Goal: Task Accomplishment & Management: Manage account settings

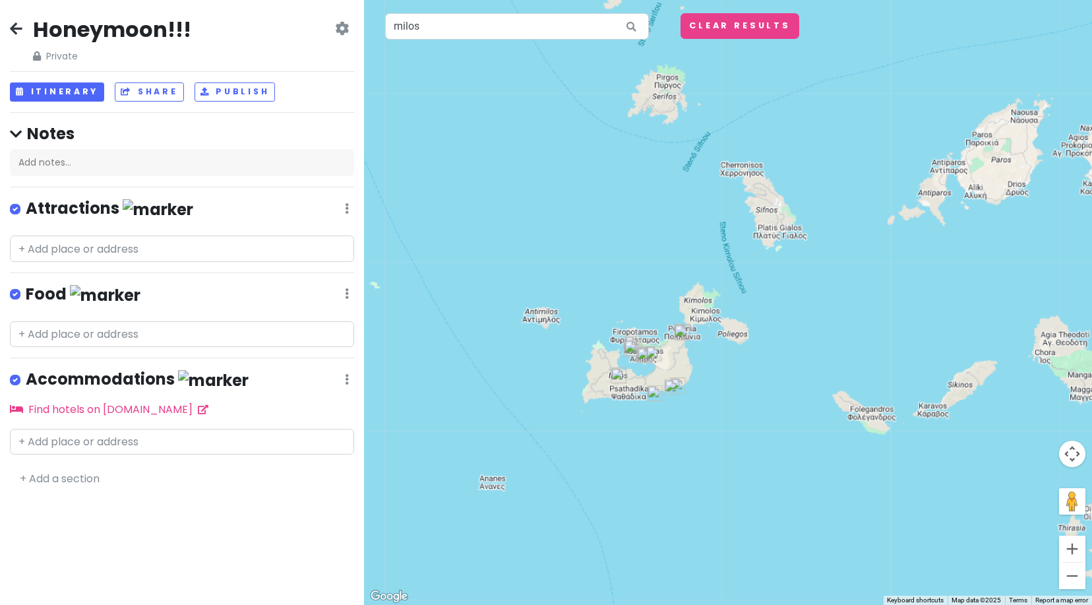
click at [132, 26] on h2 "Honeymoon!!!" at bounding box center [112, 30] width 158 height 28
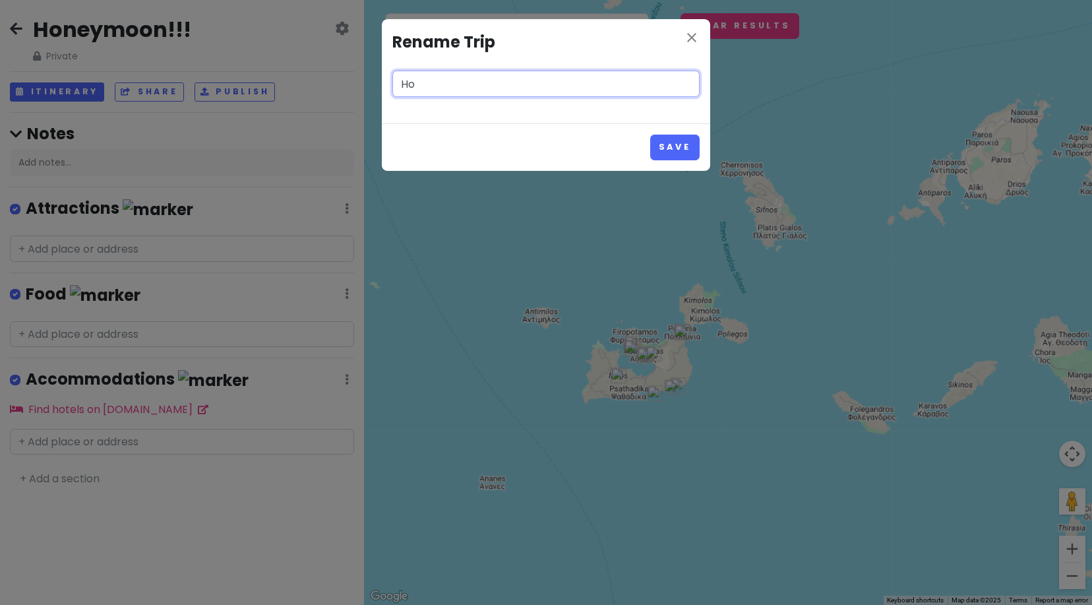
type input "H"
type input "greece honeymoon !!"
click at [662, 139] on button "Save" at bounding box center [674, 148] width 49 height 26
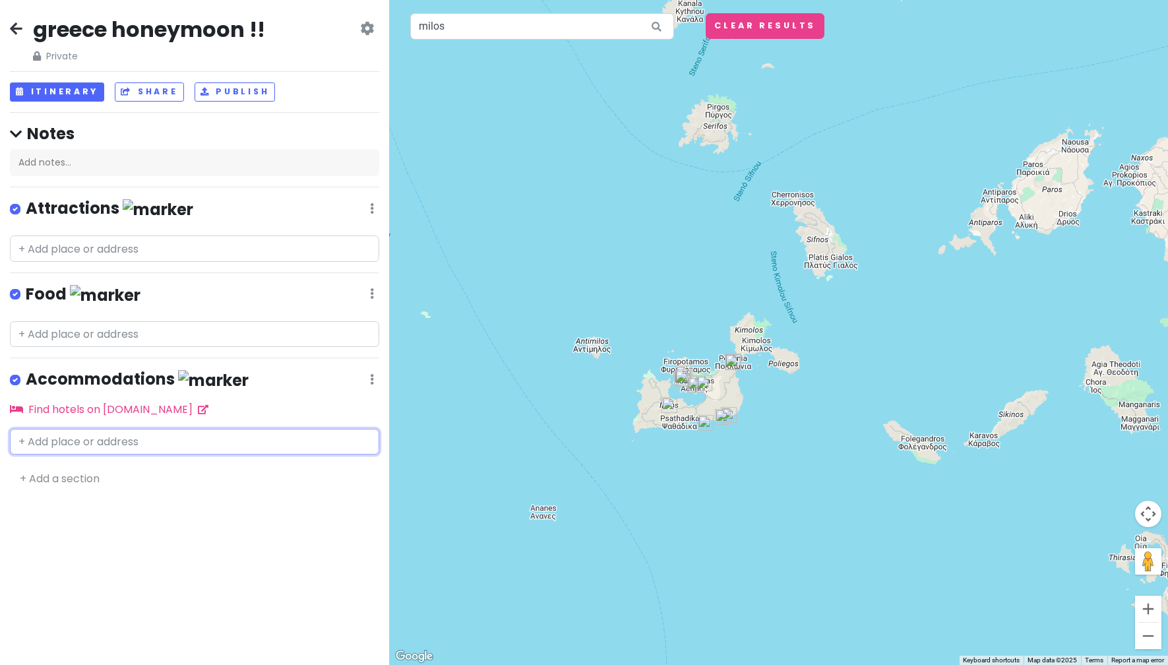
click at [152, 443] on input "text" at bounding box center [194, 442] width 369 height 26
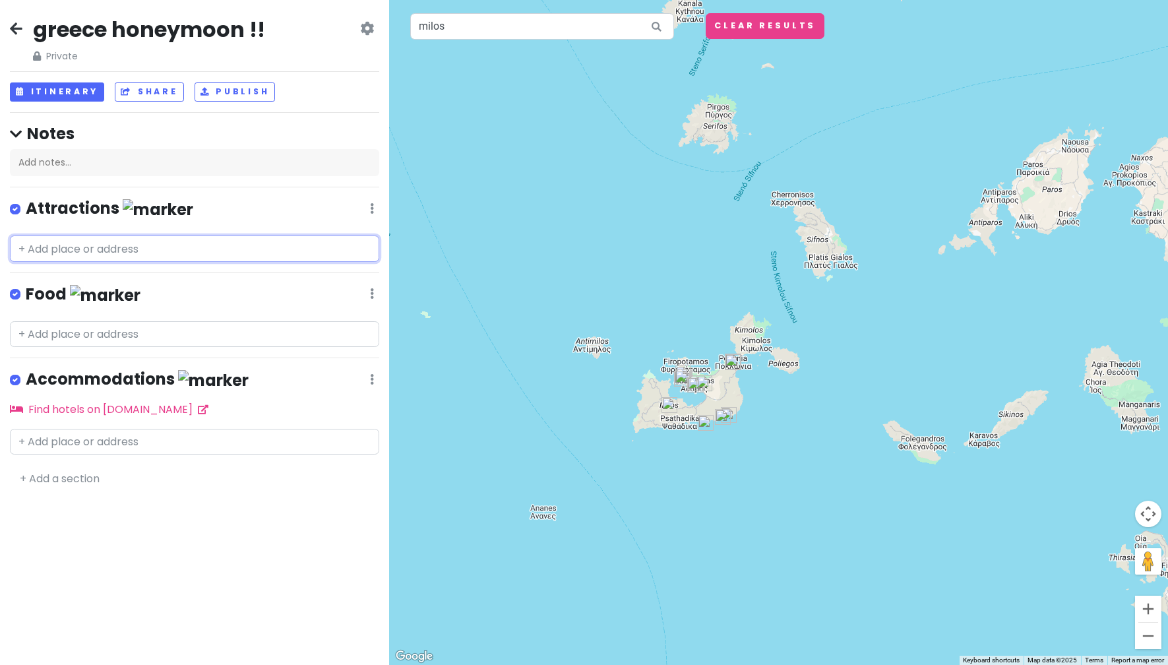
click at [107, 249] on input "text" at bounding box center [194, 248] width 369 height 26
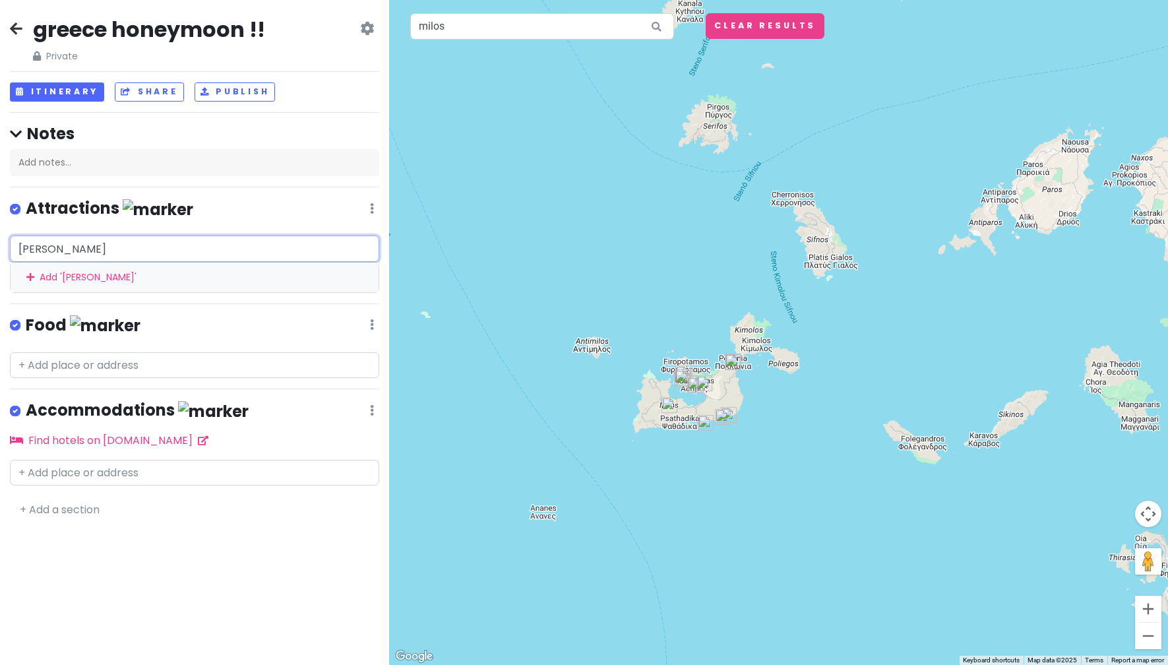
type input "[PERSON_NAME]"
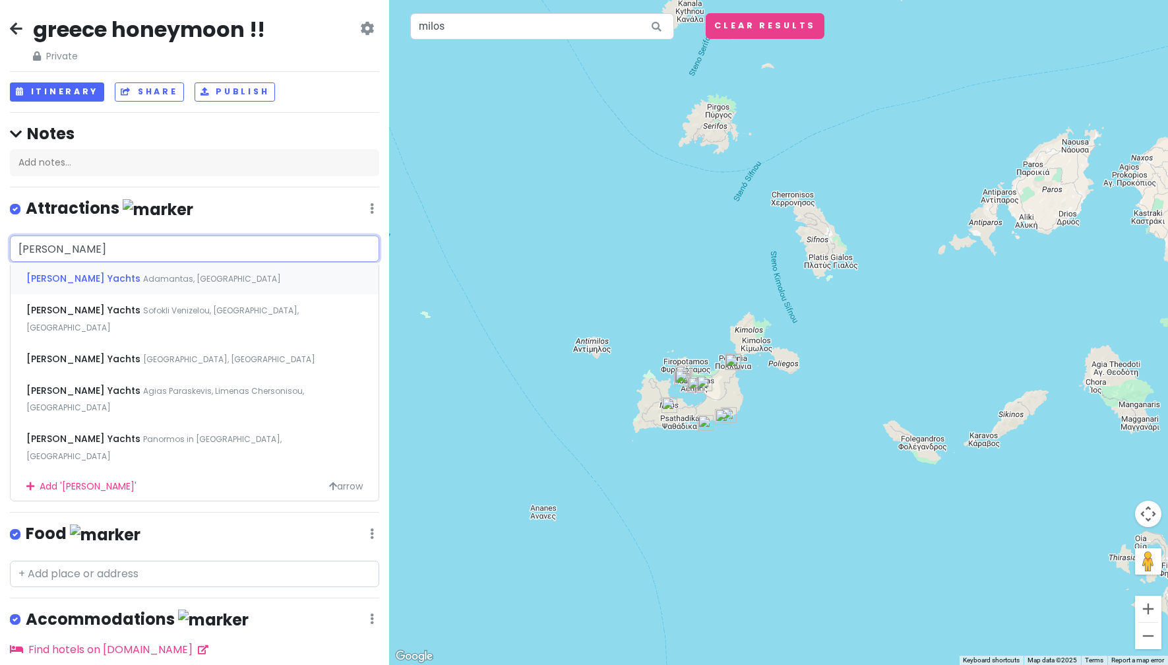
click at [143, 275] on span "Adamantas, [GEOGRAPHIC_DATA]" at bounding box center [212, 278] width 138 height 11
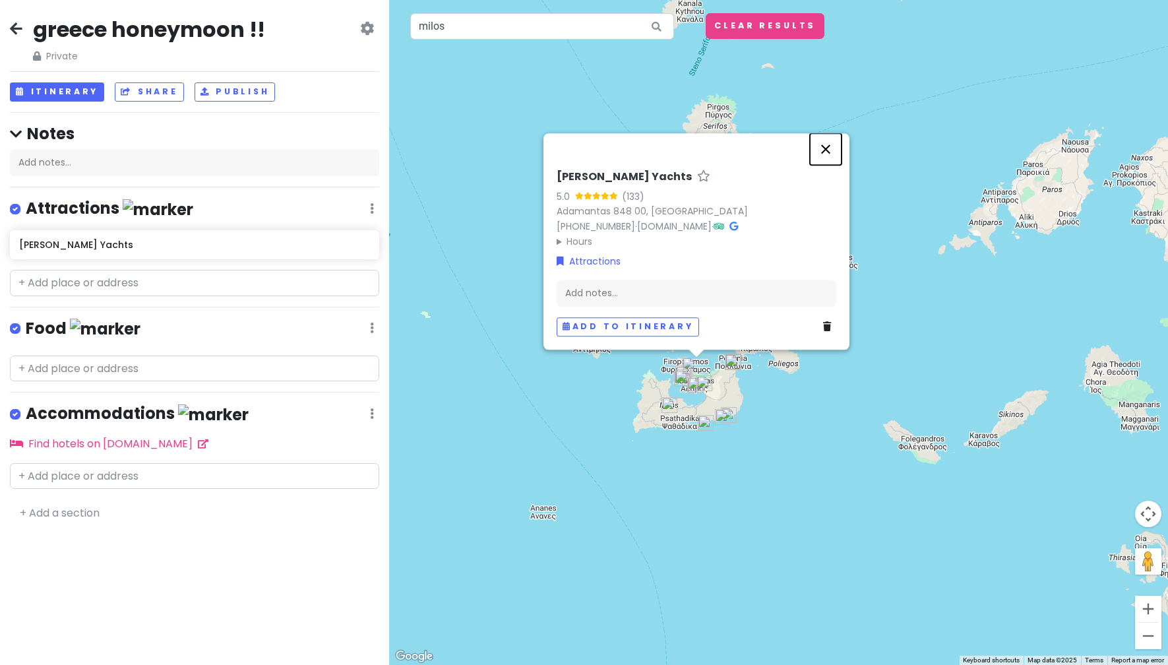
click at [830, 150] on button "Close" at bounding box center [826, 149] width 32 height 32
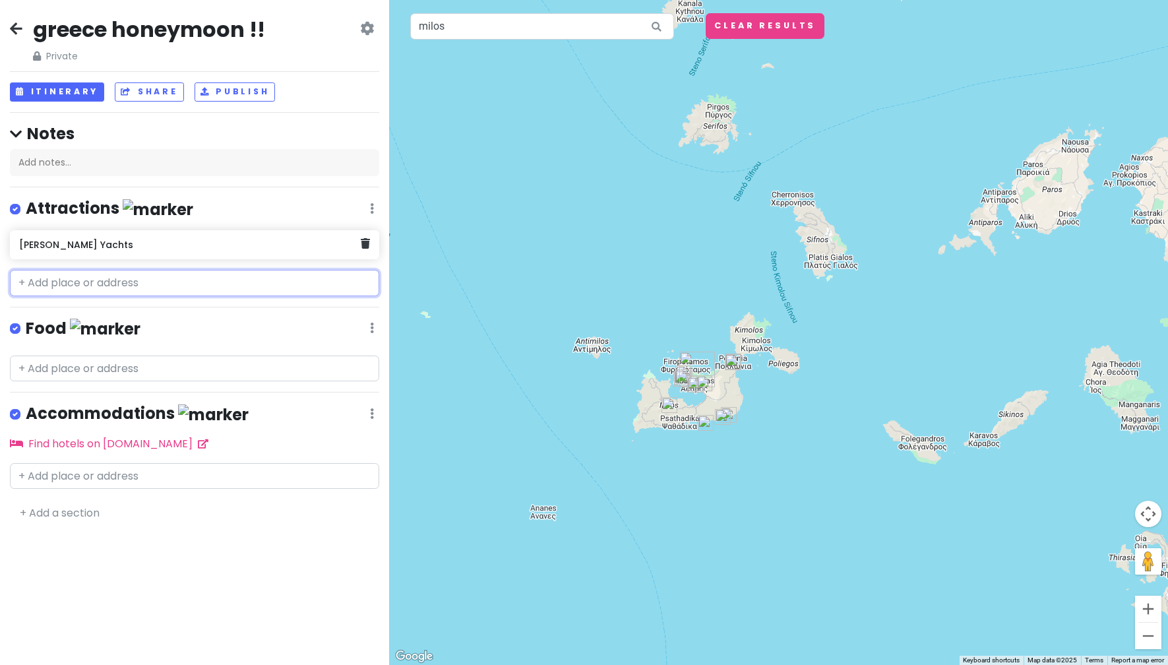
click at [317, 245] on h6 "[PERSON_NAME] Yachts" at bounding box center [190, 245] width 342 height 12
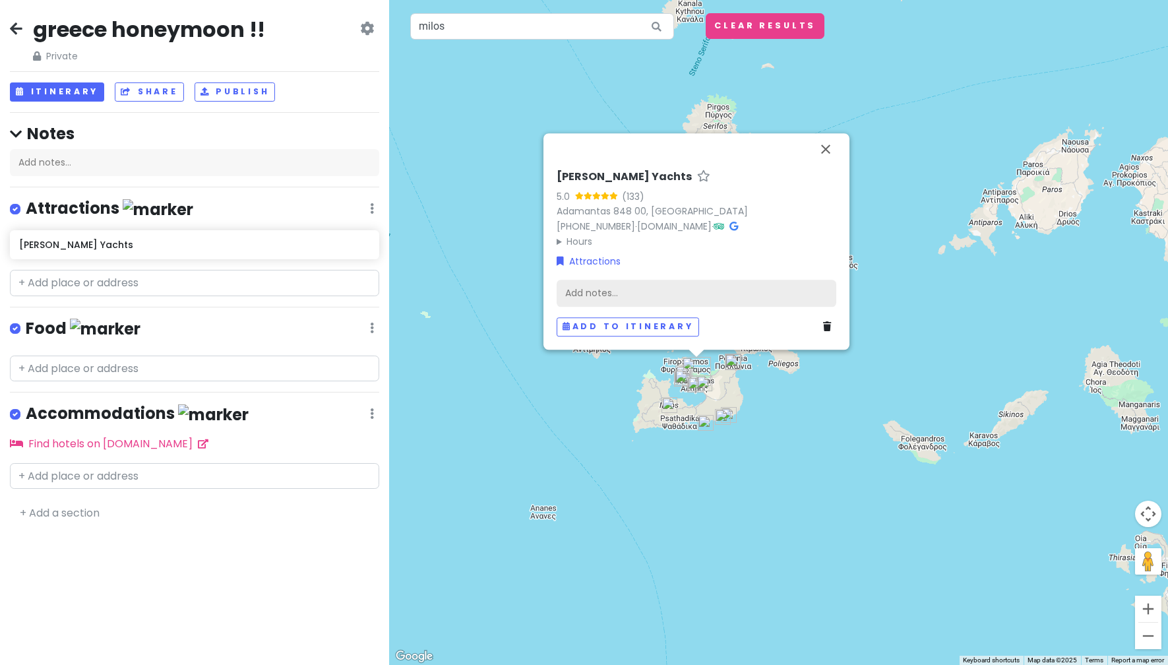
click at [600, 286] on div "Add notes..." at bounding box center [697, 294] width 280 height 28
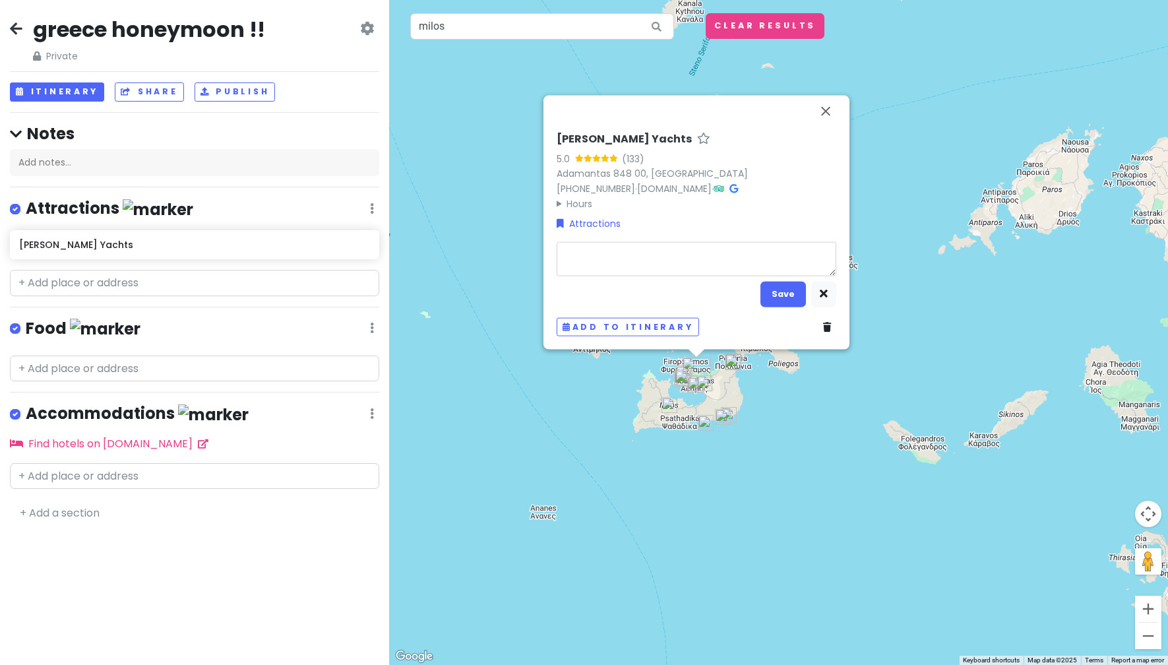
type textarea "x"
type textarea "2"
type textarea "x"
type textarea "22"
type textarea "x"
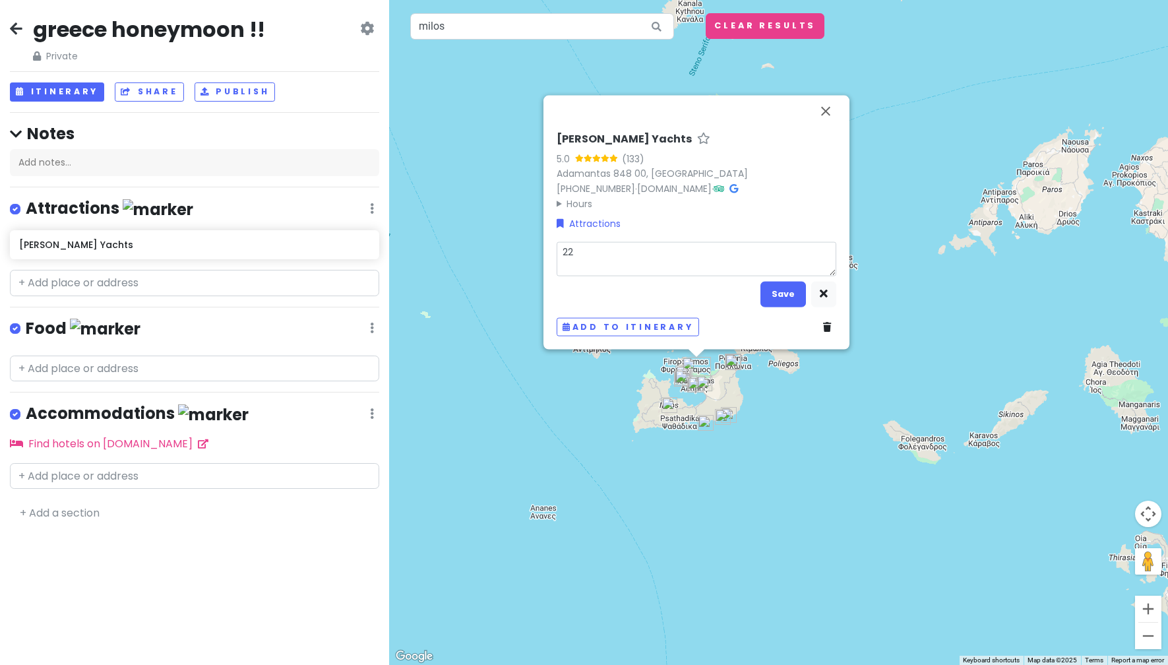
type textarea "220"
drag, startPoint x: 615, startPoint y: 258, endPoint x: 525, endPoint y: 246, distance: 91.1
click at [525, 246] on div "[PERSON_NAME] Yachts 5.0 (133) [PERSON_NAME] 848 00, [GEOGRAPHIC_DATA] [PHONE_N…" at bounding box center [778, 332] width 779 height 665
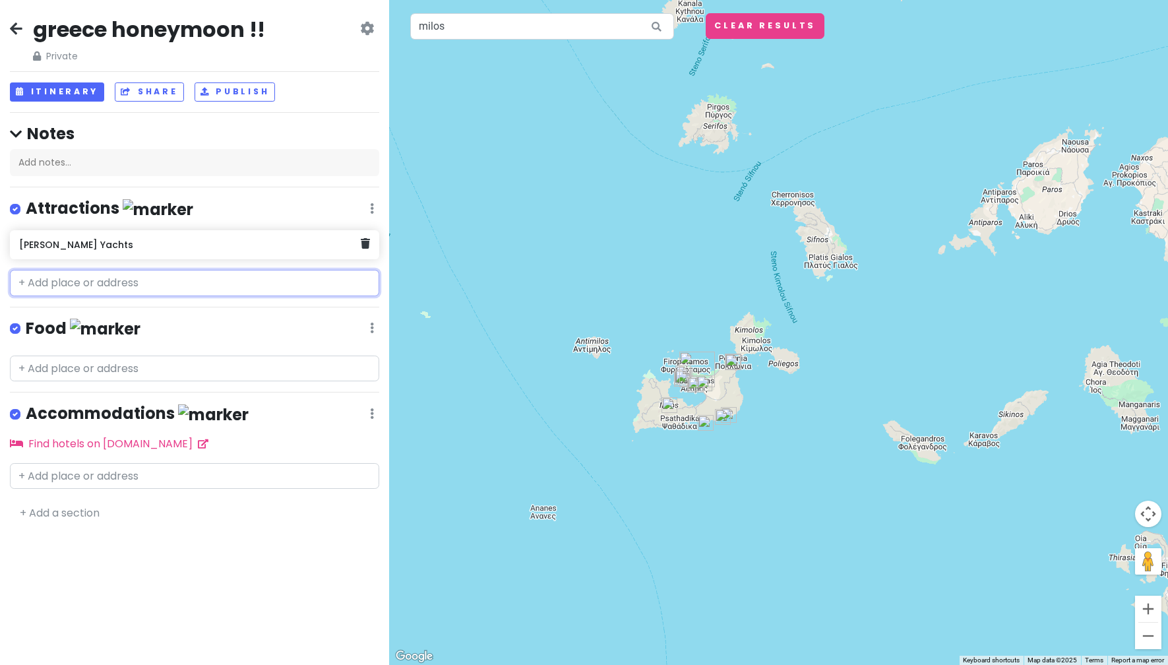
click at [210, 245] on h6 "[PERSON_NAME] Yachts" at bounding box center [190, 245] width 342 height 12
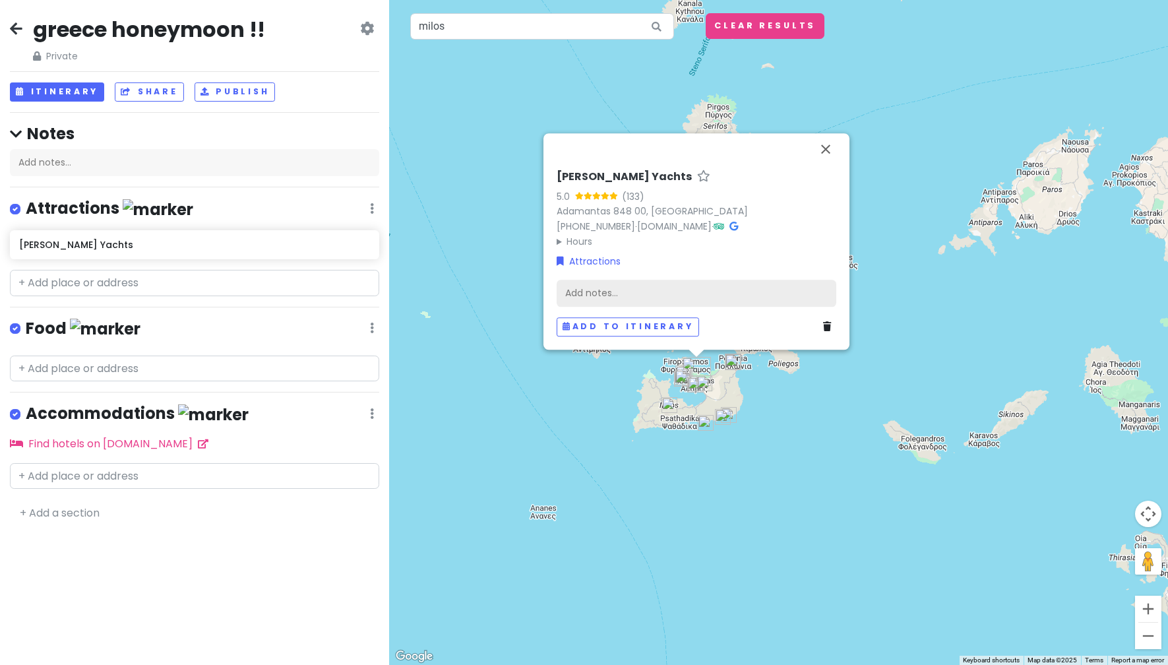
click at [680, 295] on div "Add notes..." at bounding box center [697, 294] width 280 height 28
drag, startPoint x: 680, startPoint y: 295, endPoint x: 622, endPoint y: 295, distance: 58.0
click at [622, 295] on div "Add notes..." at bounding box center [697, 294] width 280 height 28
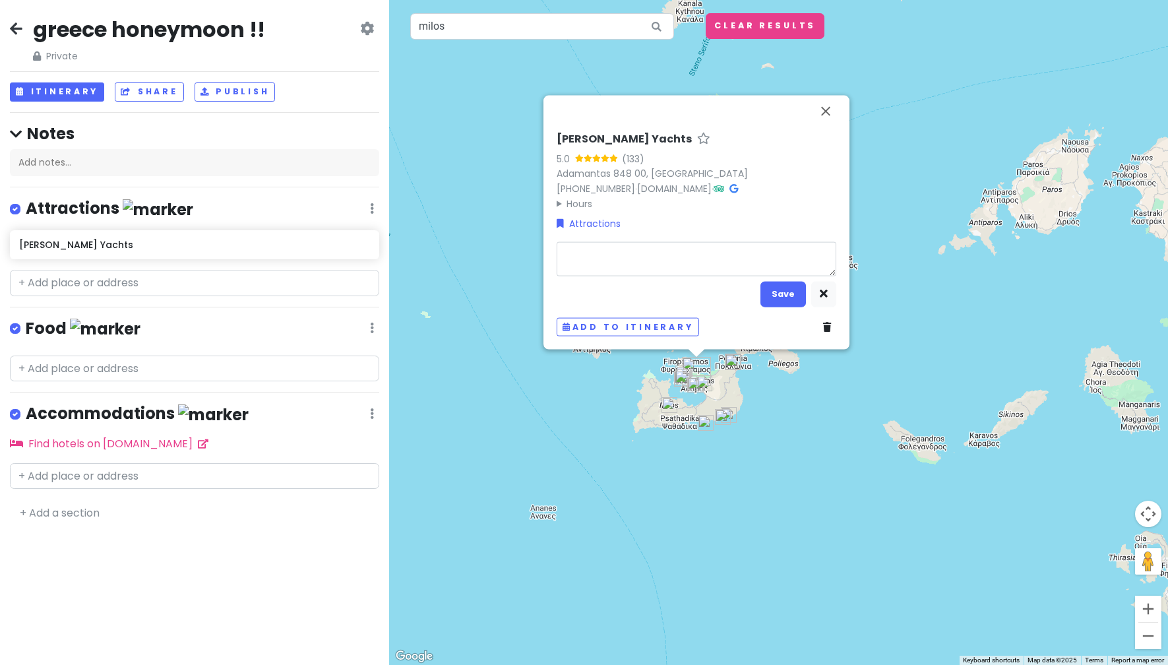
type textarea "x"
type textarea "€220,00"
click at [782, 294] on button "Save" at bounding box center [784, 294] width 46 height 26
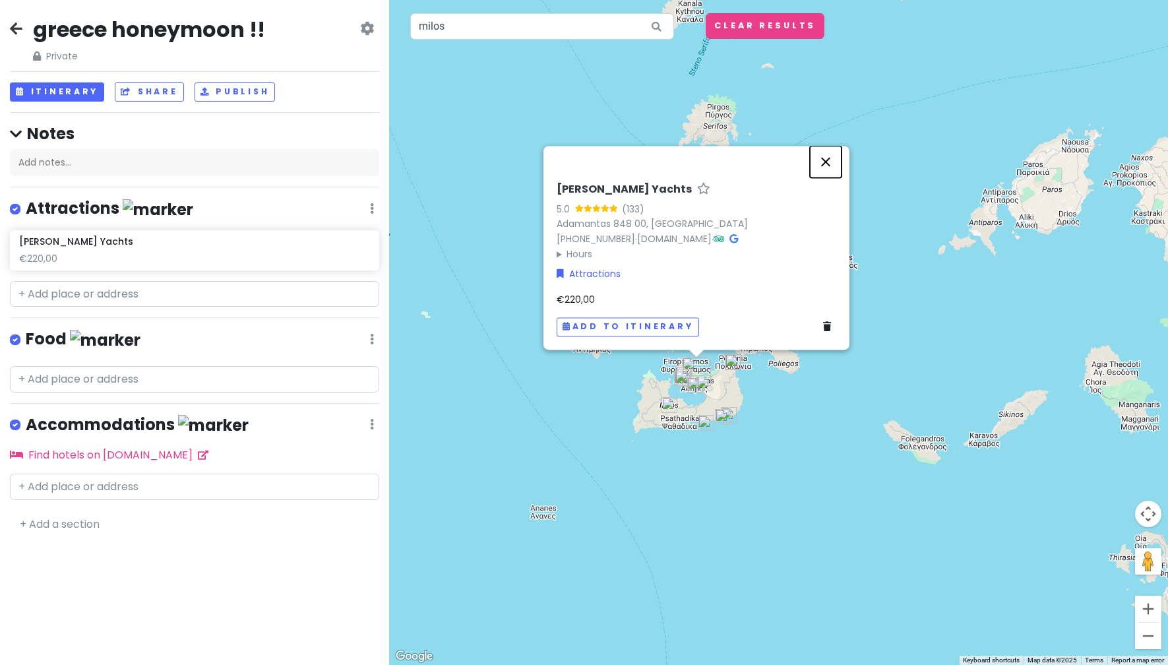
click at [824, 168] on button "Close" at bounding box center [826, 162] width 32 height 32
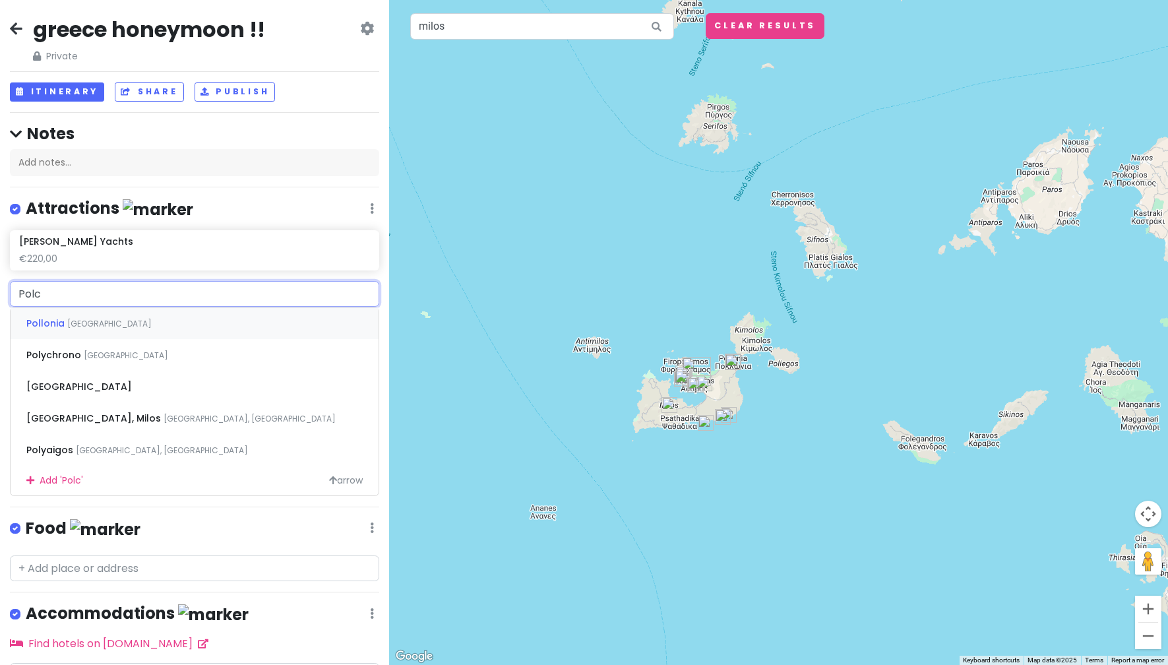
type input "Polco"
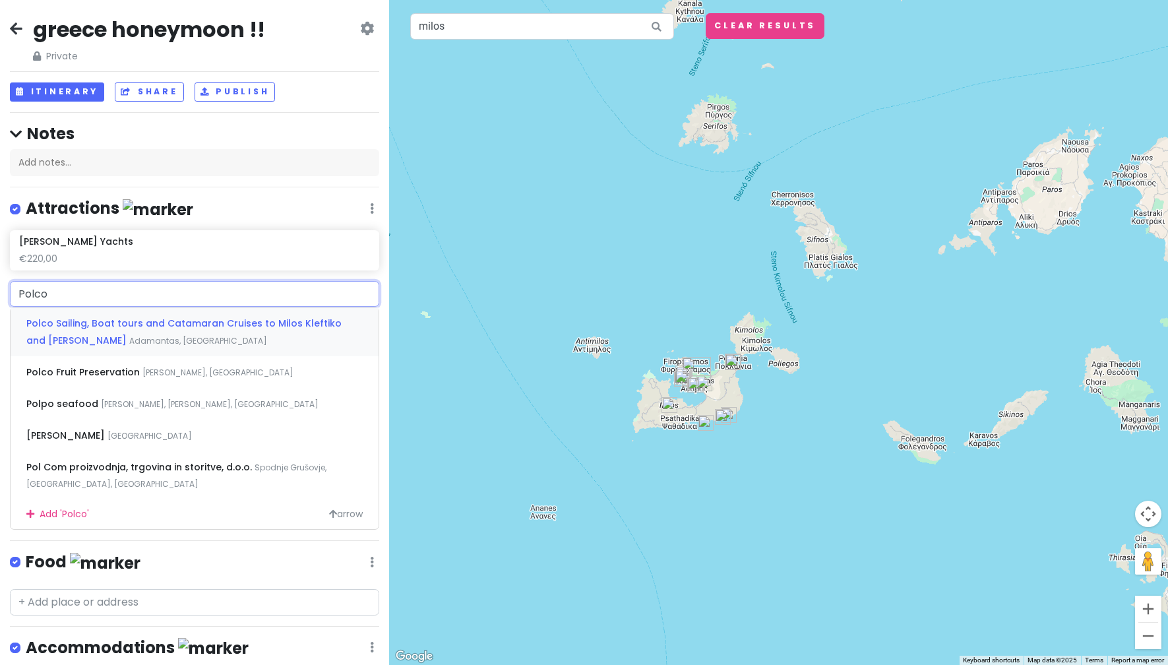
click at [230, 334] on div "Polco Sailing, Boat tours and Catamaran Cruises to [PERSON_NAME] and Poliegos A…" at bounding box center [195, 331] width 368 height 49
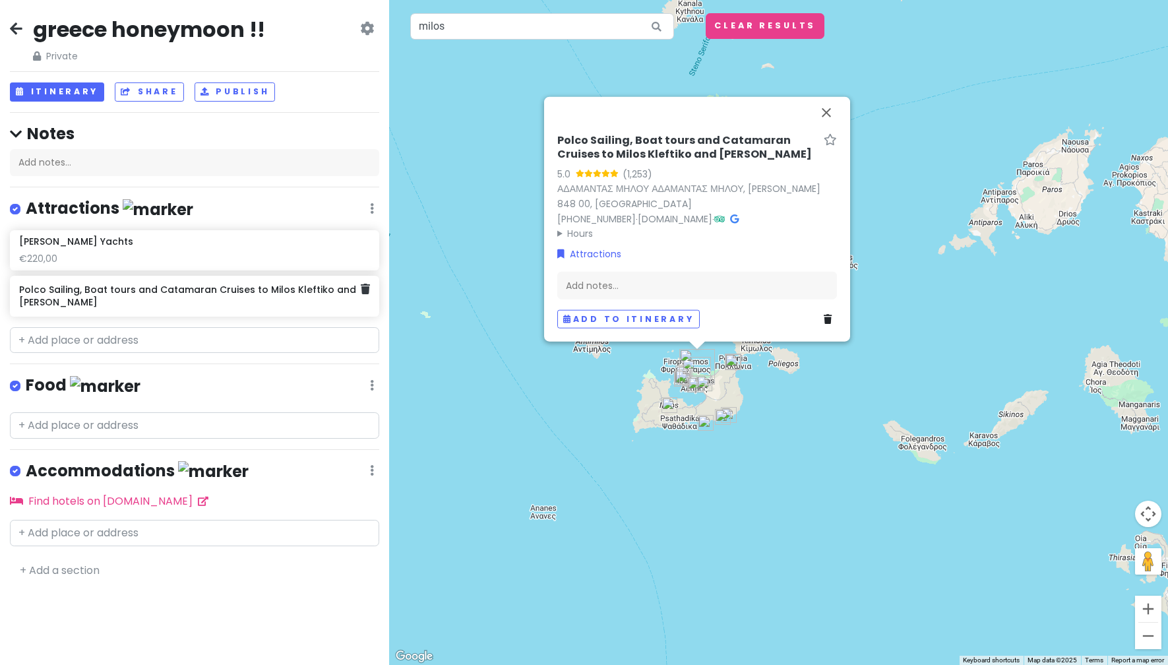
click at [223, 297] on h6 "Polco Sailing, Boat tours and Catamaran Cruises to Milos Kleftiko and [PERSON_N…" at bounding box center [190, 296] width 342 height 24
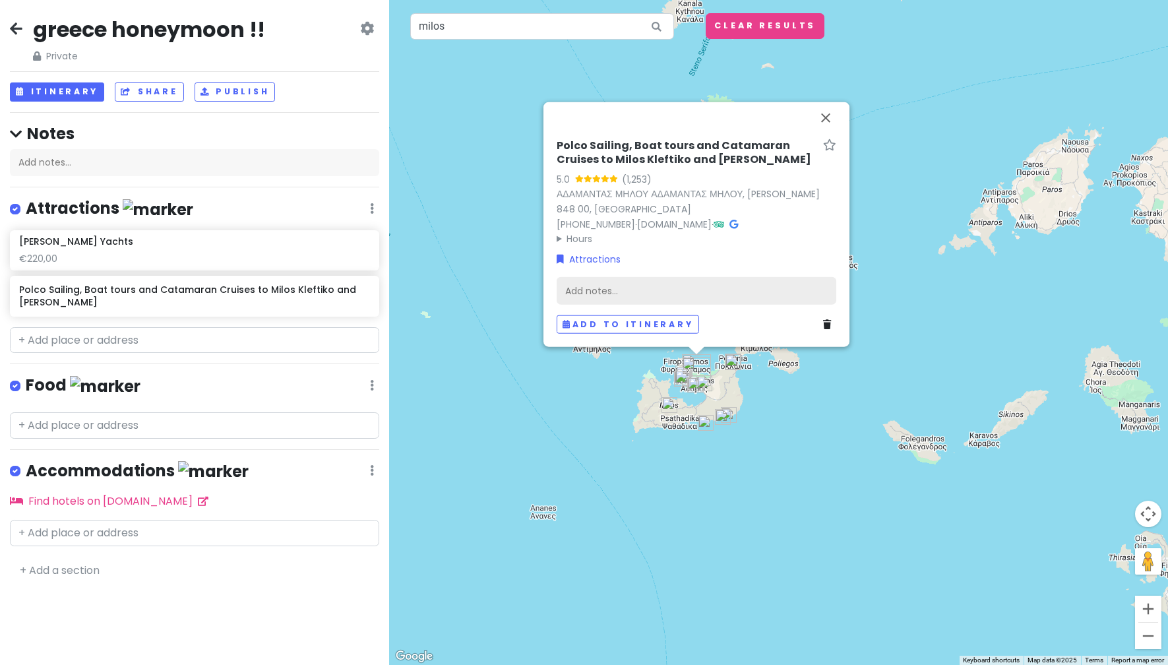
click at [619, 291] on div "Add notes..." at bounding box center [697, 291] width 280 height 28
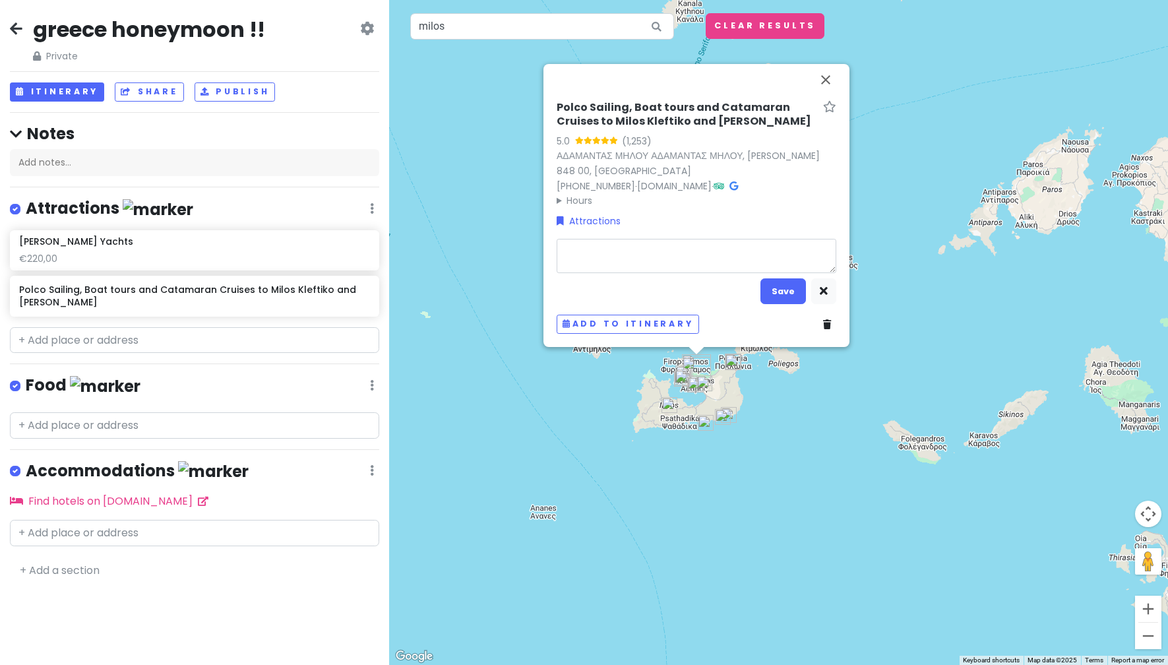
type textarea "x"
type textarea "€220,00"
type textarea "x"
type textarea "€220,0"
type textarea "x"
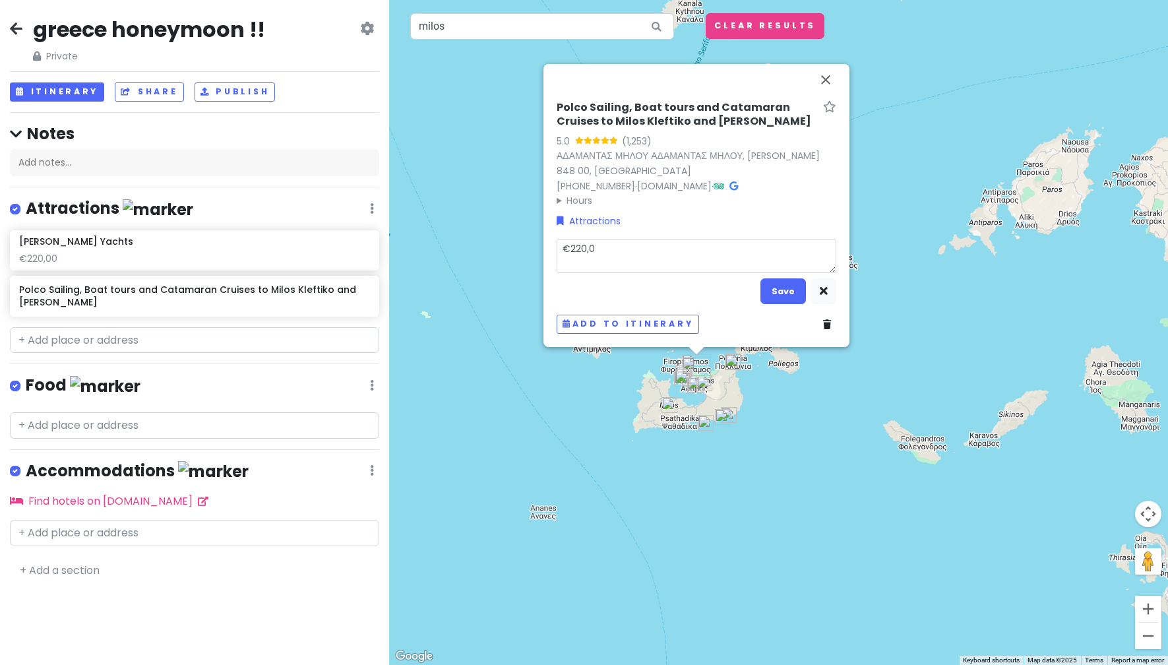
type textarea "€220,"
type textarea "x"
type textarea "€220"
type textarea "x"
type textarea "€22"
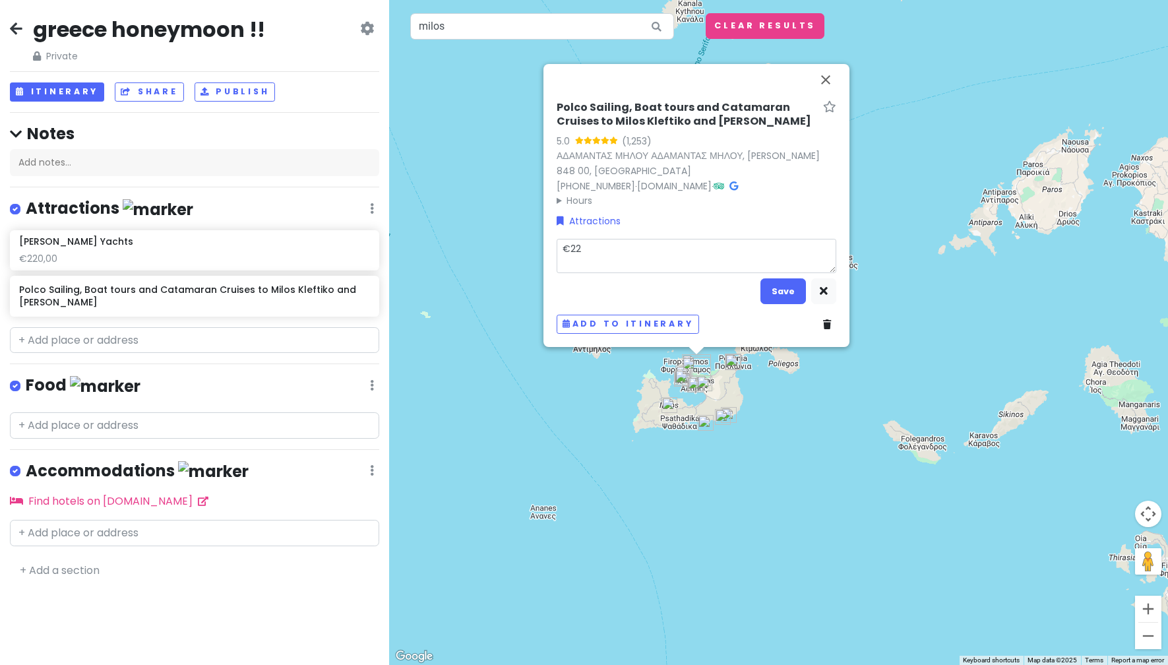
type textarea "x"
type textarea "€2"
type textarea "x"
type textarea "€"
type textarea "x"
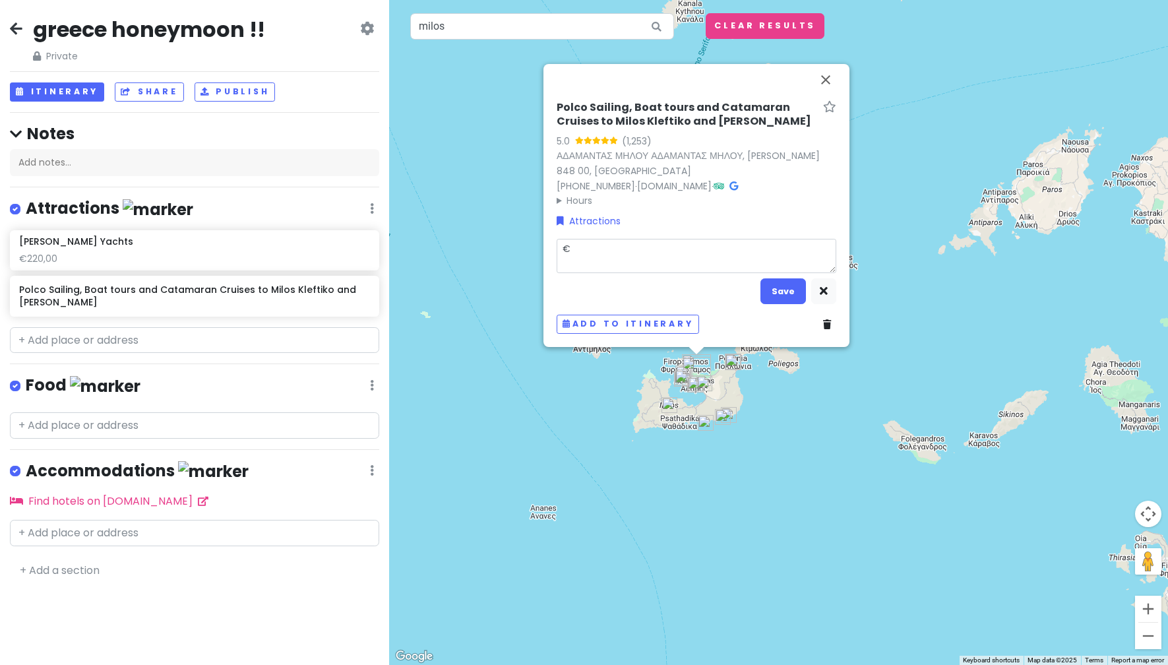
type textarea "€1"
type textarea "x"
type textarea "€15"
type textarea "x"
type textarea "€150"
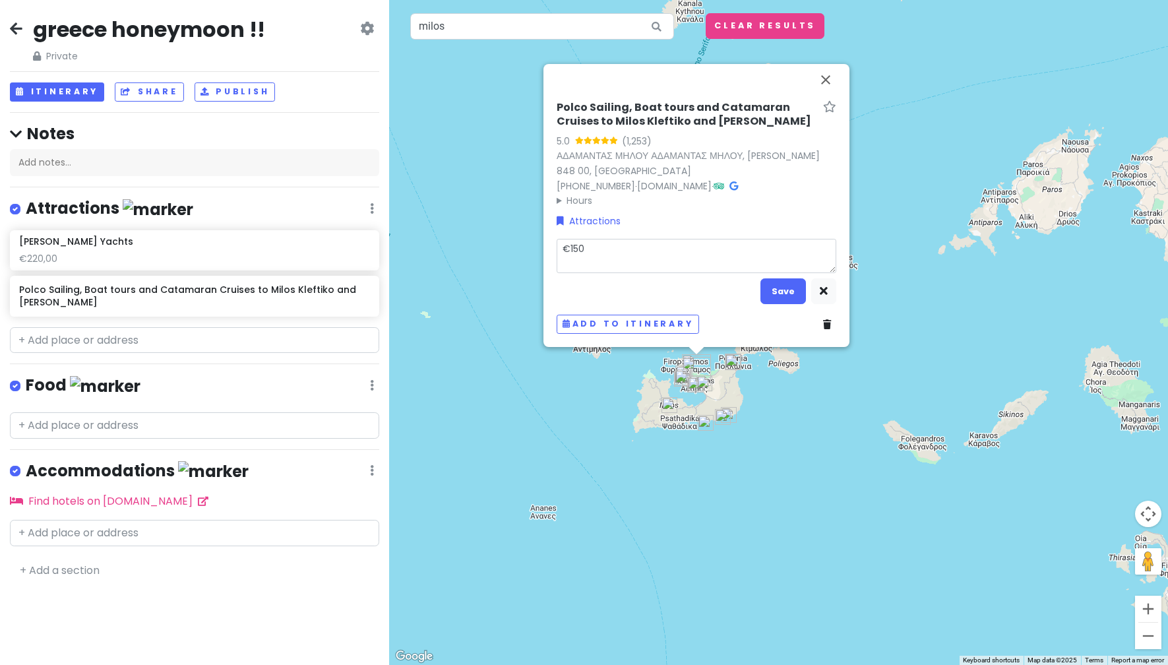
type textarea "x"
type textarea "€150"
type textarea "x"
type textarea "€150 8"
type textarea "x"
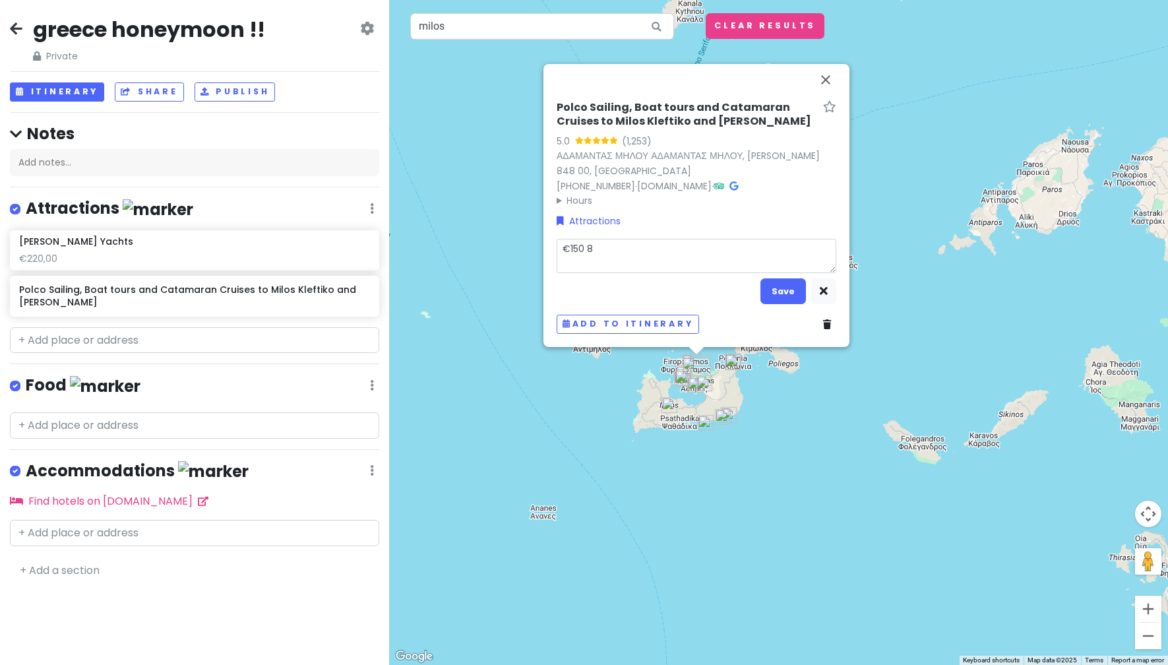
type textarea "€150 8"
type textarea "x"
type textarea "€150 8 h"
type textarea "x"
type textarea "€150 8 ho"
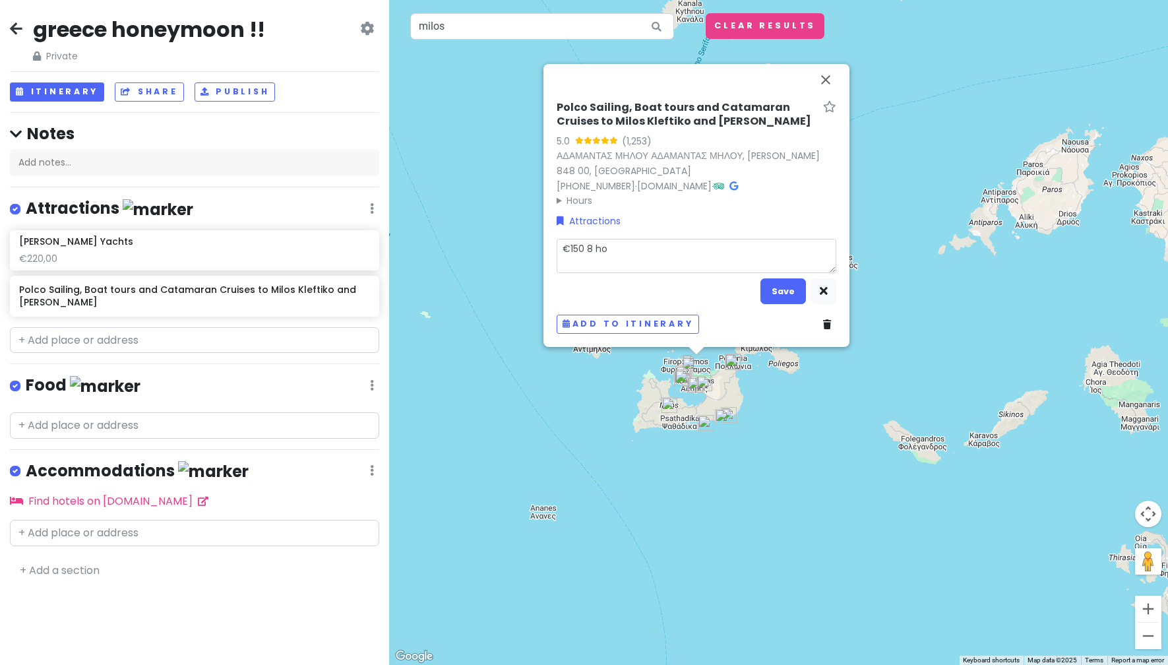
type textarea "x"
type textarea "€150 8 hou"
type textarea "x"
type textarea "€150 8 hour"
type textarea "x"
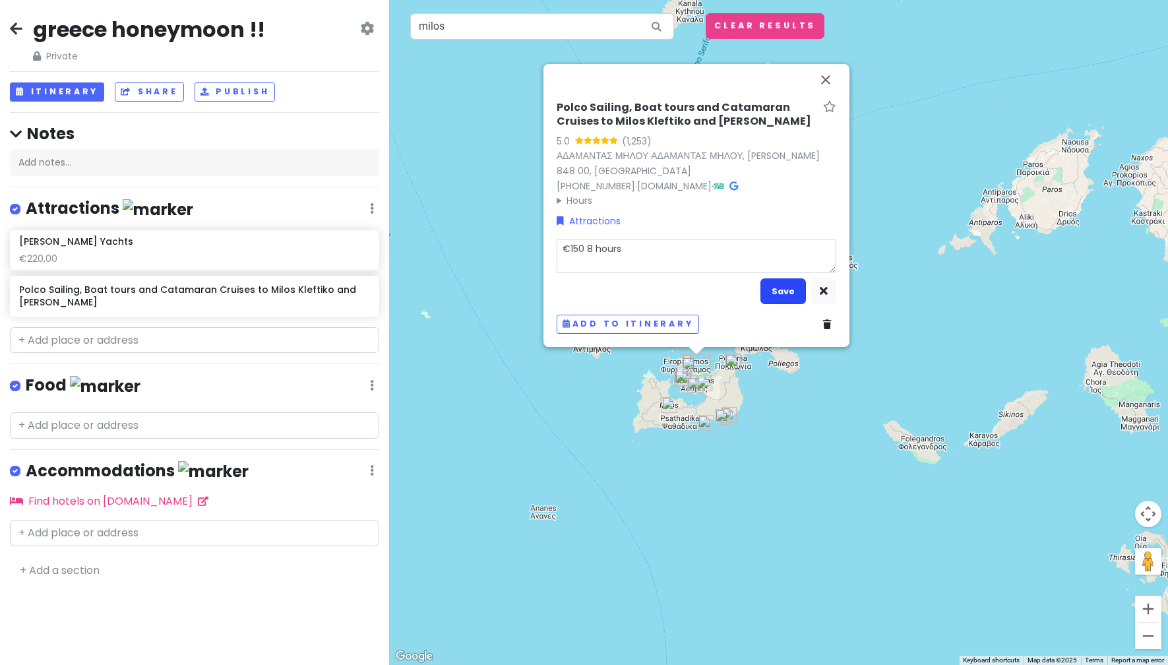
type textarea "€150 8 hours"
click at [786, 286] on button "Save" at bounding box center [784, 291] width 46 height 26
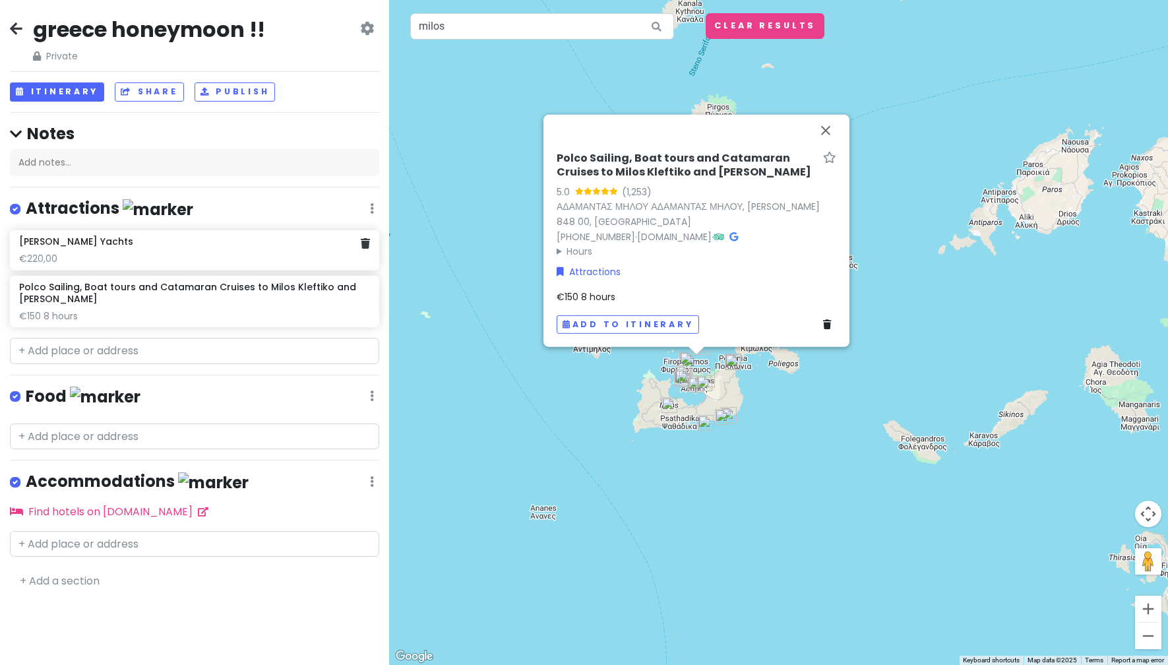
click at [205, 257] on div "€220,00" at bounding box center [194, 259] width 351 height 12
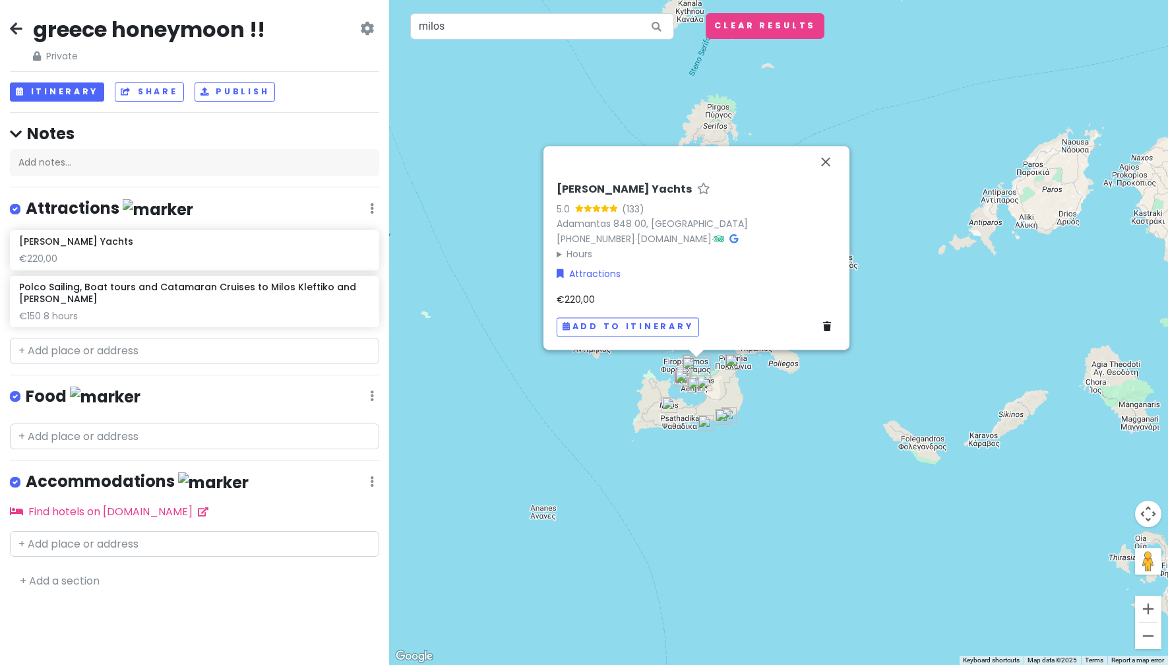
click at [587, 295] on span "€220,00" at bounding box center [576, 299] width 38 height 13
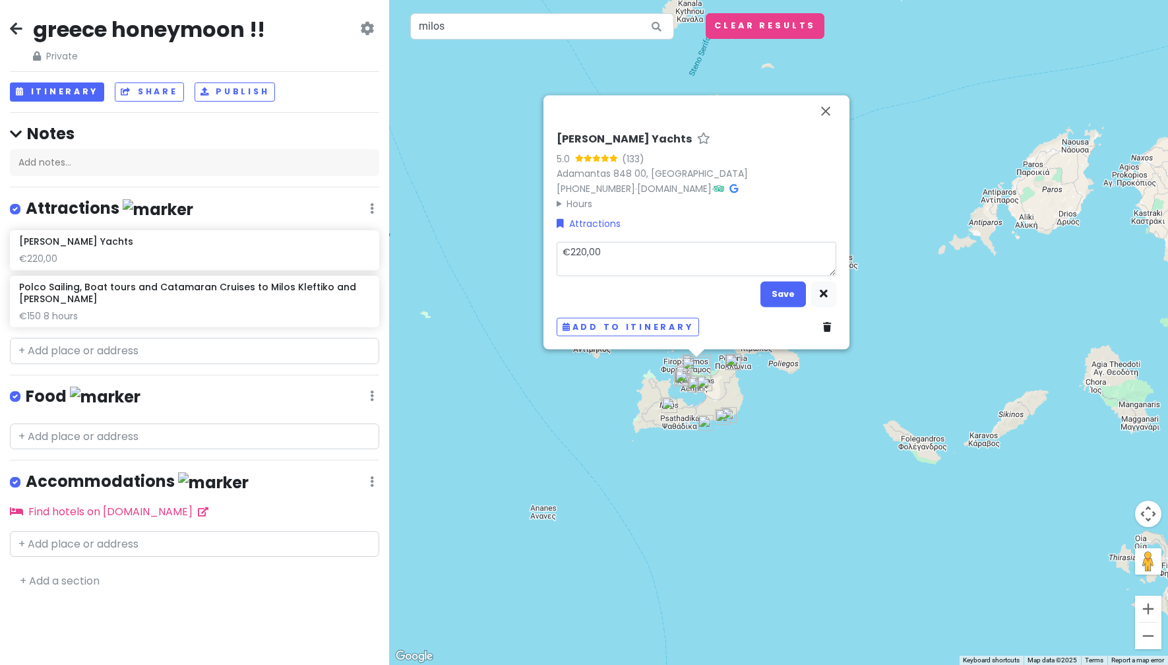
click at [658, 252] on textarea "€220,00" at bounding box center [697, 258] width 280 height 34
type textarea "x"
type textarea "€220,00"
type textarea "x"
type textarea "€220,00 1"
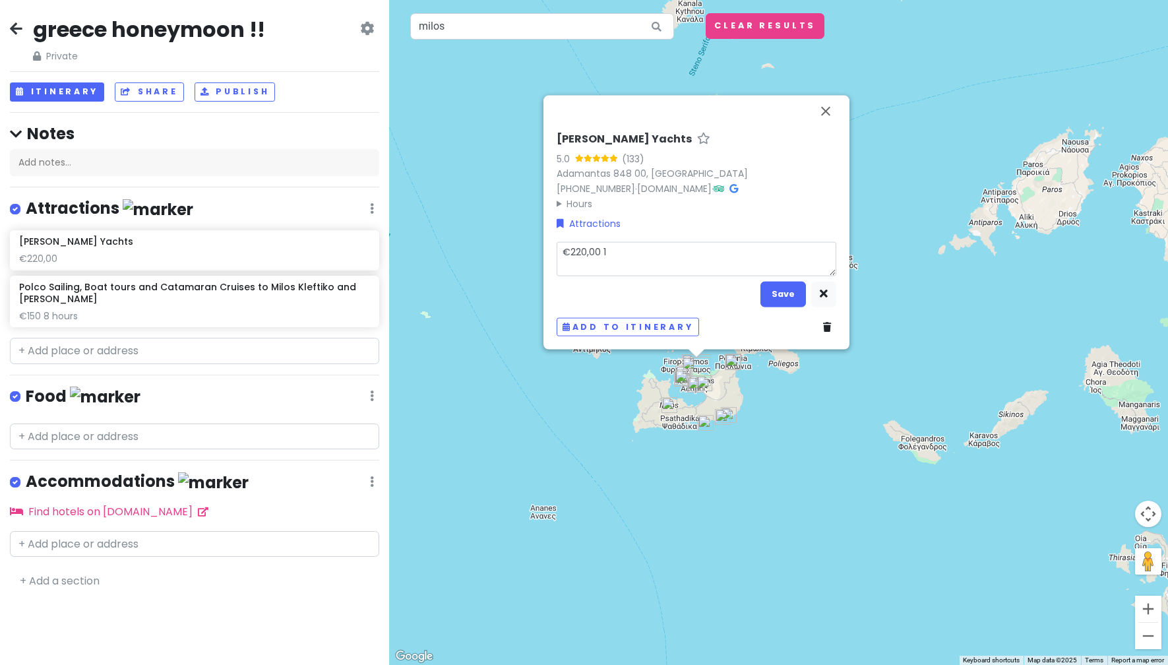
type textarea "x"
type textarea "€220,00 10"
type textarea "x"
type textarea "€220,00 10 h"
type textarea "x"
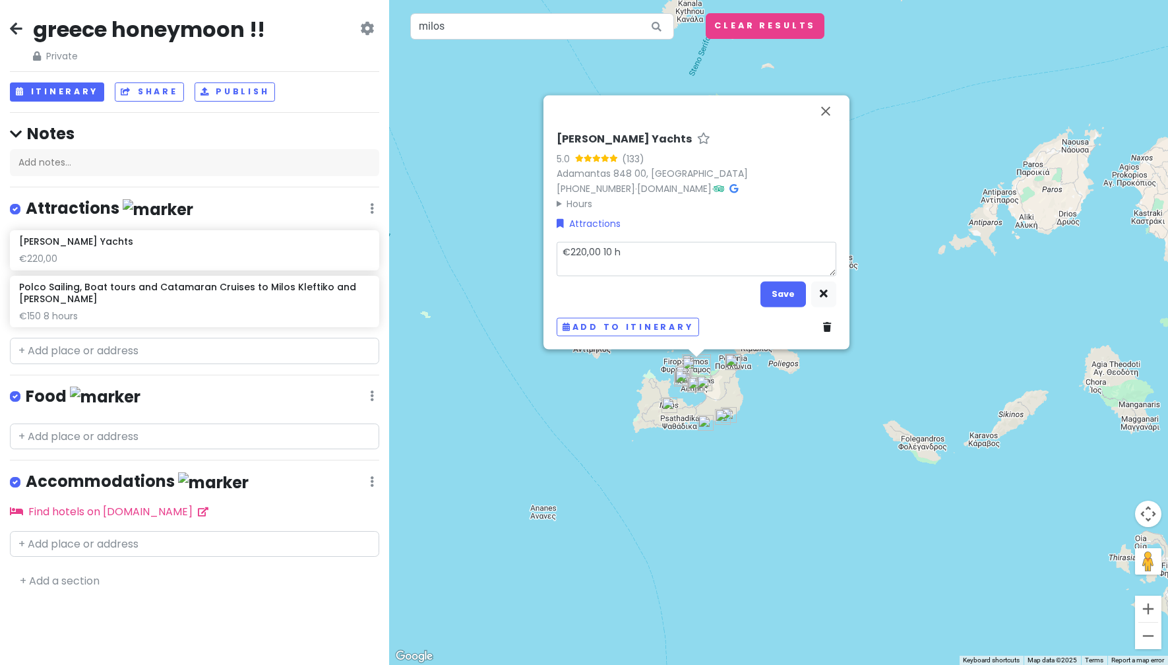
type textarea "€220,00 10 ho"
type textarea "x"
type textarea "€220,00 10 hou"
type textarea "x"
type textarea "€220,00 10 hour"
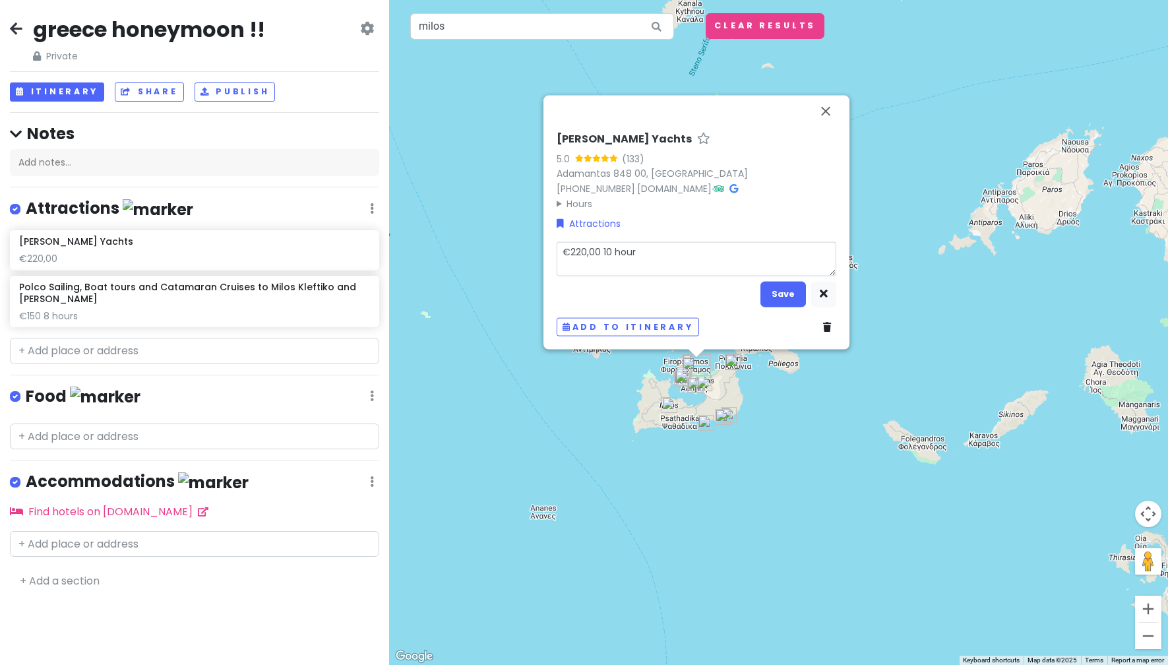
type textarea "x"
type textarea "€220,00 10 houra"
type textarea "x"
type textarea "€220,00 10 hour"
type textarea "x"
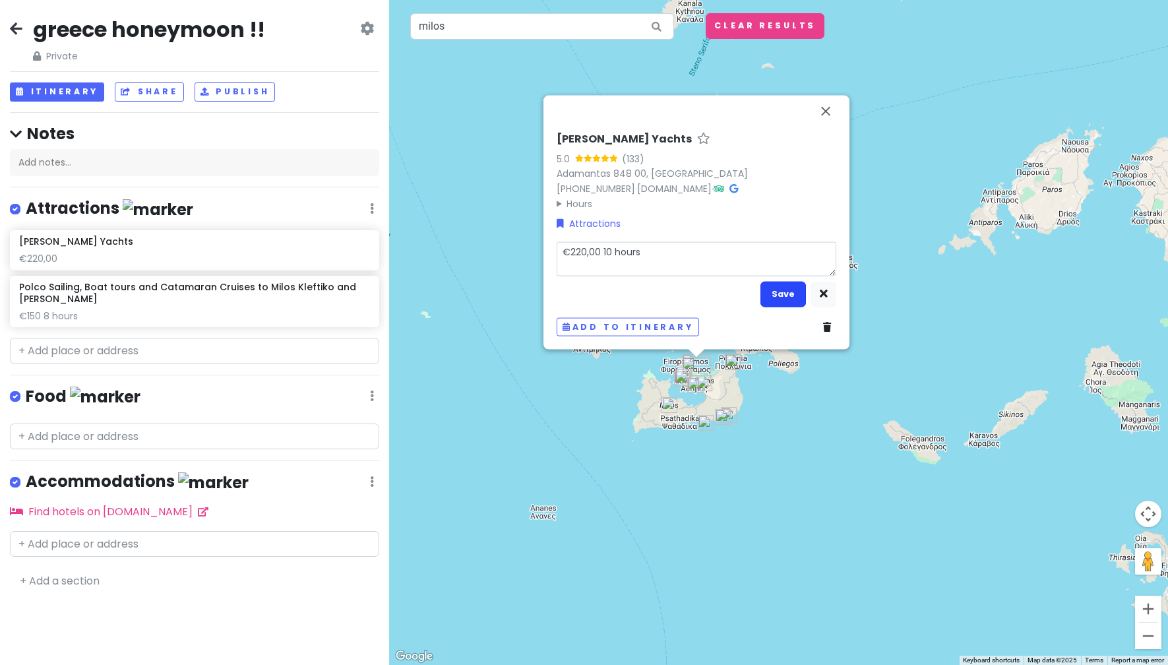
type textarea "€220,00 10 hours"
click at [793, 302] on button "Save" at bounding box center [784, 294] width 46 height 26
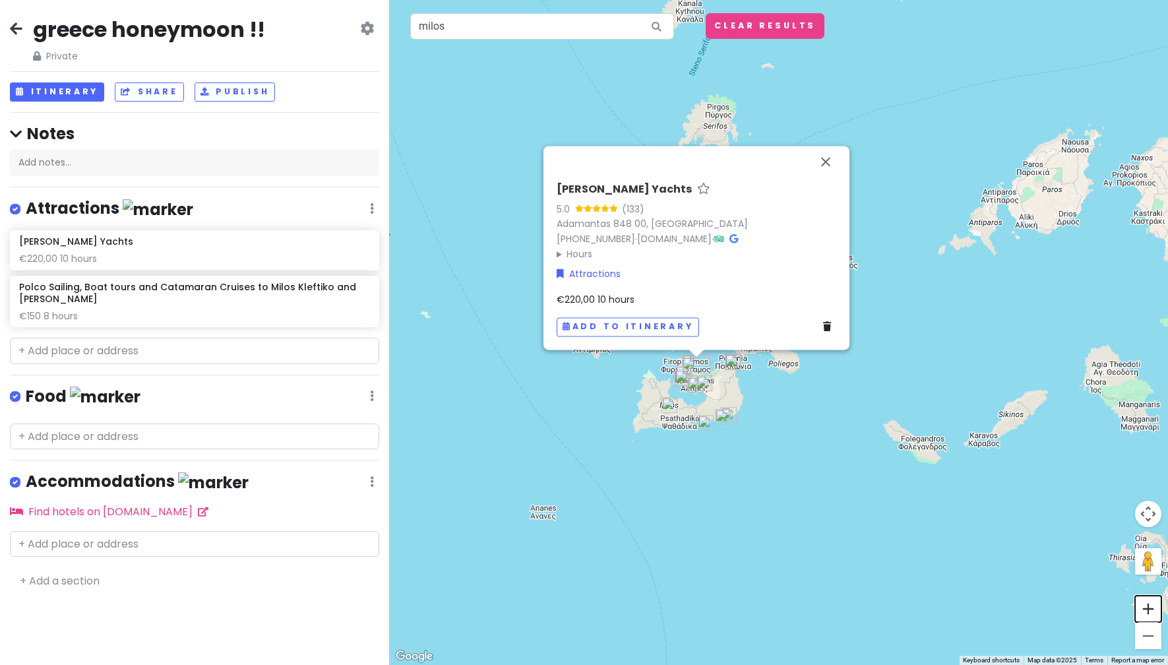
click at [1148, 607] on button "Zoom in" at bounding box center [1148, 609] width 26 height 26
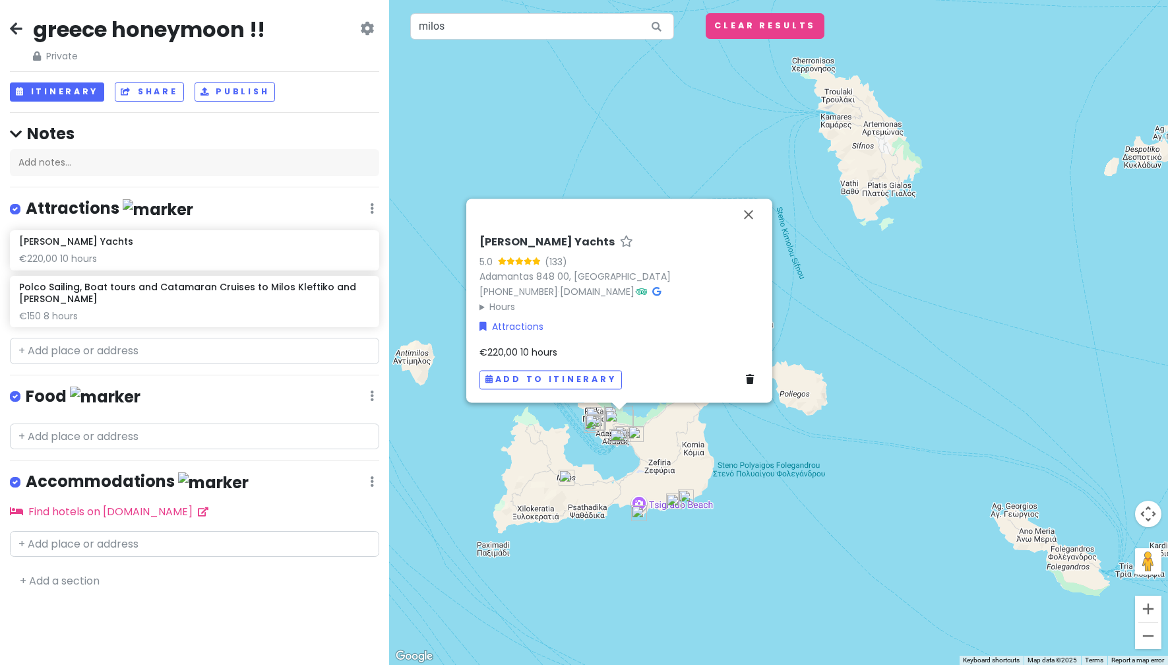
drag, startPoint x: 704, startPoint y: 602, endPoint x: 836, endPoint y: 598, distance: 132.6
click at [836, 598] on div "[PERSON_NAME] Yachts 5.0 (133) [PERSON_NAME] 848 00, [GEOGRAPHIC_DATA] [PHONE_N…" at bounding box center [778, 332] width 779 height 665
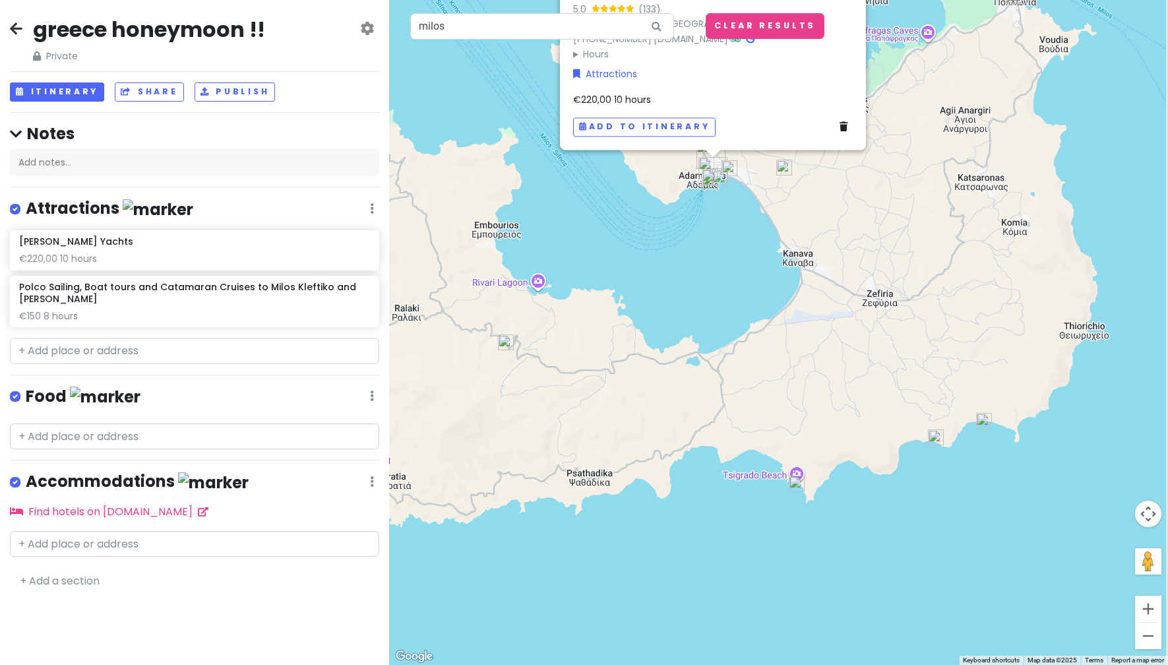
drag, startPoint x: 803, startPoint y: 491, endPoint x: 760, endPoint y: 716, distance: 229.0
click at [760, 665] on html "greece honeymoon !! Private Change Dates Make a Copy Delete Trip Go Pro ⚡️ Give…" at bounding box center [584, 332] width 1168 height 665
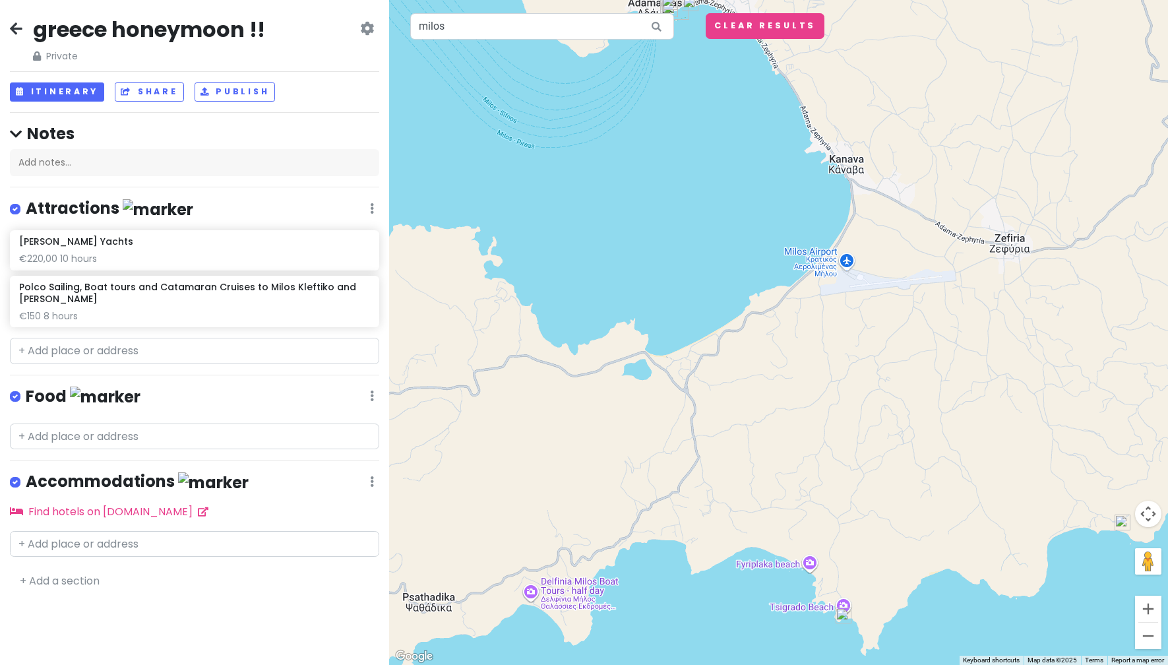
drag, startPoint x: 738, startPoint y: 528, endPoint x: 772, endPoint y: 650, distance: 127.4
click at [741, 665] on html "greece honeymoon !! Private Change Dates Make a Copy Delete Trip Go Pro ⚡️ Give…" at bounding box center [584, 332] width 1168 height 665
click at [1148, 645] on button "Zoom out" at bounding box center [1148, 636] width 26 height 26
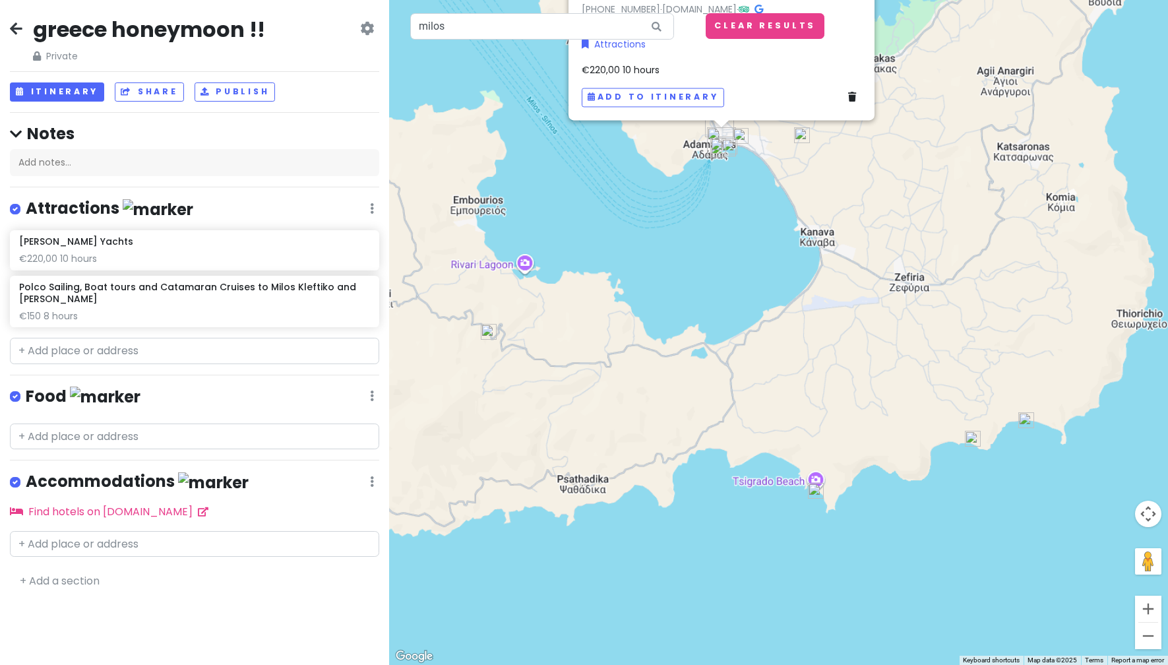
click at [1148, 645] on button "Zoom out" at bounding box center [1148, 636] width 26 height 26
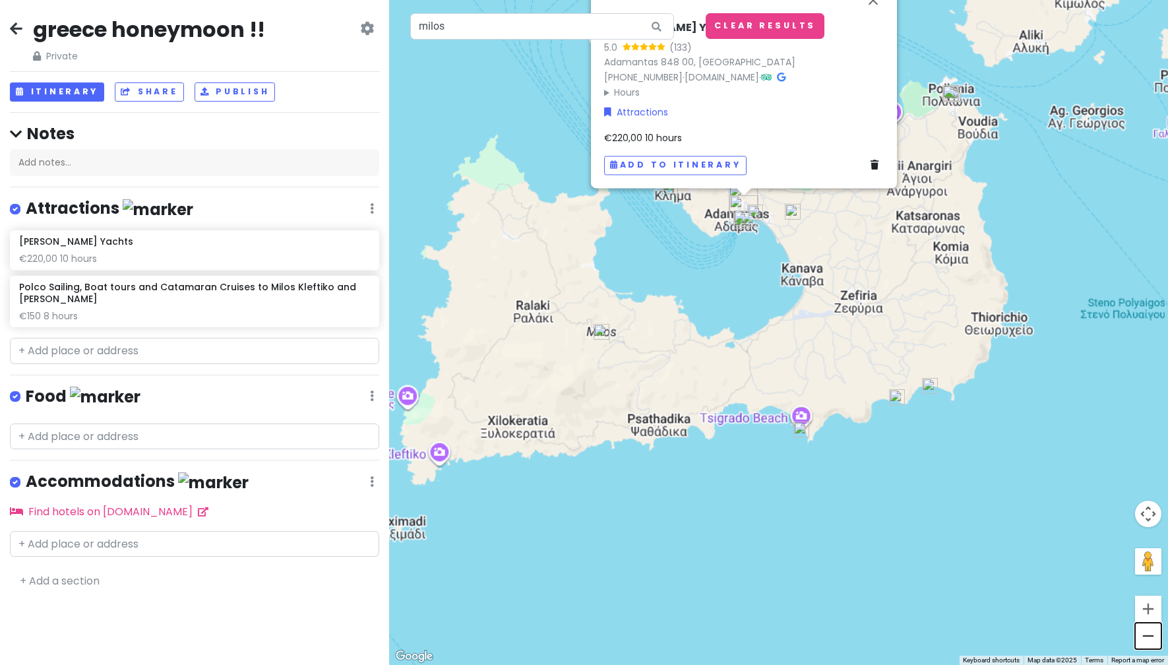
click at [1148, 645] on button "Zoom out" at bounding box center [1148, 636] width 26 height 26
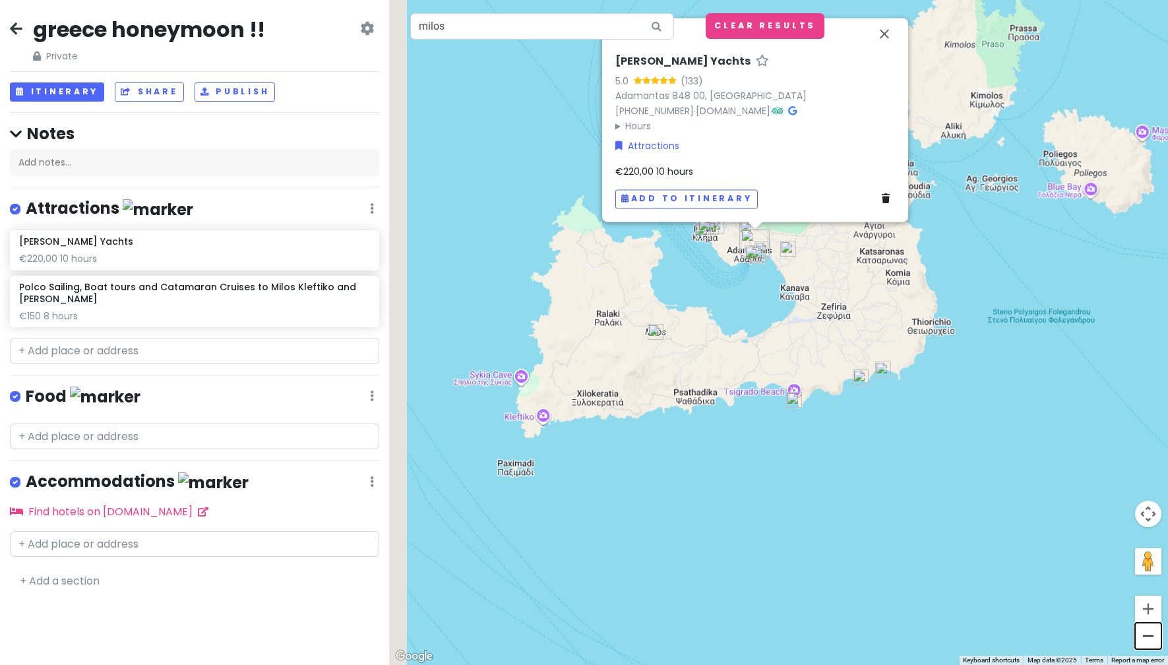
click at [1148, 645] on button "Zoom out" at bounding box center [1148, 636] width 26 height 26
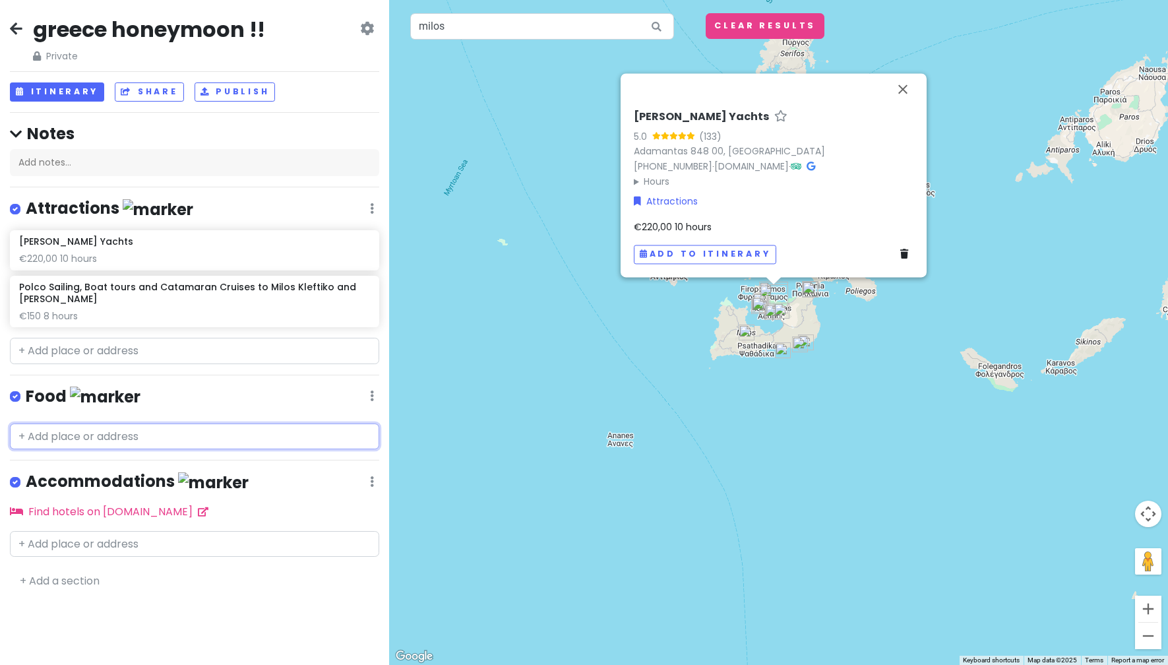
click at [135, 431] on input "text" at bounding box center [194, 436] width 369 height 26
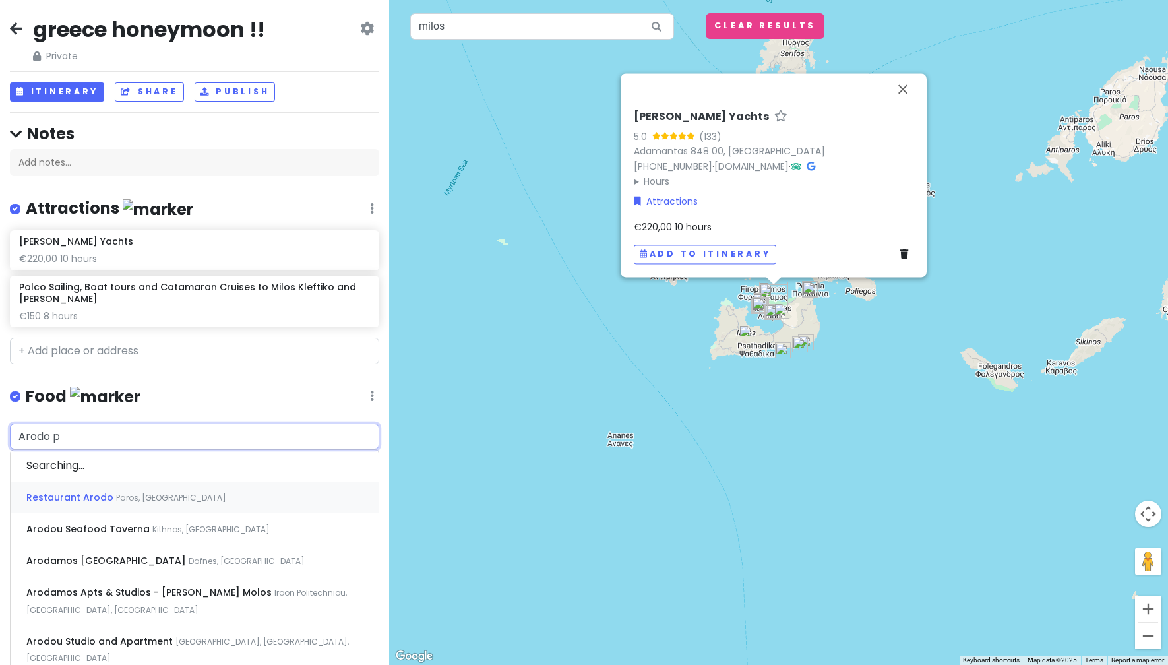
type input "Arodo pa"
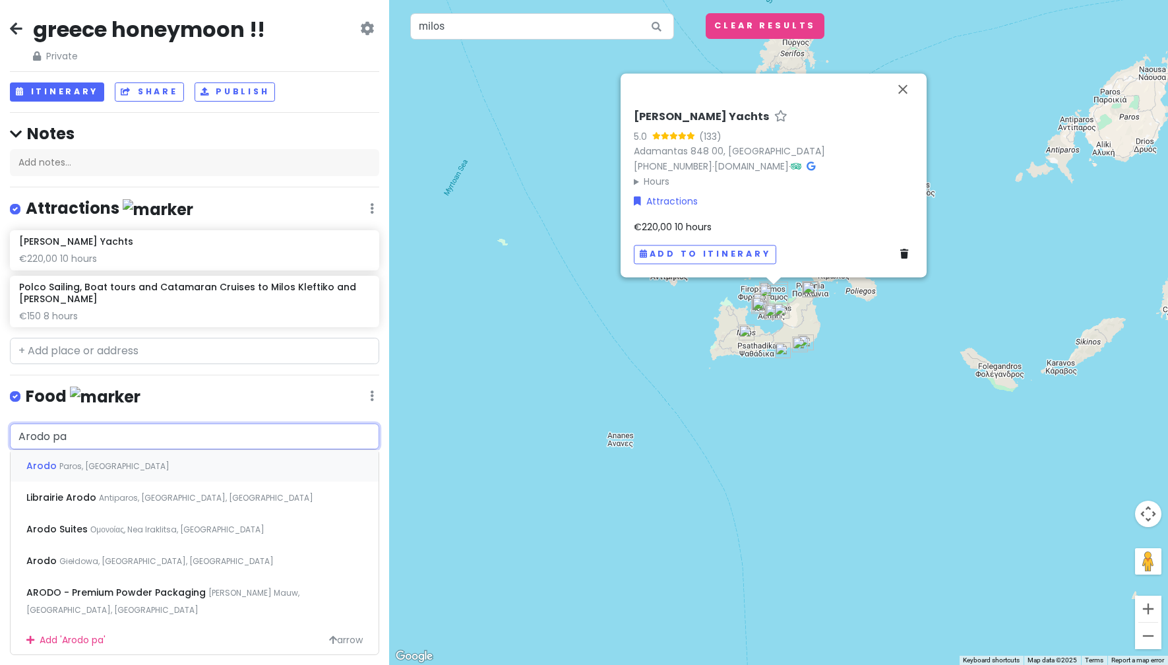
click at [134, 466] on div "Arodo Paros, [GEOGRAPHIC_DATA]" at bounding box center [195, 466] width 368 height 32
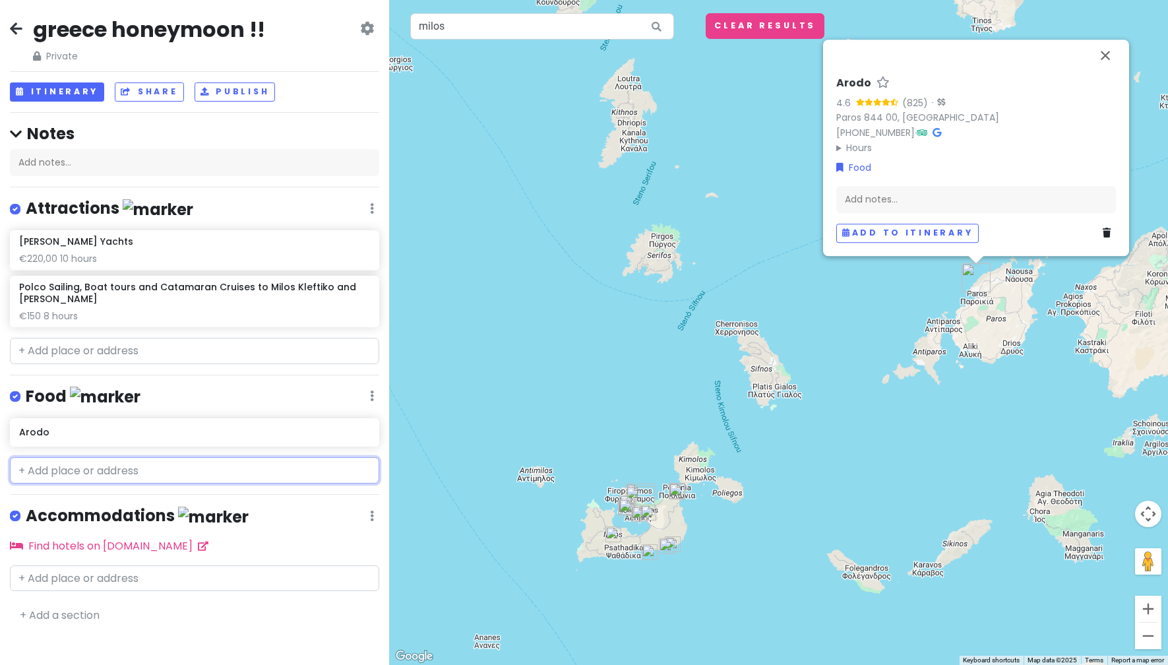
click at [146, 468] on input "text" at bounding box center [194, 470] width 369 height 26
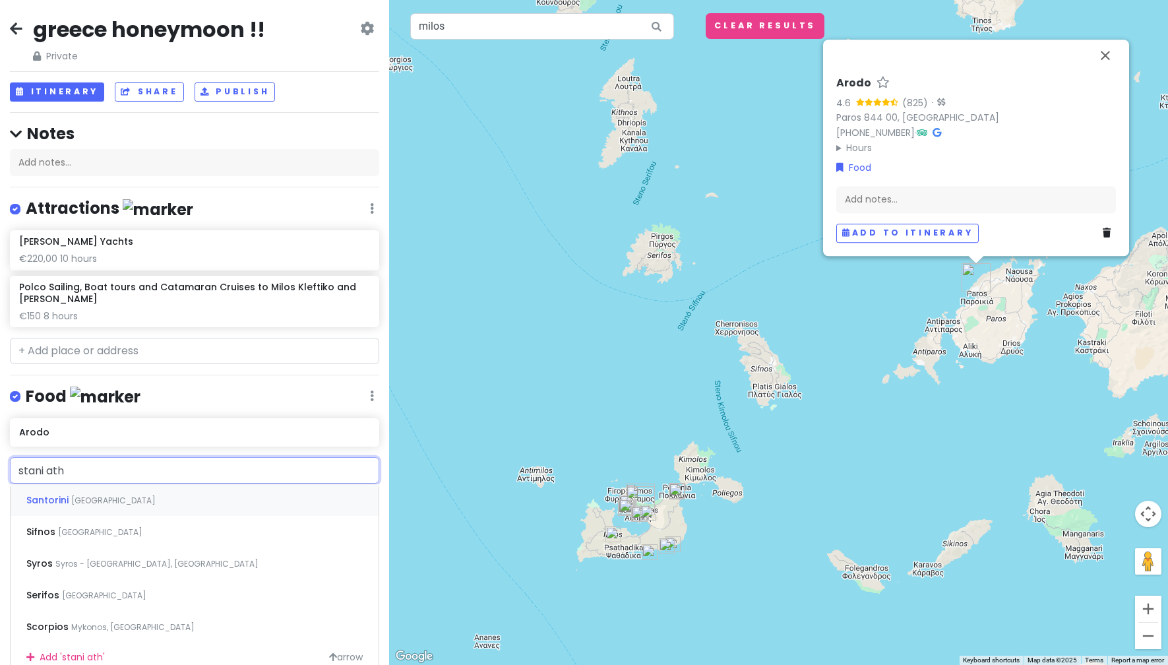
type input "stani athe"
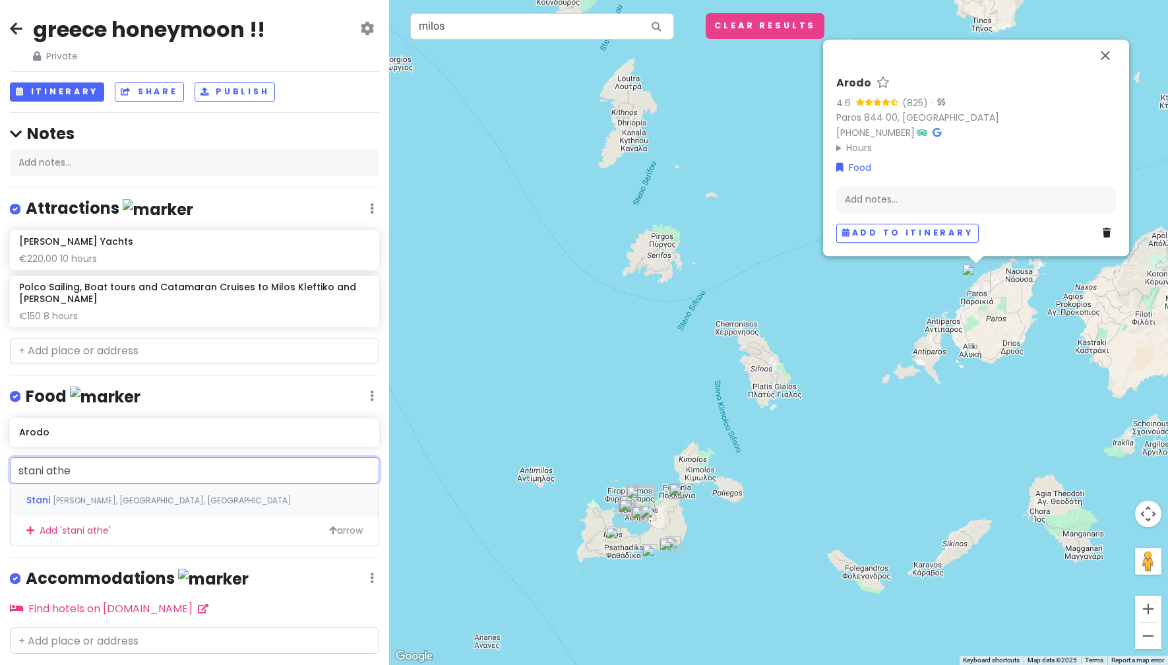
click at [155, 495] on span "[PERSON_NAME], [GEOGRAPHIC_DATA], [GEOGRAPHIC_DATA]" at bounding box center [172, 500] width 239 height 11
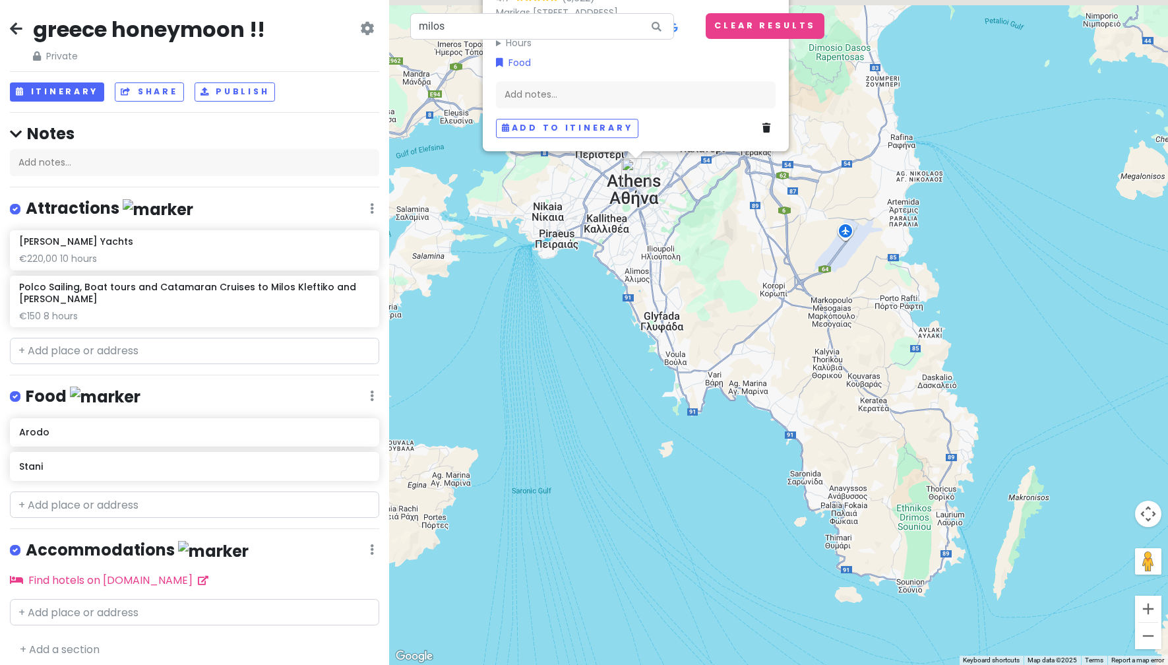
drag, startPoint x: 583, startPoint y: 437, endPoint x: 592, endPoint y: 561, distance: 123.7
click at [592, 561] on div "Stani 4.7 (3,622) Marikas [STREET_ADDRESS] [PHONE_NUMBER] · [DOMAIN_NAME] · Hou…" at bounding box center [778, 332] width 779 height 665
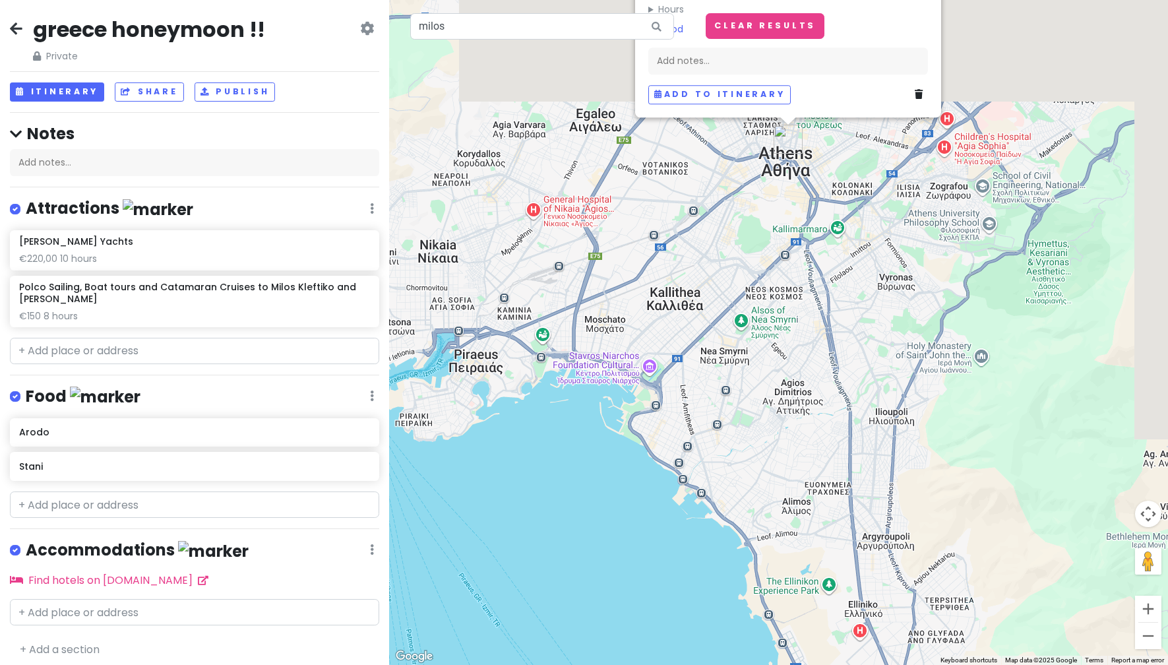
drag, startPoint x: 608, startPoint y: 404, endPoint x: 536, endPoint y: 716, distance: 320.8
click at [536, 665] on html "greece honeymoon !! Private Change Dates Make a Copy Delete Trip Go Pro ⚡️ Give…" at bounding box center [584, 332] width 1168 height 665
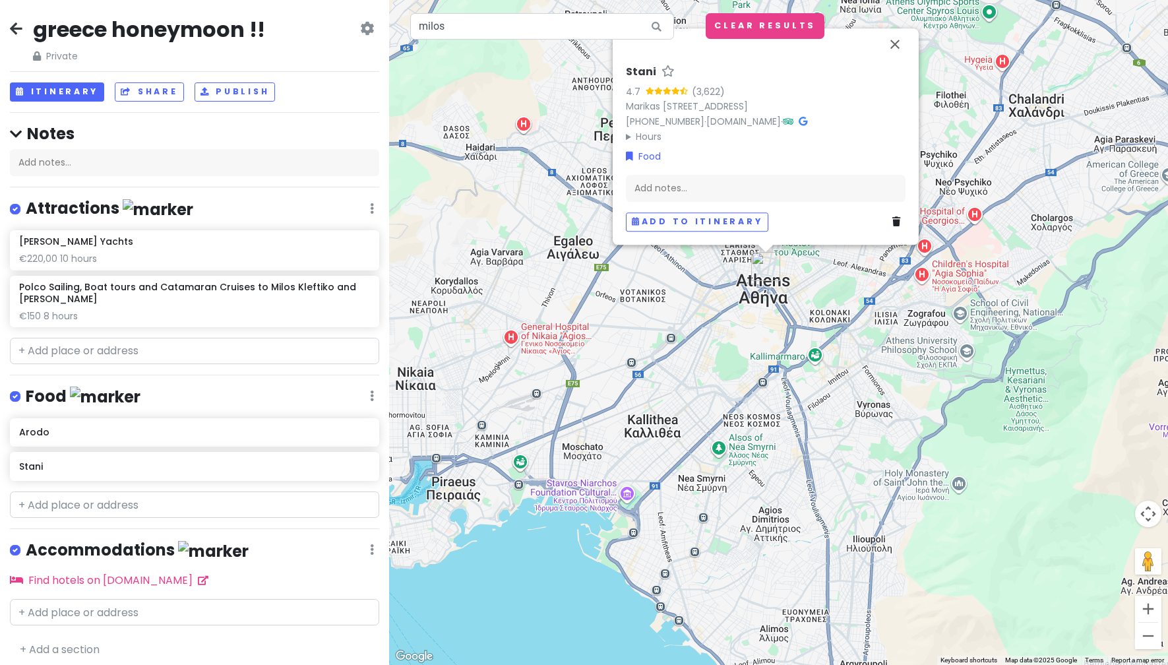
drag, startPoint x: 567, startPoint y: 461, endPoint x: 548, endPoint y: 590, distance: 130.6
click at [548, 590] on div "Stani 4.7 (3,622) Marikas [STREET_ADDRESS] [PHONE_NUMBER] · [DOMAIN_NAME] · Hou…" at bounding box center [778, 332] width 779 height 665
click at [899, 44] on button "Close" at bounding box center [895, 44] width 32 height 32
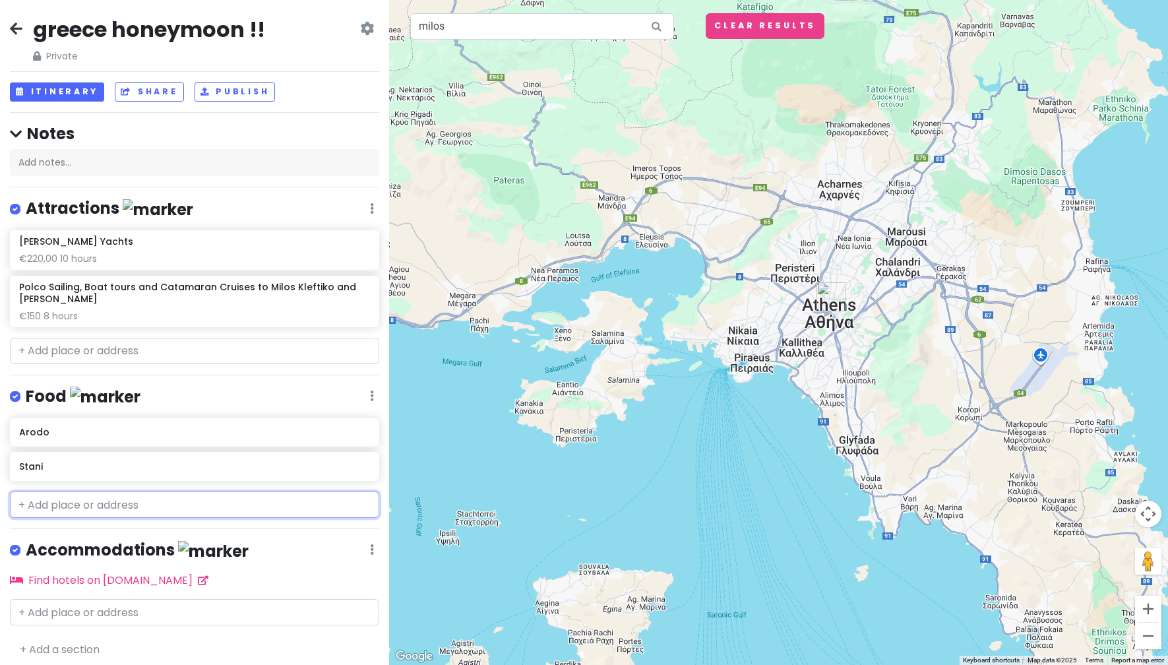
click at [288, 502] on input "text" at bounding box center [194, 504] width 369 height 26
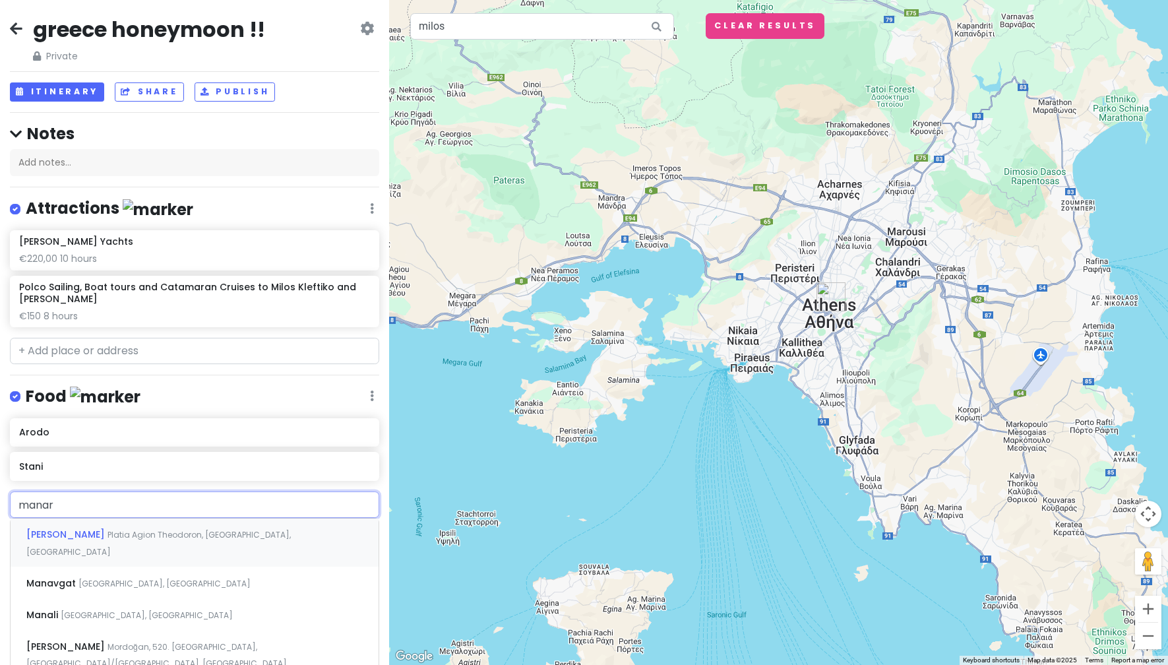
type input "manari"
click at [304, 535] on div "[PERSON_NAME] [PERSON_NAME] Agion Theodoron, [GEOGRAPHIC_DATA], [GEOGRAPHIC_DAT…" at bounding box center [195, 542] width 368 height 49
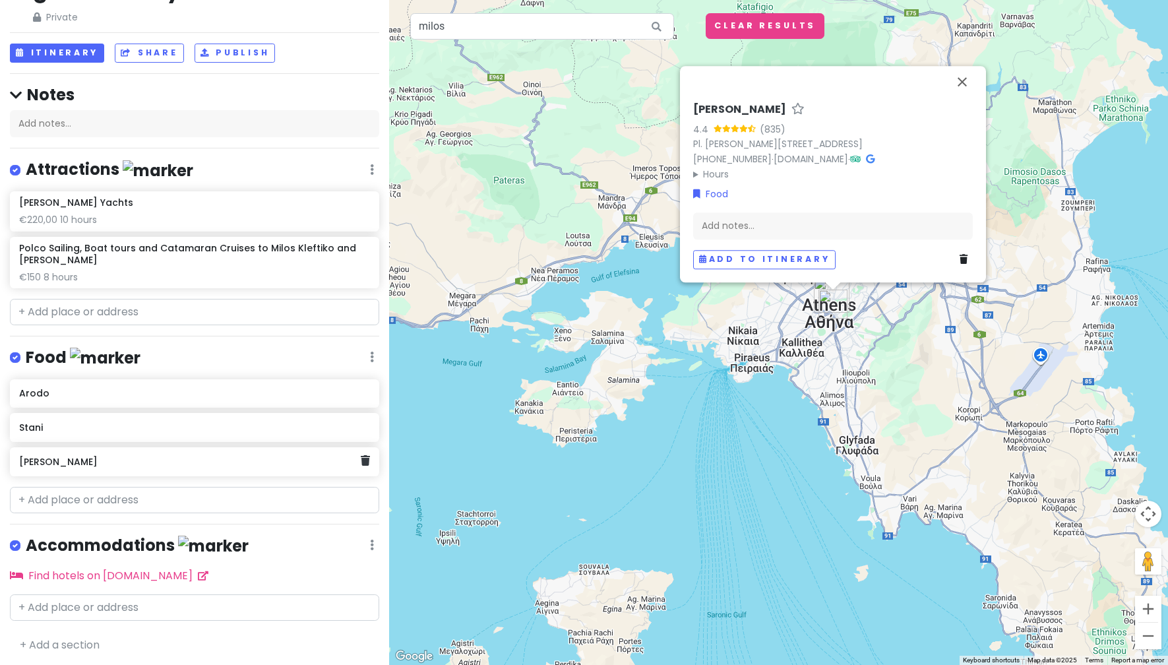
scroll to position [40, 0]
click at [148, 594] on input "text" at bounding box center [194, 607] width 369 height 26
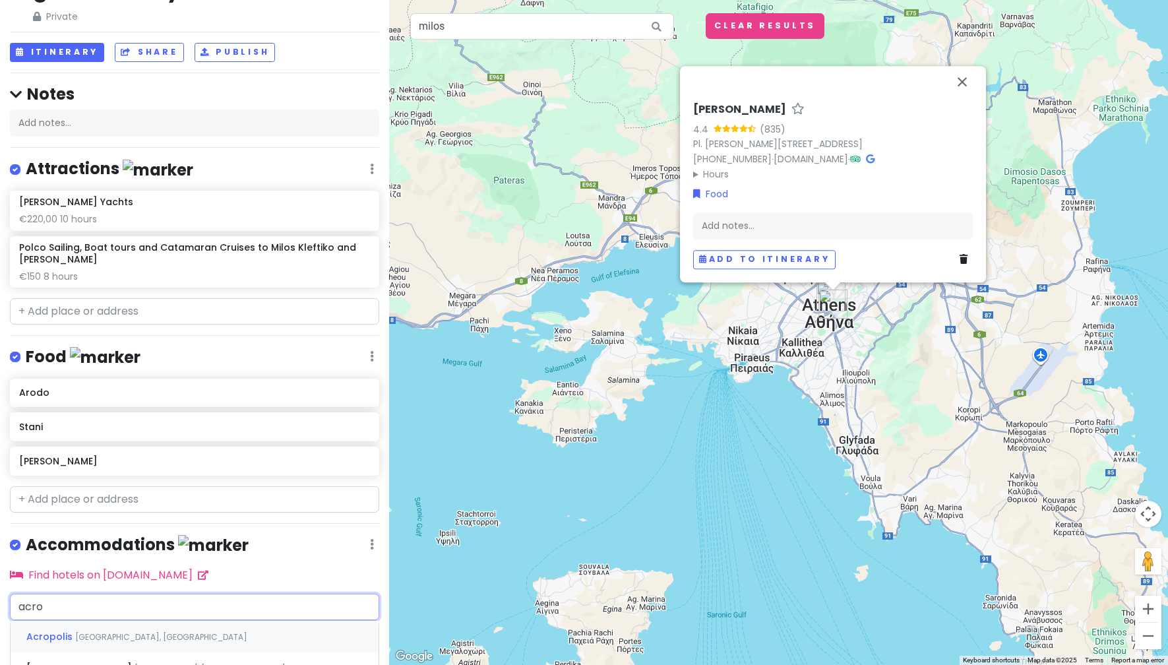
type input "acrop"
click at [150, 626] on div "[GEOGRAPHIC_DATA] [GEOGRAPHIC_DATA], [GEOGRAPHIC_DATA]" at bounding box center [195, 637] width 368 height 32
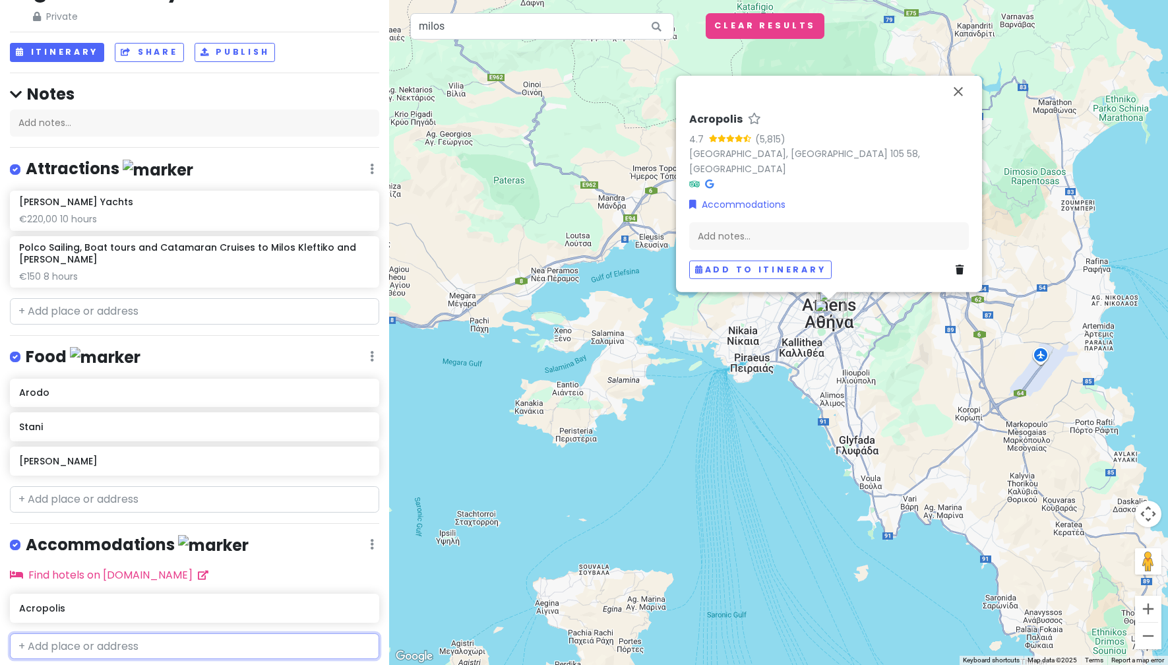
drag, startPoint x: 140, startPoint y: 635, endPoint x: 151, endPoint y: 638, distance: 11.1
click at [140, 635] on input "text" at bounding box center [194, 646] width 369 height 26
type input "a"
type input "p"
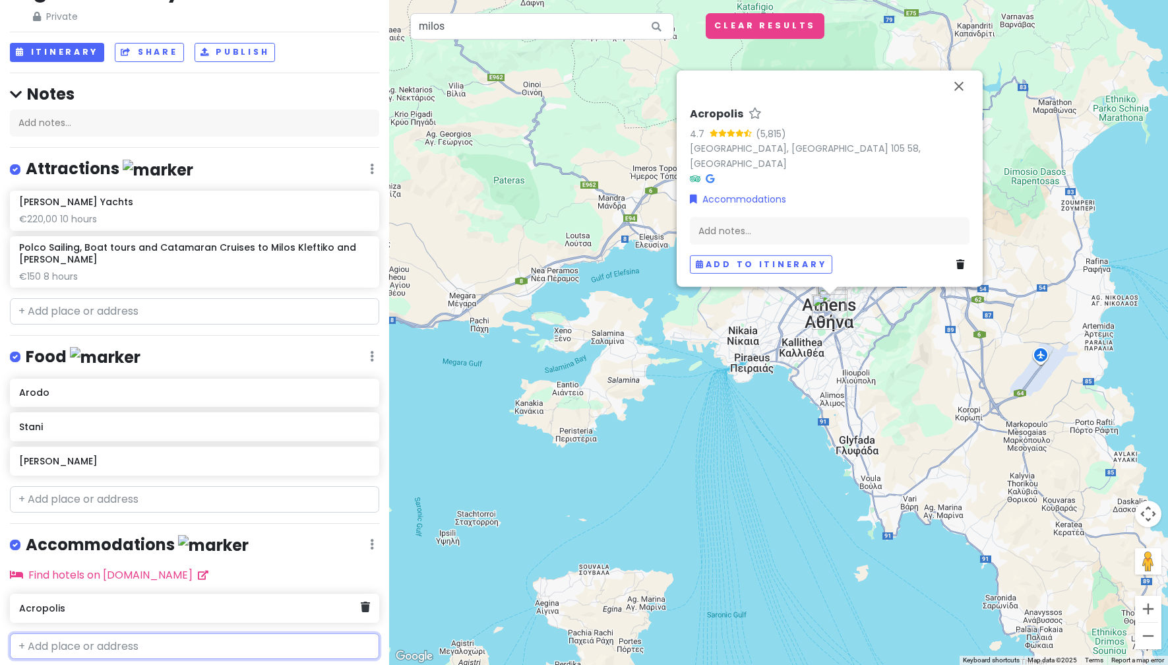
click at [354, 616] on div "Acropolis" at bounding box center [194, 608] width 369 height 29
click at [361, 602] on icon at bounding box center [365, 607] width 9 height 11
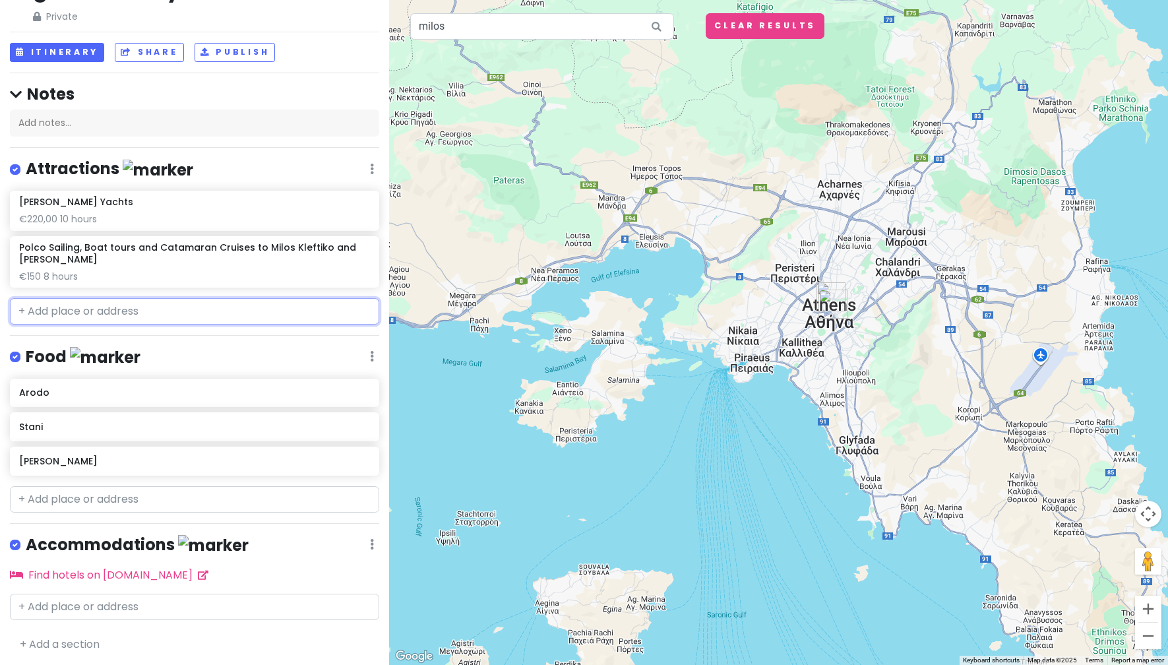
click at [110, 319] on input "text" at bounding box center [194, 311] width 369 height 26
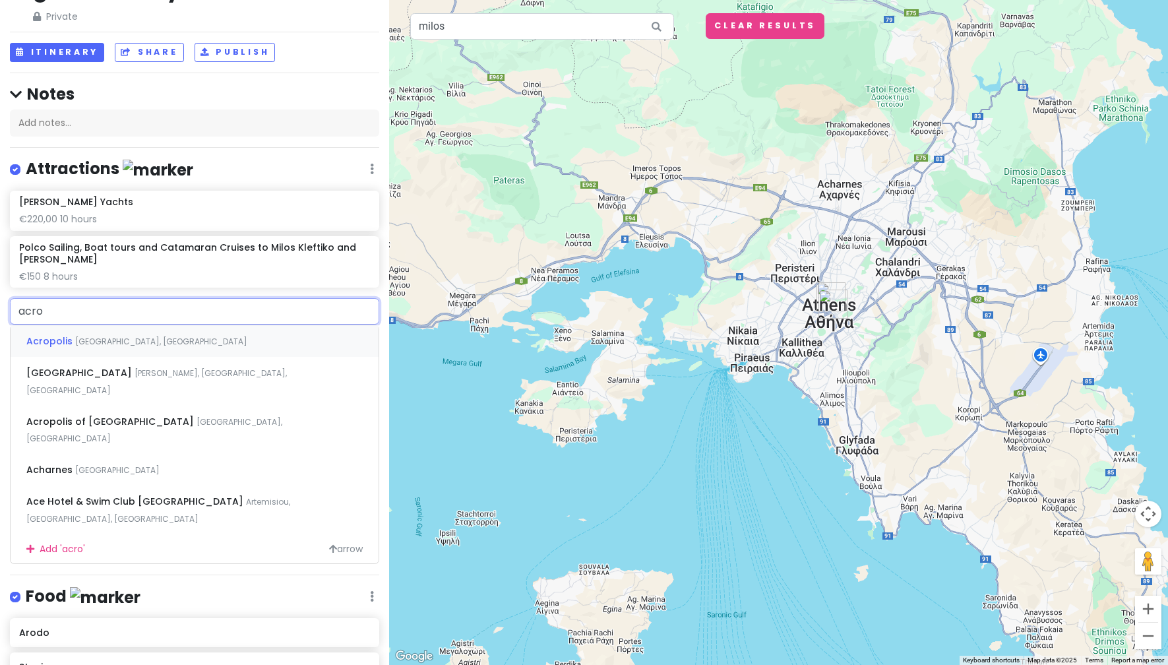
type input "acrop"
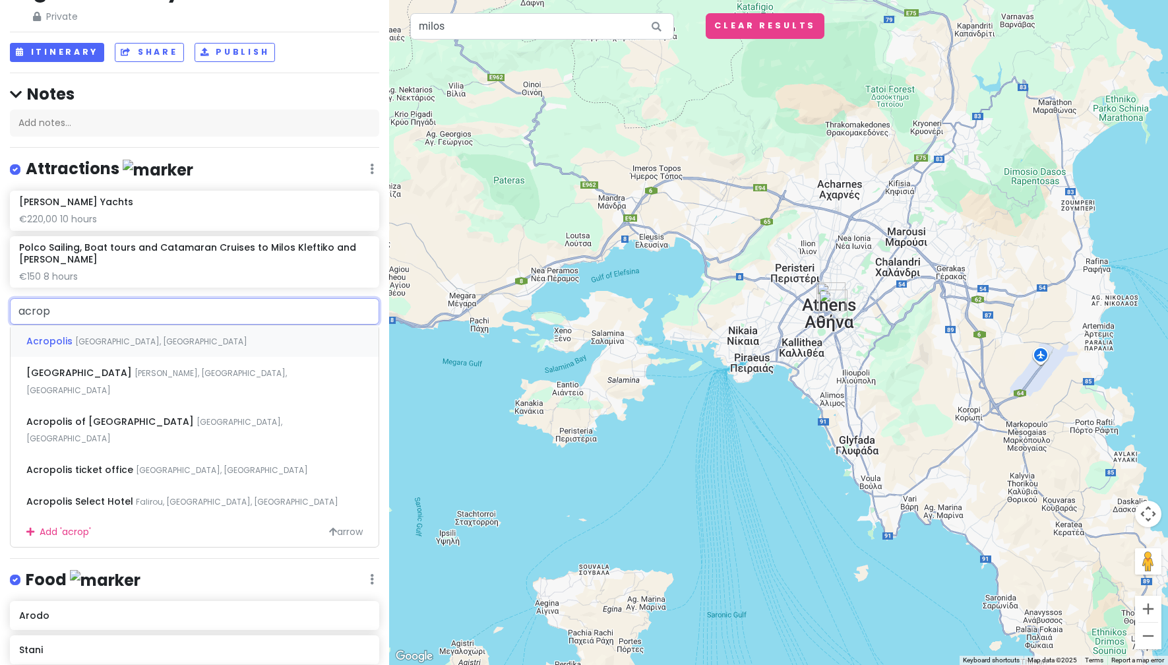
click at [185, 340] on div "[GEOGRAPHIC_DATA] [GEOGRAPHIC_DATA], [GEOGRAPHIC_DATA]" at bounding box center [195, 341] width 368 height 32
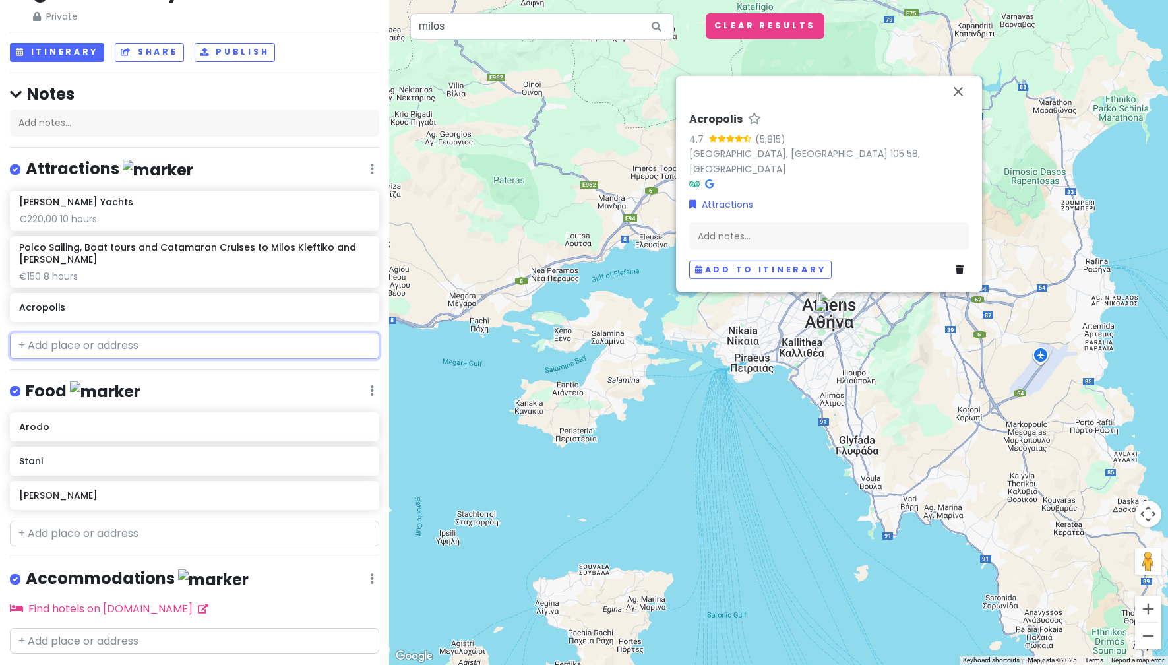
click at [185, 336] on input "text" at bounding box center [194, 345] width 369 height 26
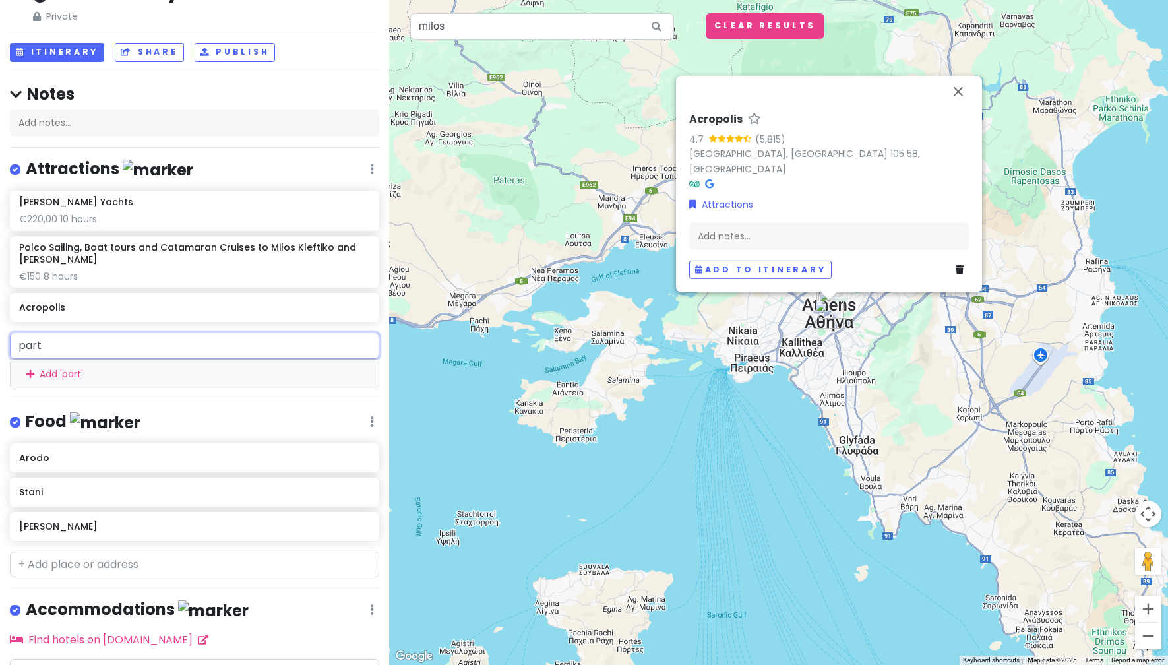
type input "[PERSON_NAME]"
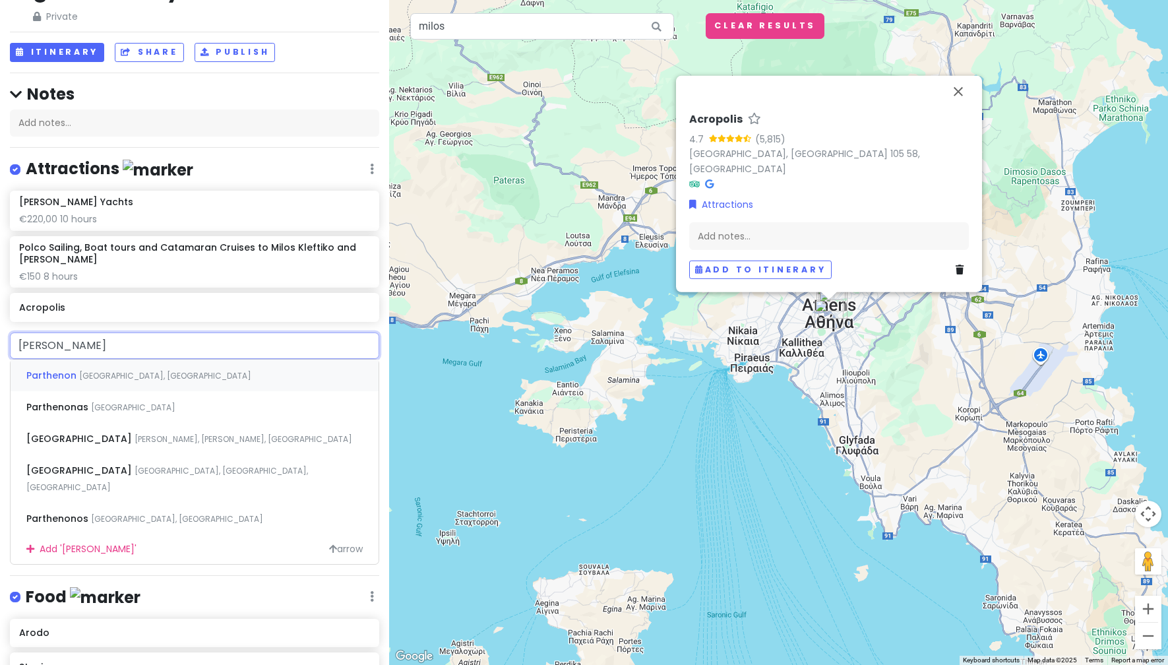
click at [184, 381] on div "Parthenon [GEOGRAPHIC_DATA], [GEOGRAPHIC_DATA]" at bounding box center [195, 375] width 368 height 32
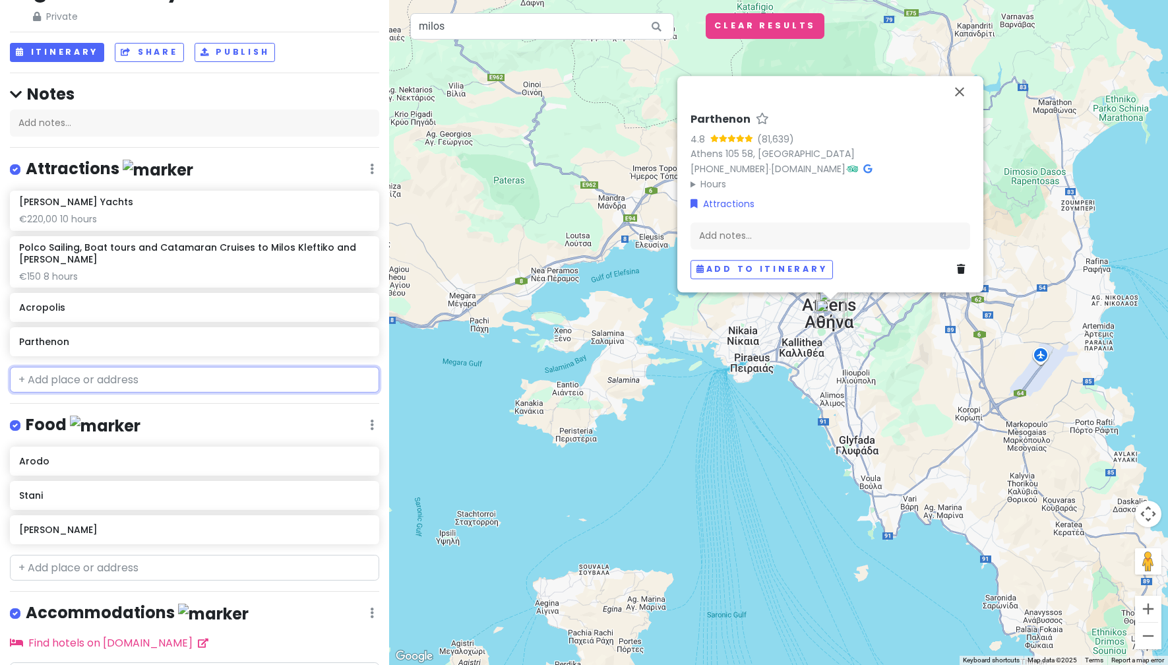
click at [195, 381] on input "text" at bounding box center [194, 380] width 369 height 26
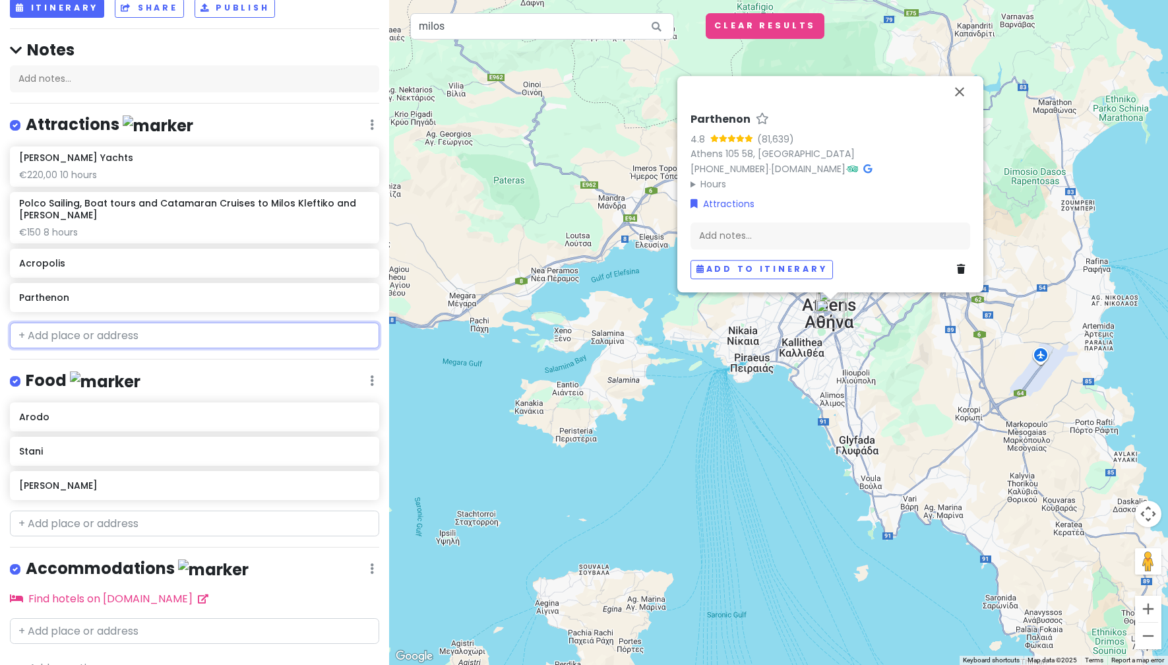
scroll to position [106, 0]
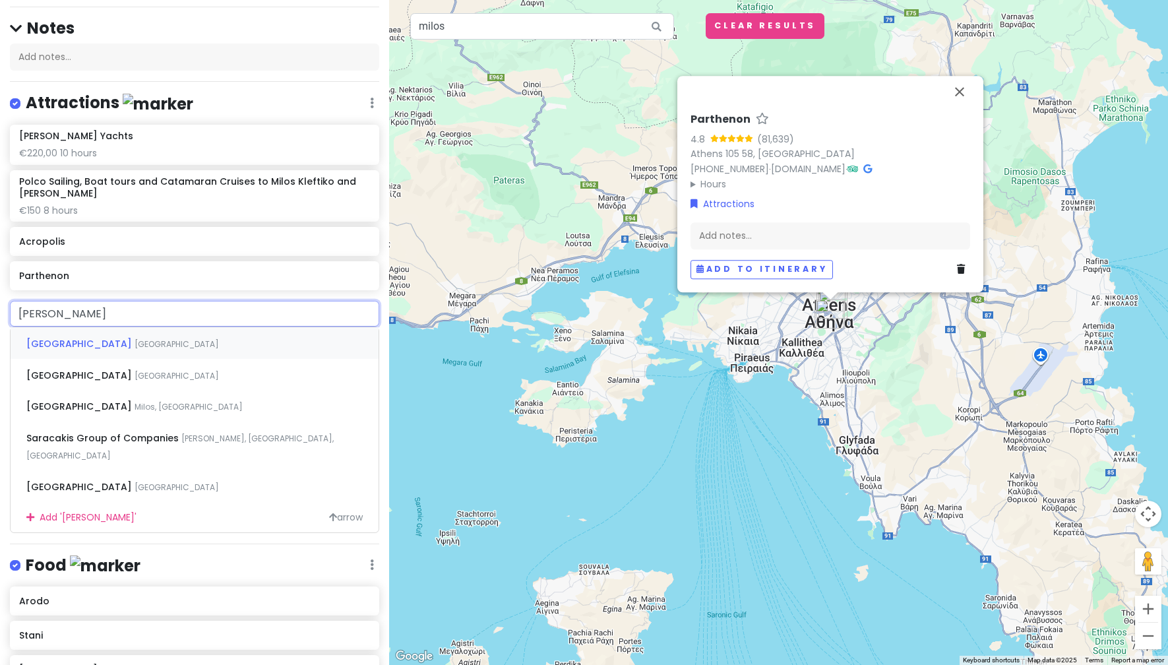
type input "sarak"
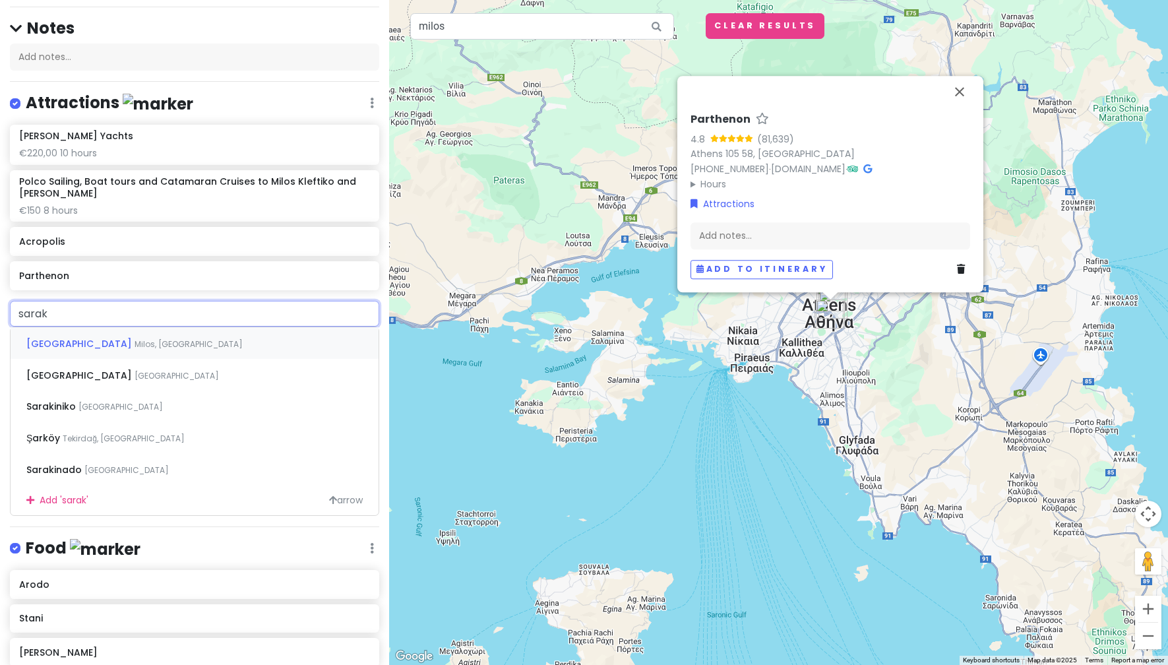
click at [214, 330] on div "Sarakiniko Beach [GEOGRAPHIC_DATA], [GEOGRAPHIC_DATA]" at bounding box center [195, 343] width 368 height 32
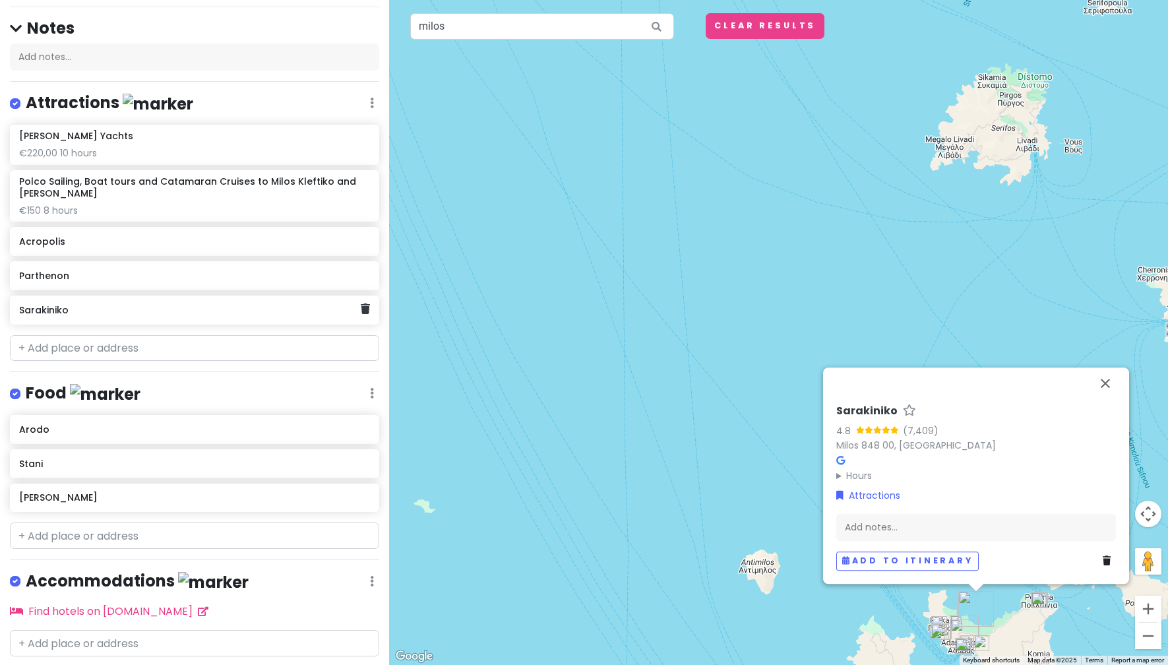
click at [232, 312] on h6 "Sarakiniko" at bounding box center [190, 310] width 342 height 12
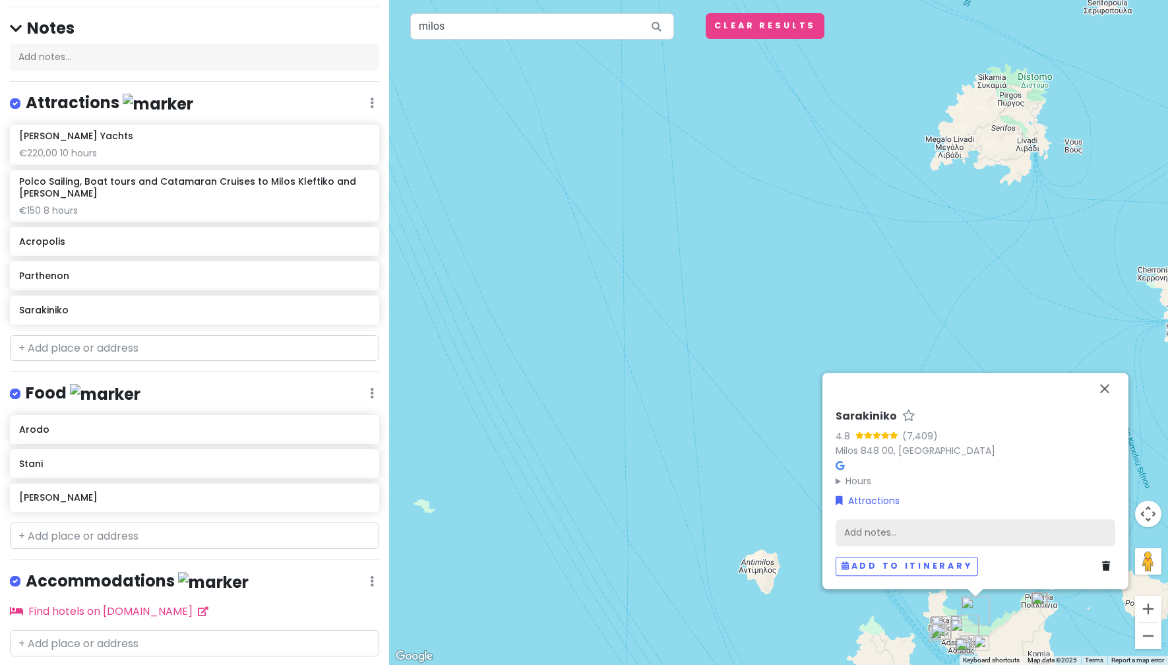
click at [929, 530] on div "Add notes..." at bounding box center [976, 533] width 280 height 28
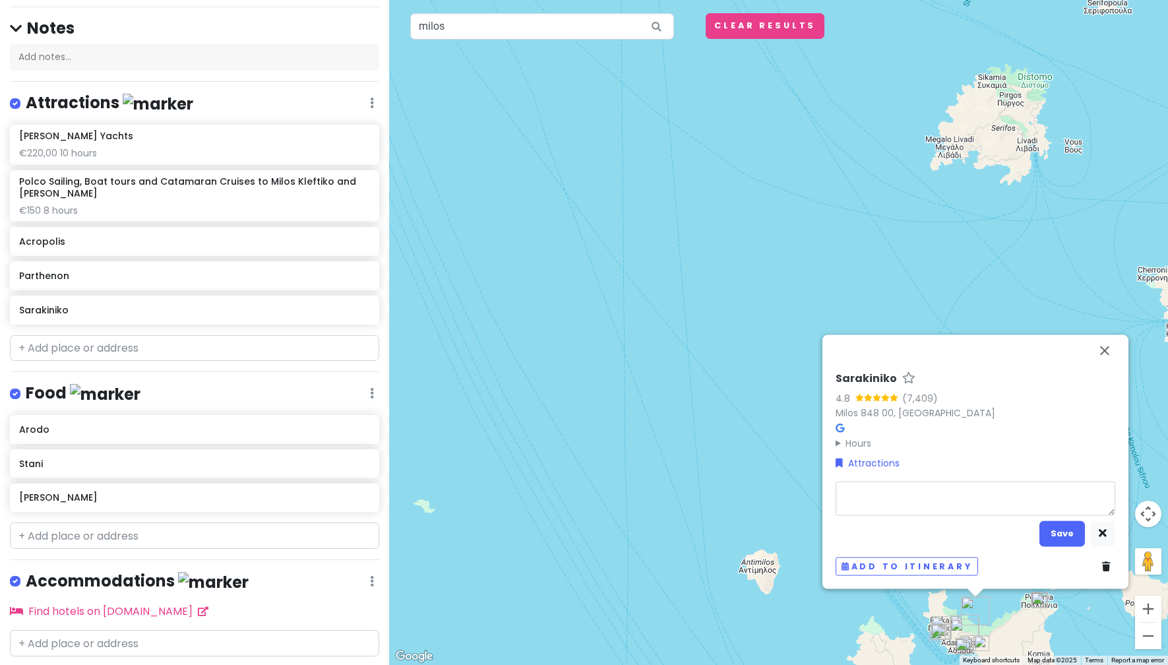
type textarea "x"
type textarea "s"
type textarea "x"
type textarea "sun"
type textarea "x"
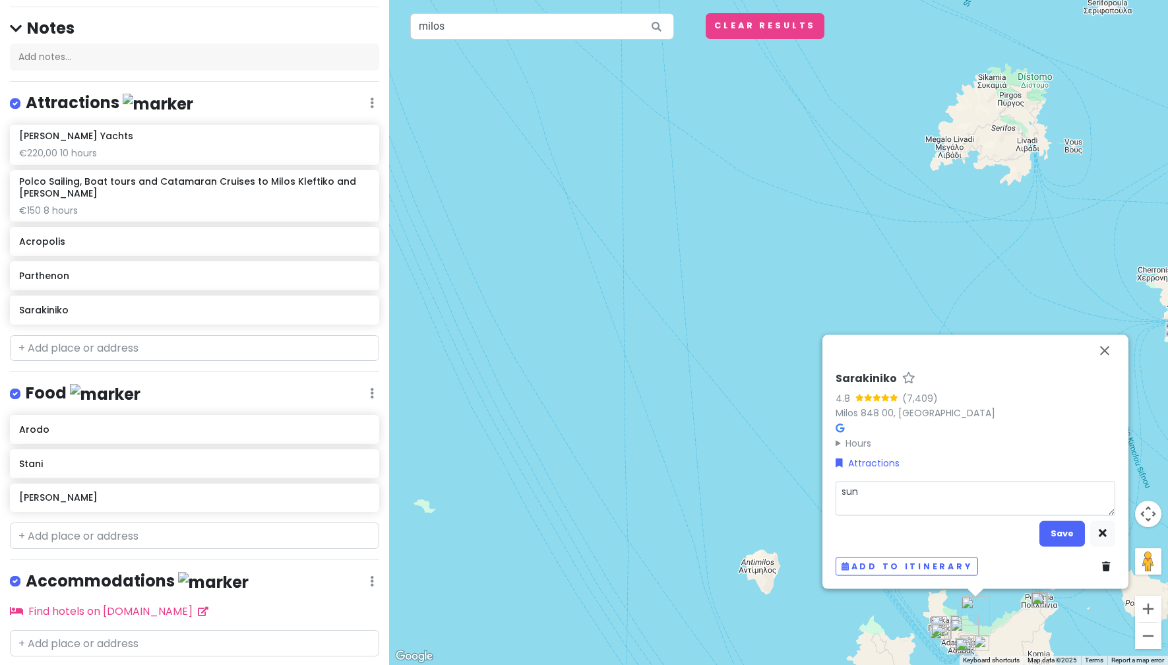
type textarea "sunr"
type textarea "x"
type textarea "sunri"
type textarea "x"
type textarea "sunris"
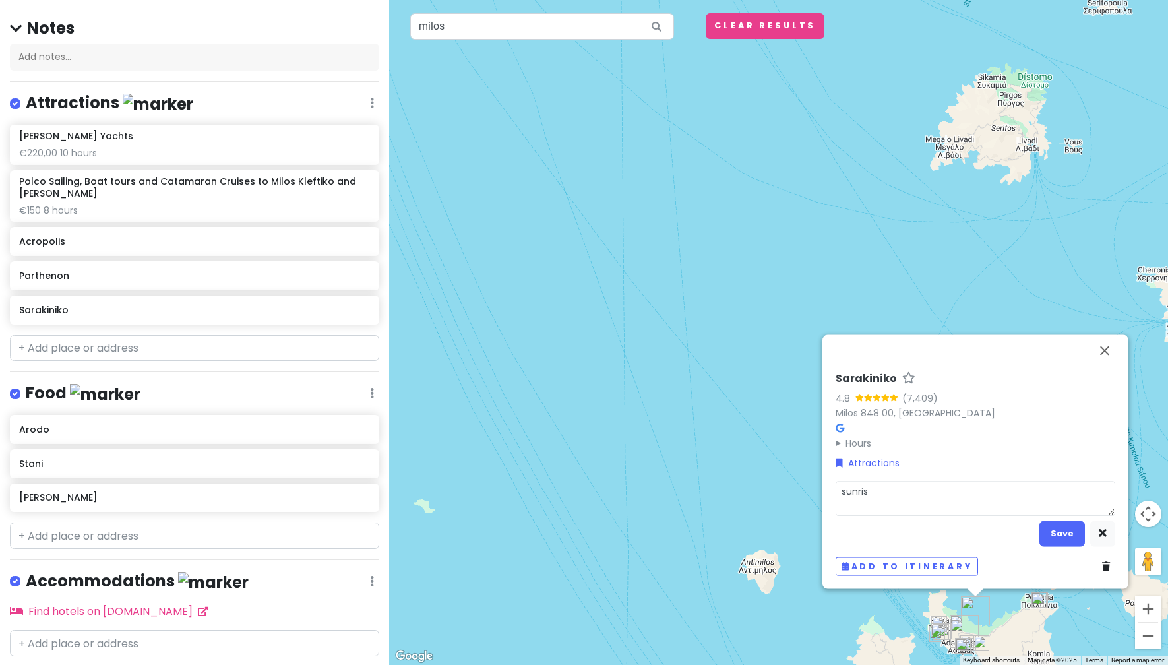
type textarea "x"
type textarea "sunrise"
click at [1054, 534] on button "Save" at bounding box center [1063, 533] width 46 height 26
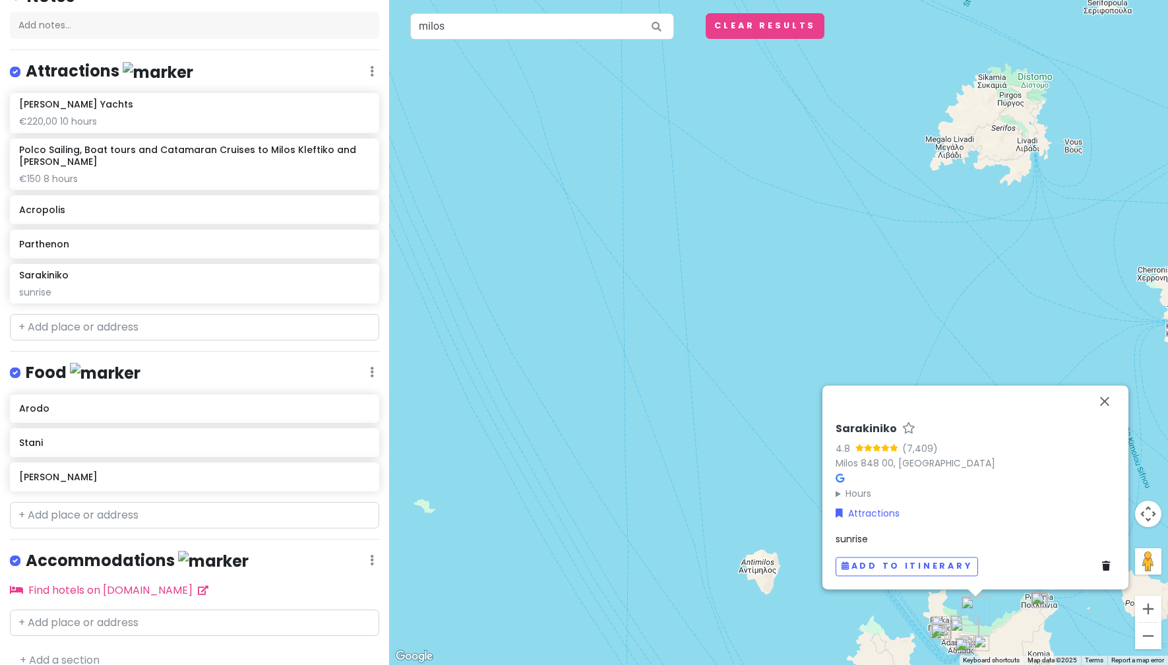
scroll to position [153, 0]
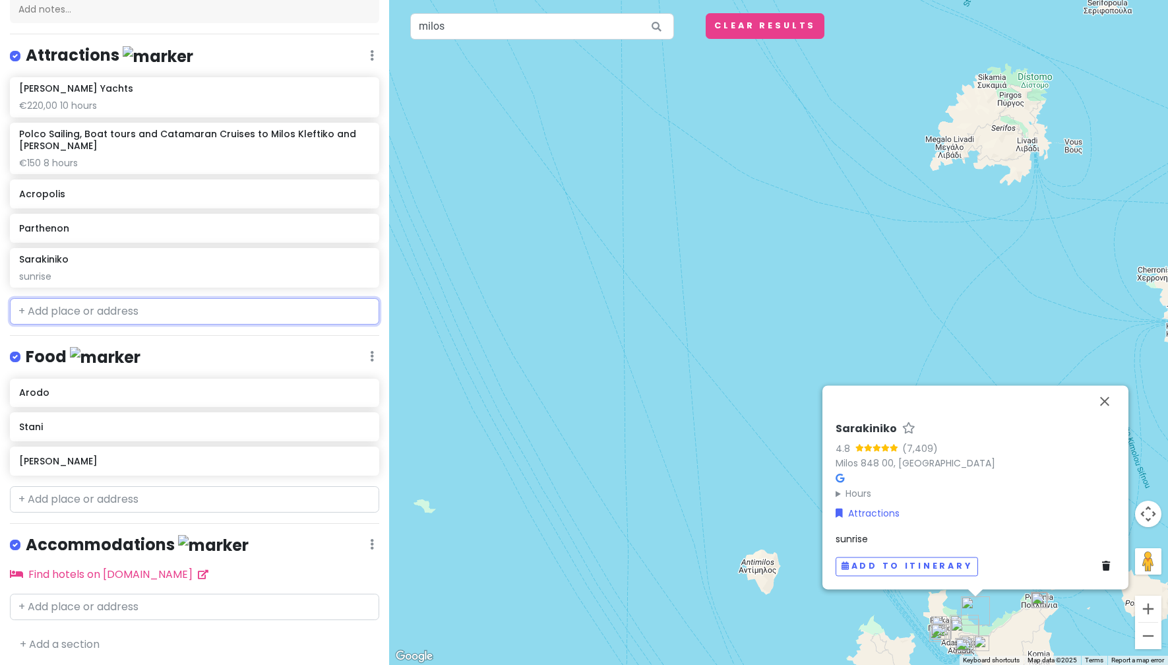
click at [174, 305] on input "text" at bounding box center [194, 311] width 369 height 26
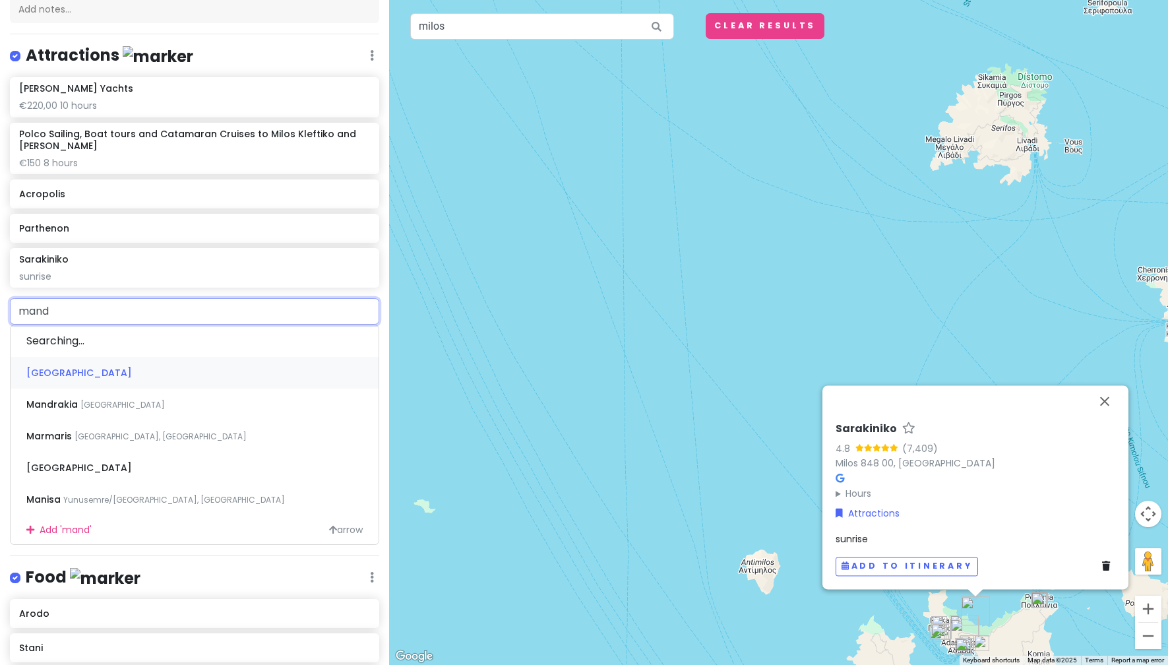
type input "mandr"
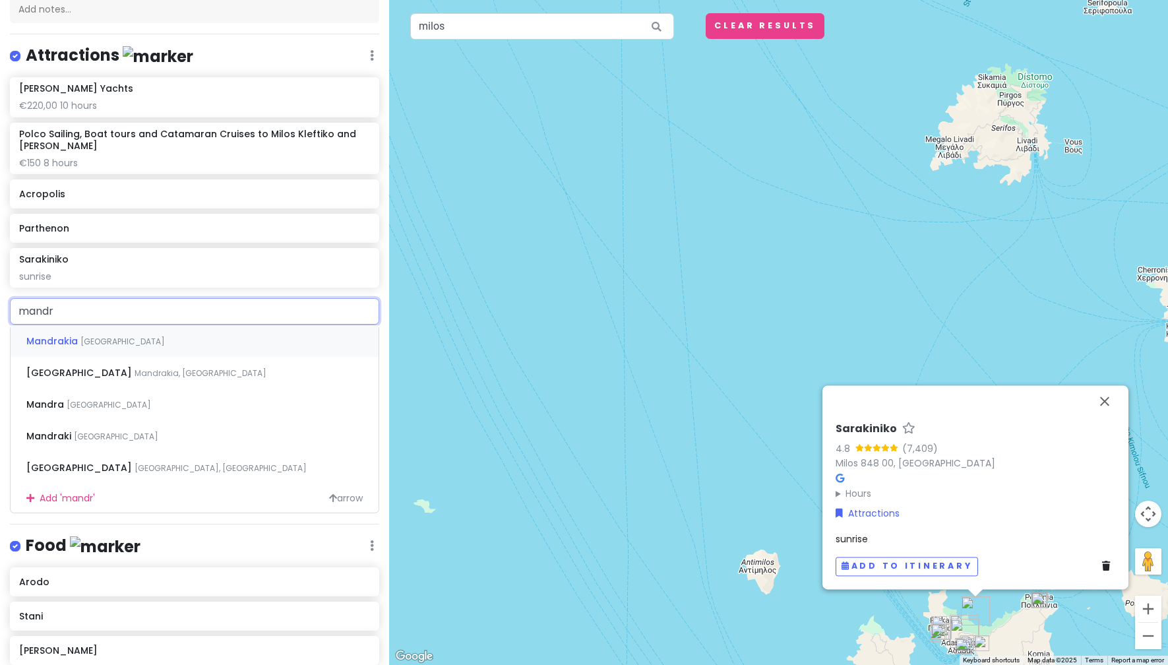
click at [183, 336] on div "Mandrakia [GEOGRAPHIC_DATA]" at bounding box center [195, 341] width 368 height 32
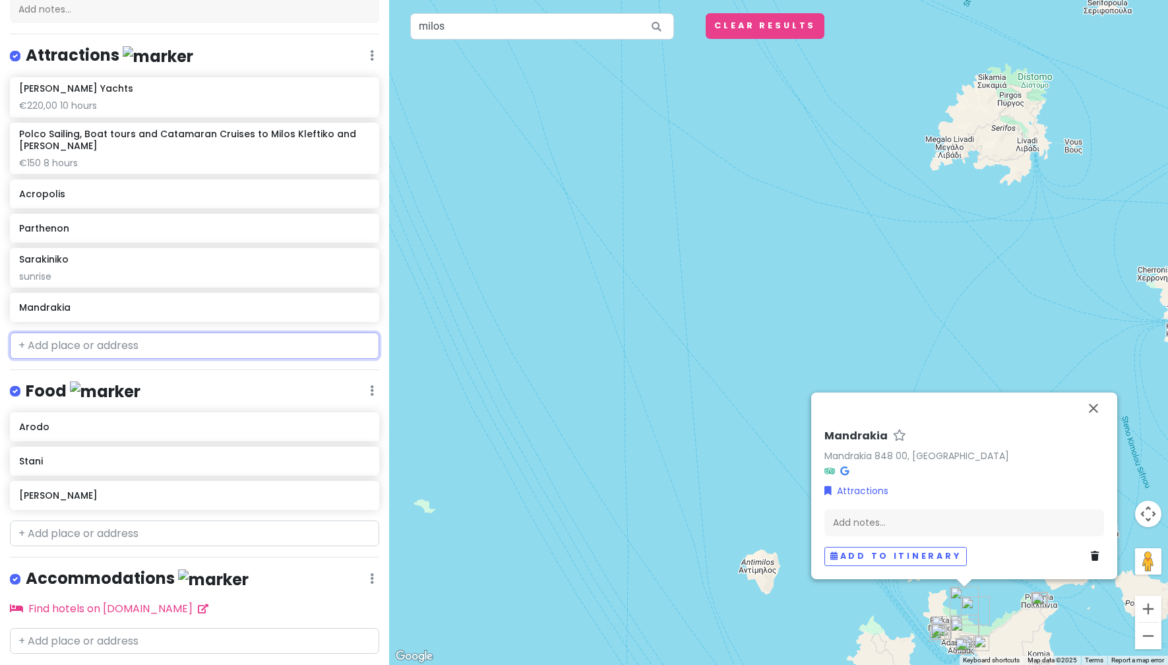
click at [183, 336] on input "text" at bounding box center [194, 345] width 369 height 26
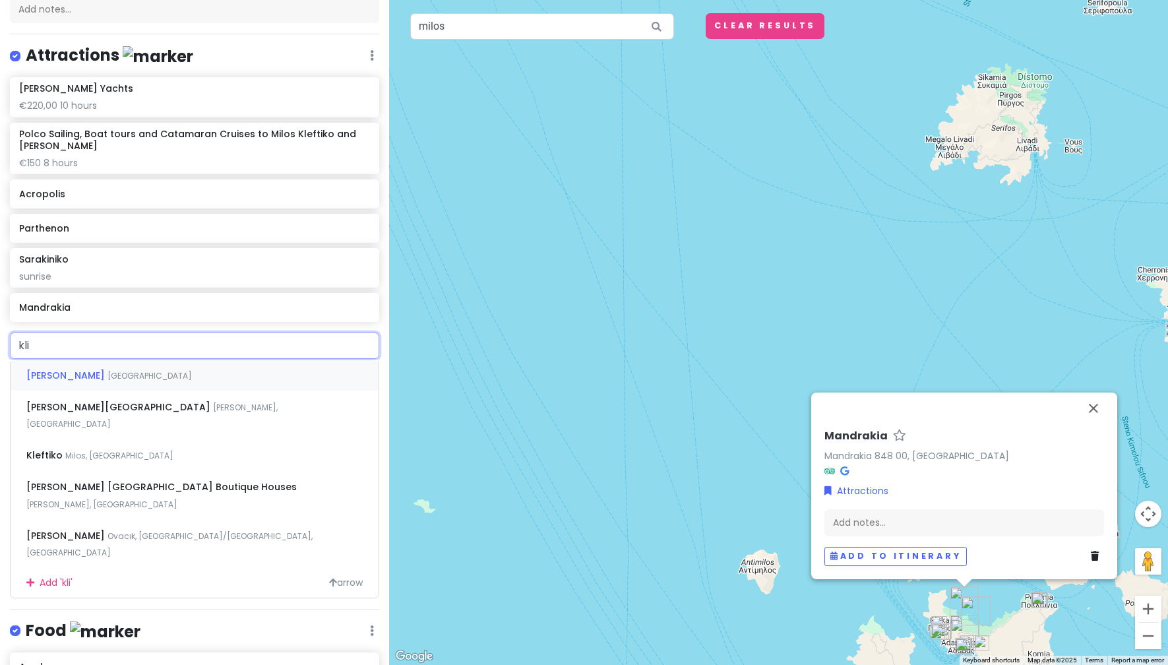
type input "klim"
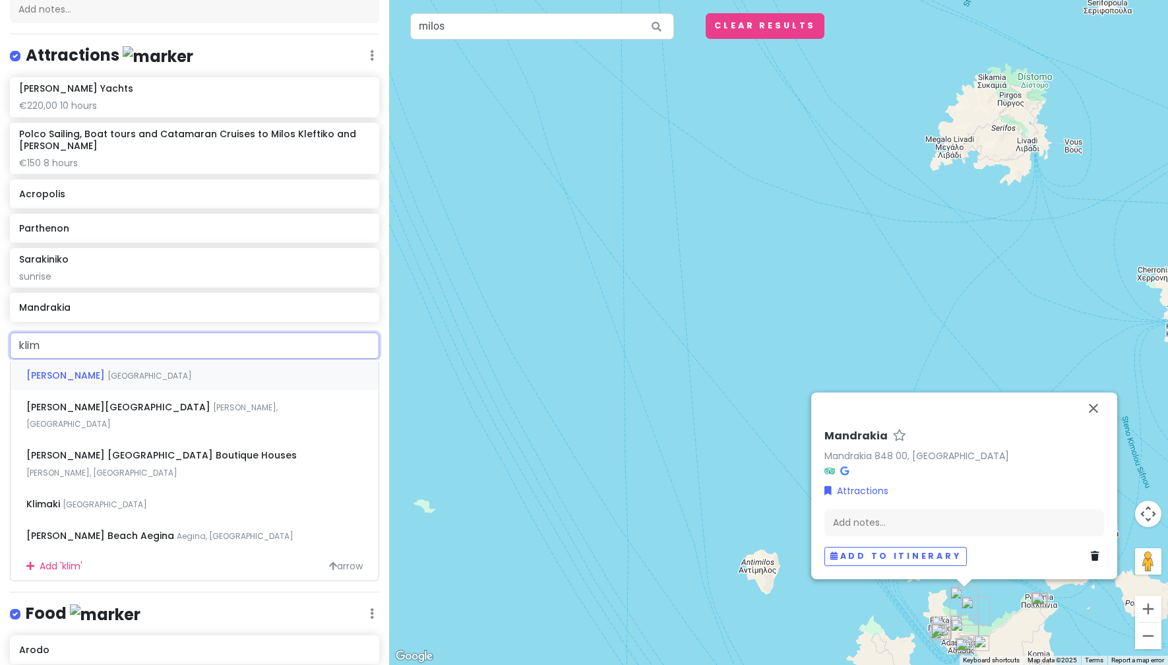
click at [176, 376] on div "[PERSON_NAME] [GEOGRAPHIC_DATA]" at bounding box center [195, 375] width 368 height 32
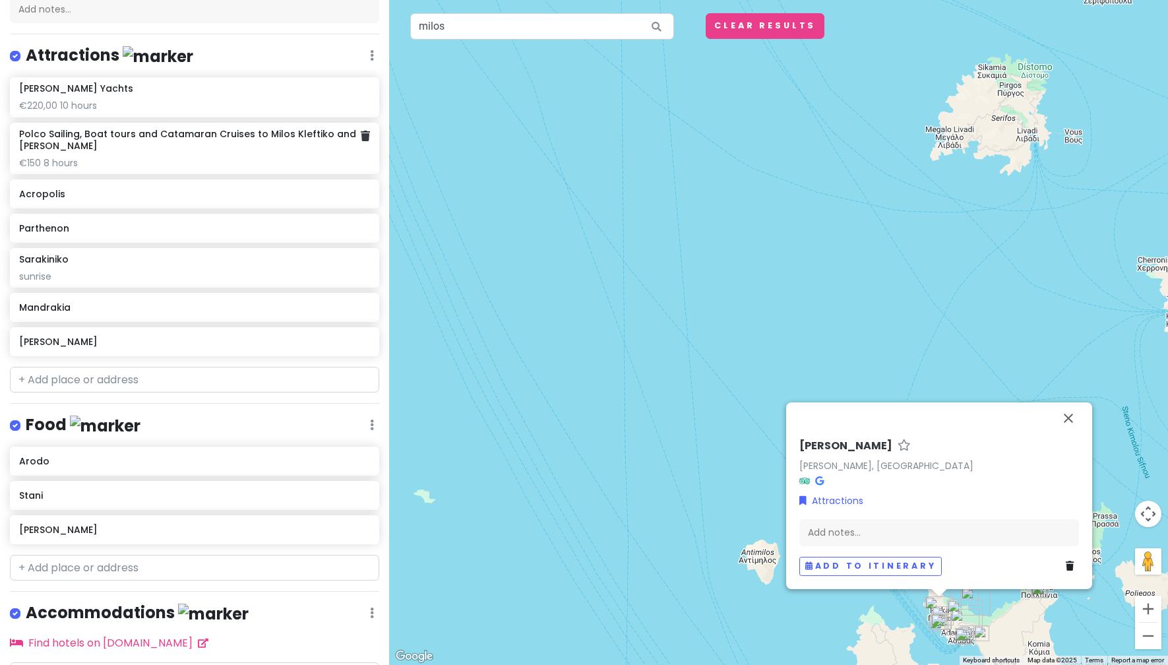
scroll to position [0, 0]
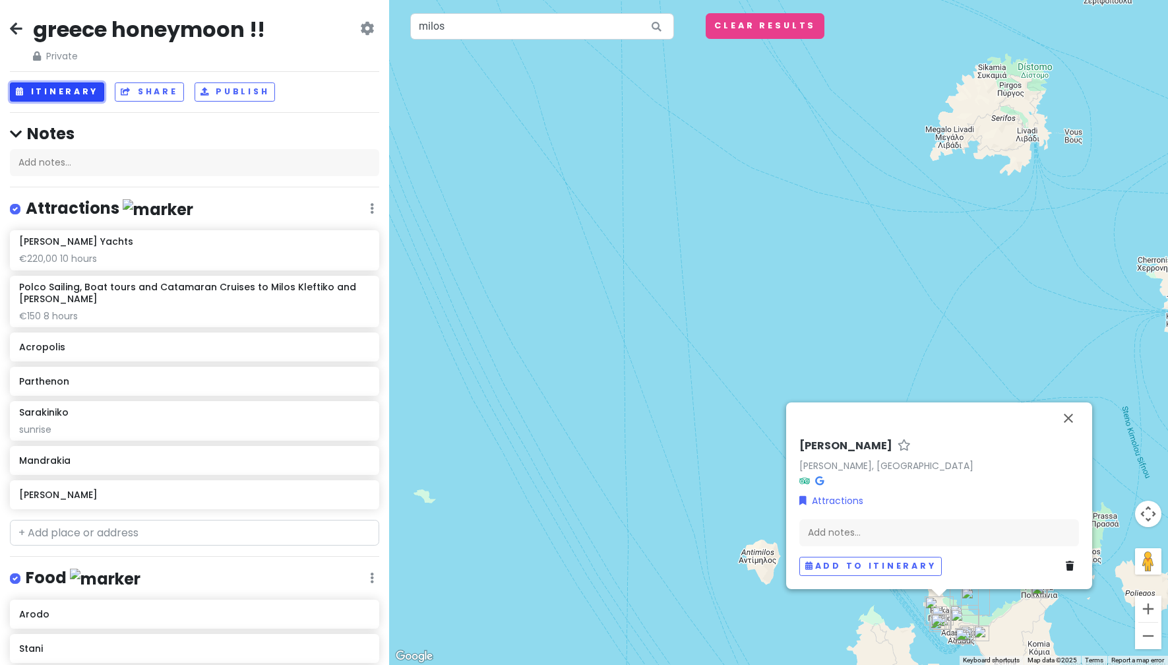
click at [71, 93] on button "Itinerary" at bounding box center [57, 91] width 94 height 19
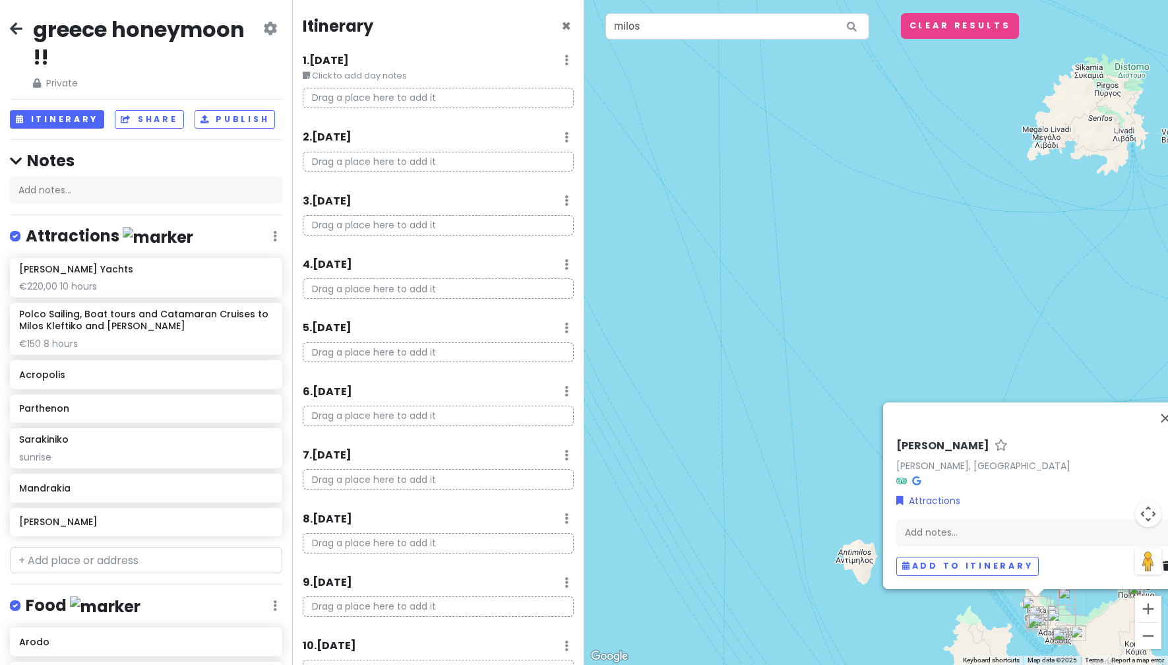
click at [402, 73] on small "Click to add day notes" at bounding box center [438, 75] width 271 height 13
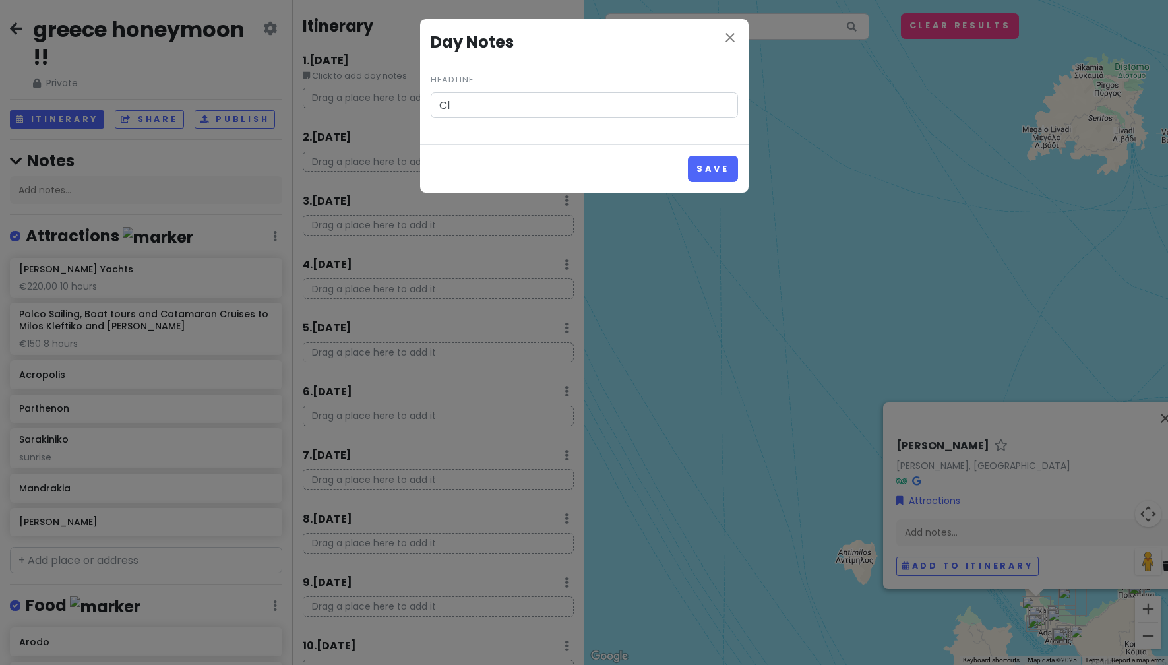
type input "C"
type input "[GEOGRAPHIC_DATA]"
click at [718, 173] on button "Save" at bounding box center [712, 169] width 49 height 26
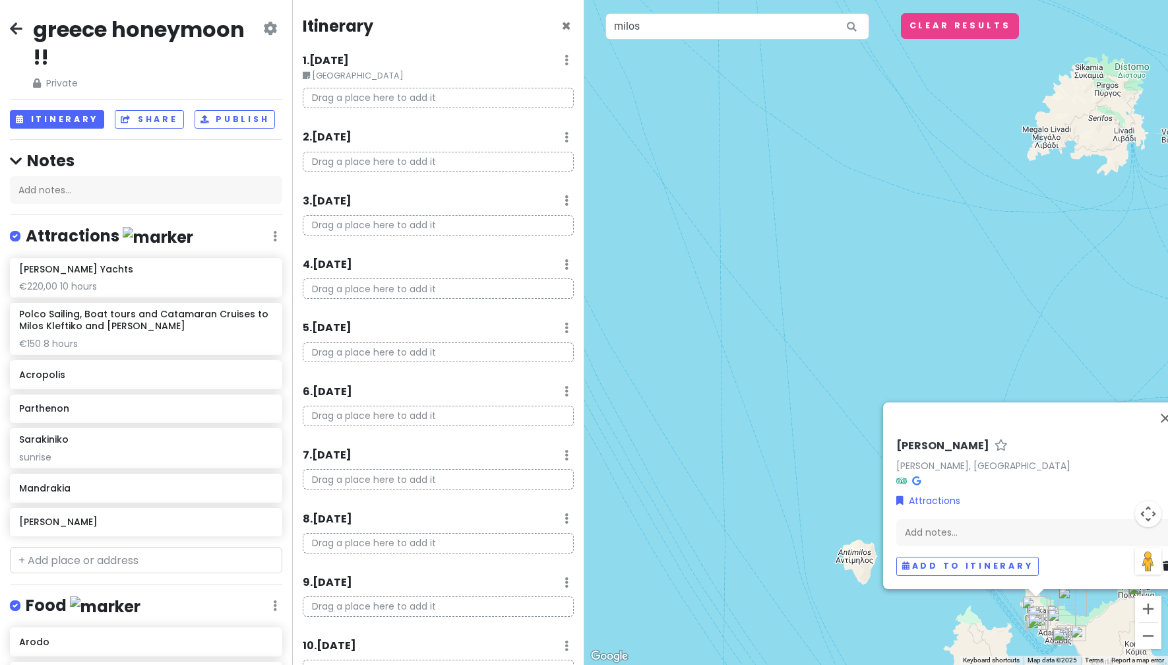
click at [352, 197] on h6 "3 . [DATE]" at bounding box center [327, 202] width 49 height 14
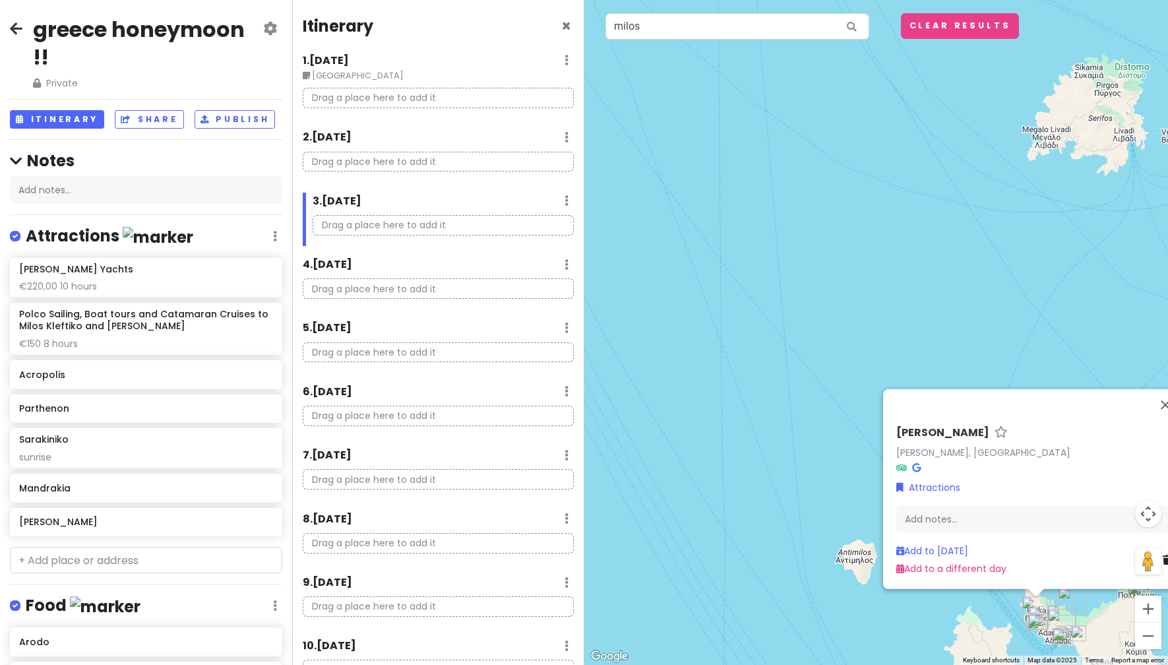
click at [361, 201] on h6 "3 . [DATE]" at bounding box center [337, 202] width 49 height 14
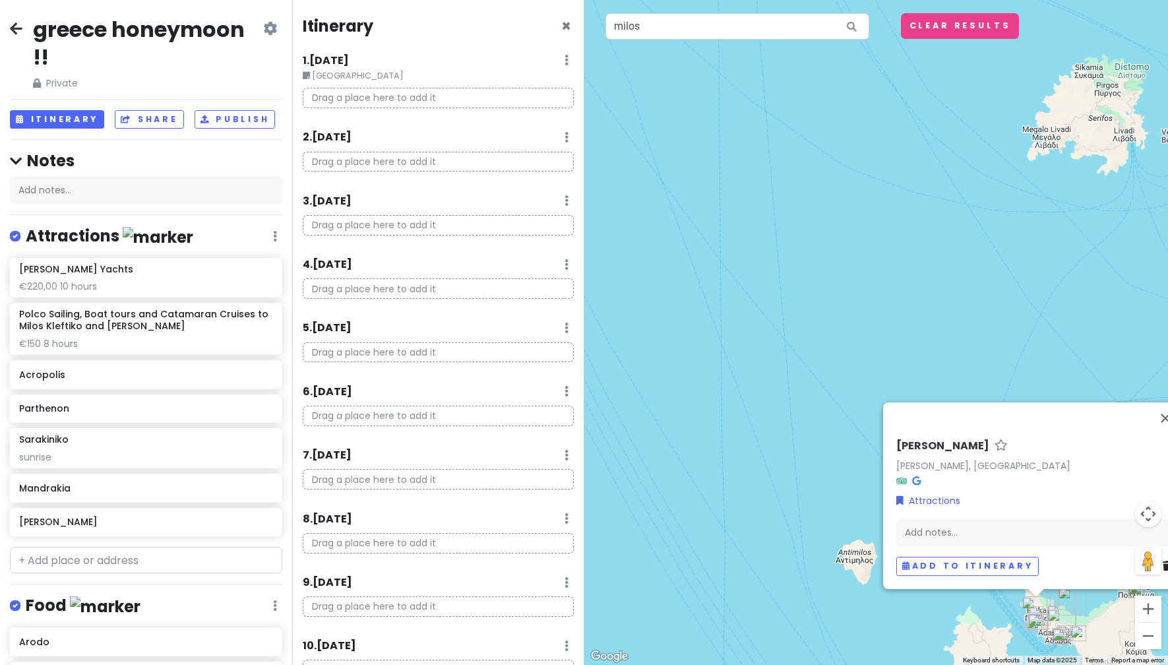
click at [407, 201] on div "3 . [DATE] Add Day Notes Delete Day" at bounding box center [438, 204] width 271 height 22
click at [565, 65] on icon at bounding box center [567, 60] width 4 height 11
click at [531, 228] on link "Add Day Notes" at bounding box center [526, 240] width 108 height 32
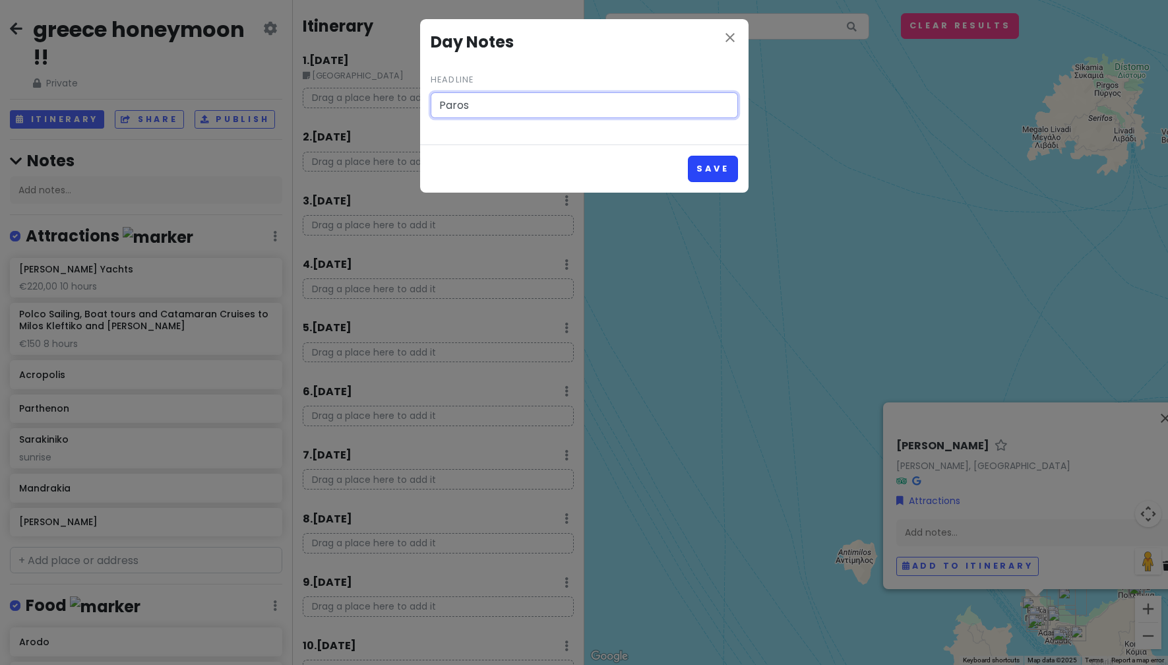
type input "Paros"
click at [722, 173] on button "Save" at bounding box center [712, 169] width 49 height 26
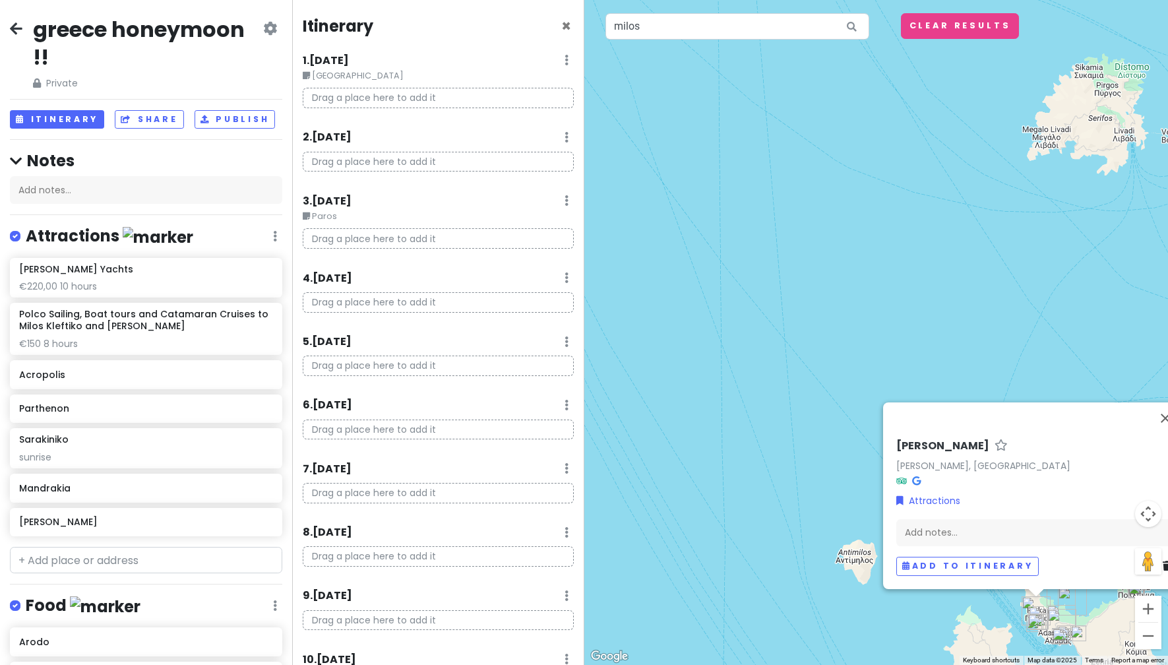
click at [336, 216] on small "Paros" at bounding box center [438, 216] width 271 height 13
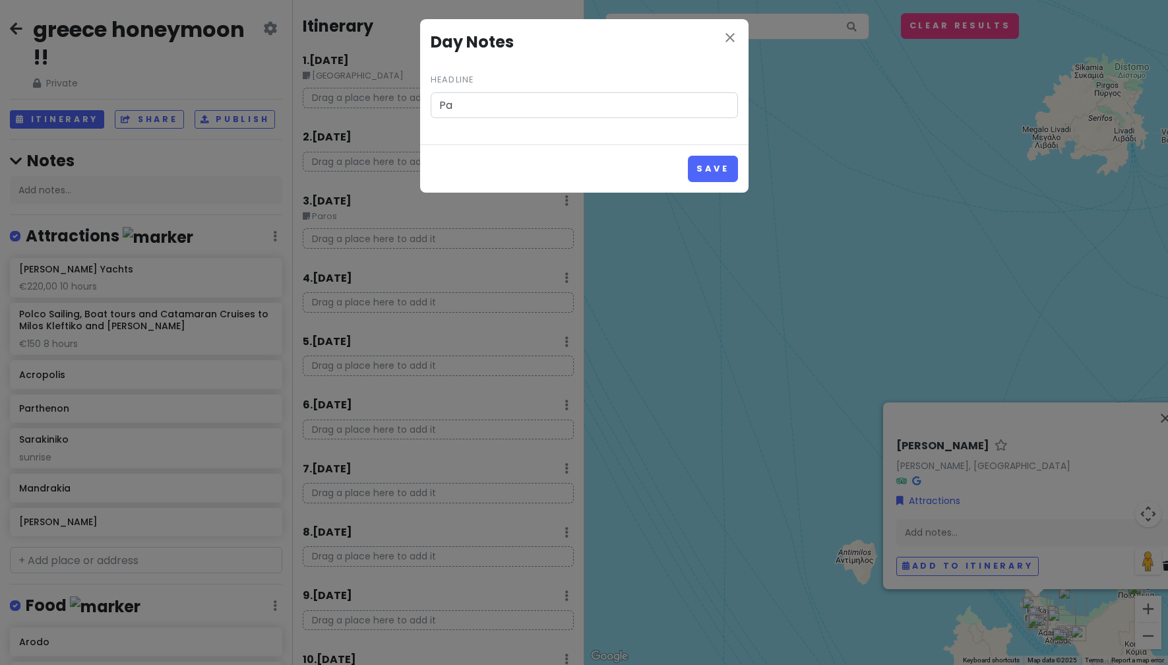
type input "P"
click at [734, 38] on icon "close" at bounding box center [730, 38] width 16 height 16
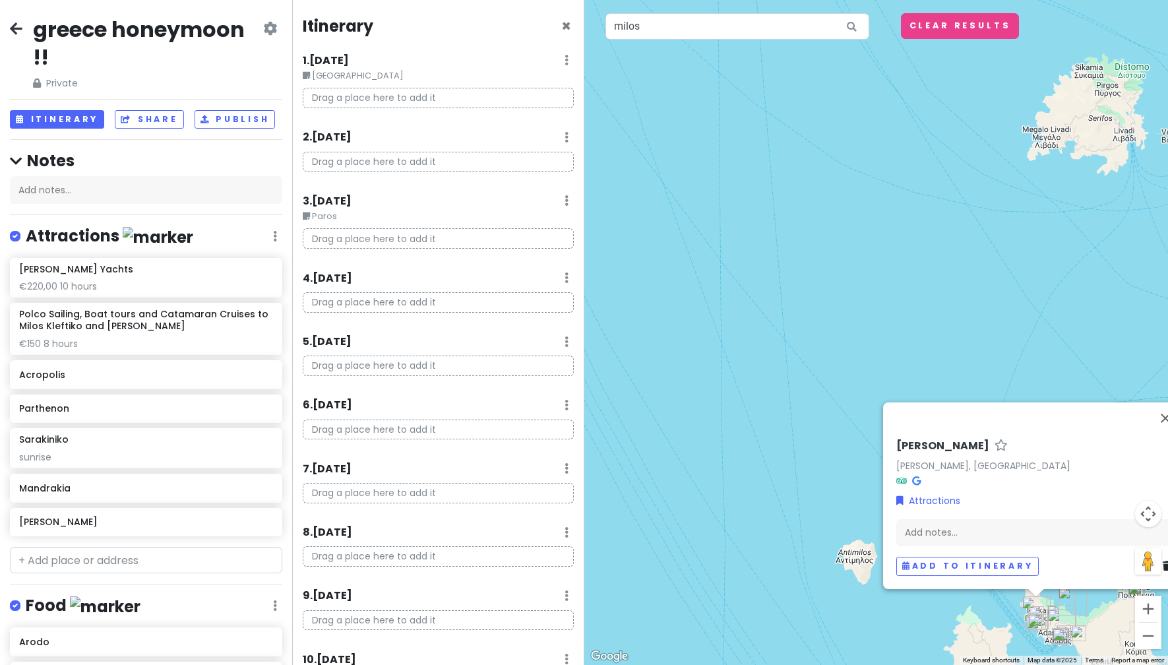
click at [313, 214] on small "Paros" at bounding box center [438, 216] width 271 height 13
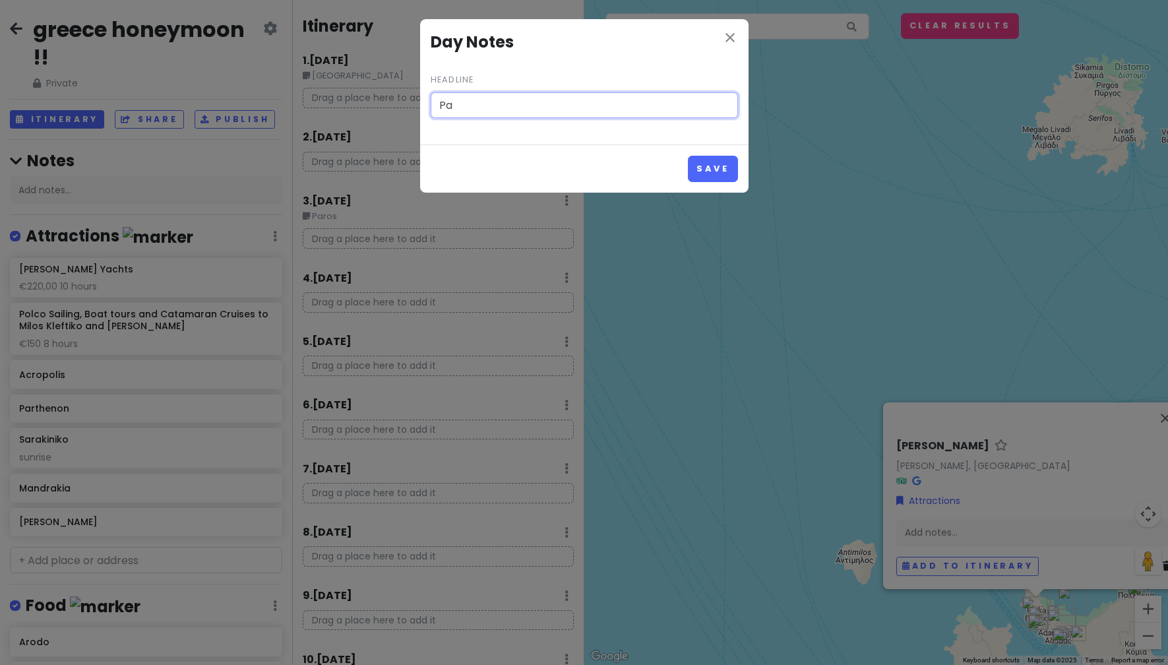
type input "P"
click at [696, 169] on button "Save" at bounding box center [712, 169] width 49 height 26
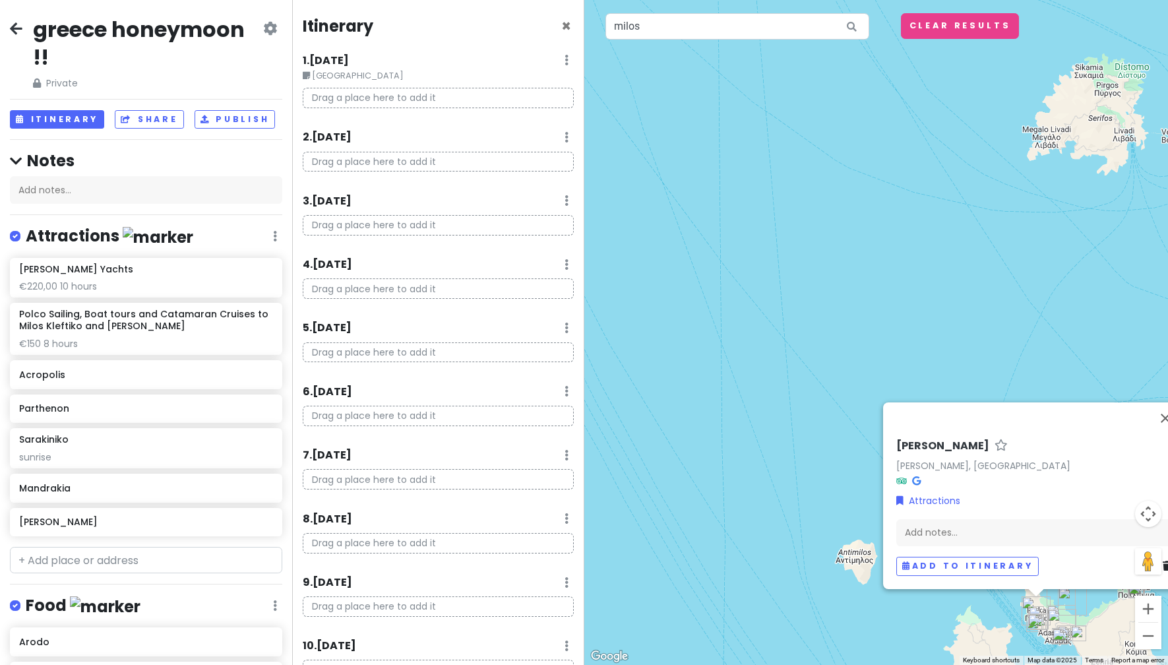
click at [565, 65] on icon at bounding box center [567, 60] width 4 height 11
click at [551, 295] on link "Add Day Notes" at bounding box center [526, 304] width 108 height 32
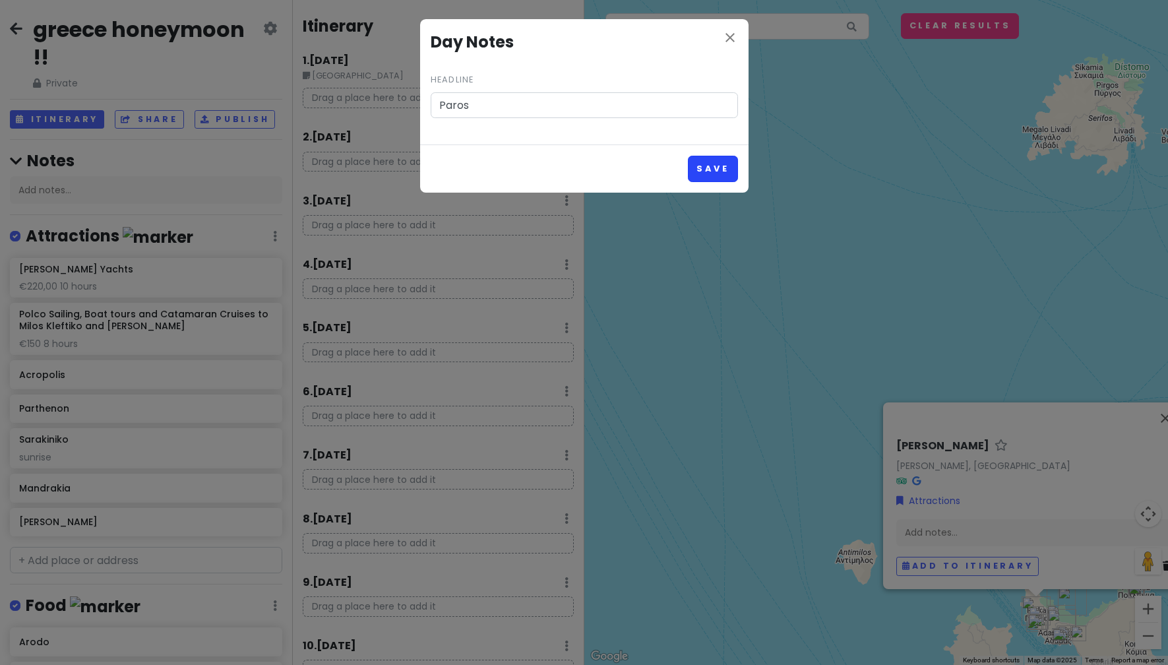
type input "Paros"
click at [713, 173] on button "Save" at bounding box center [712, 169] width 49 height 26
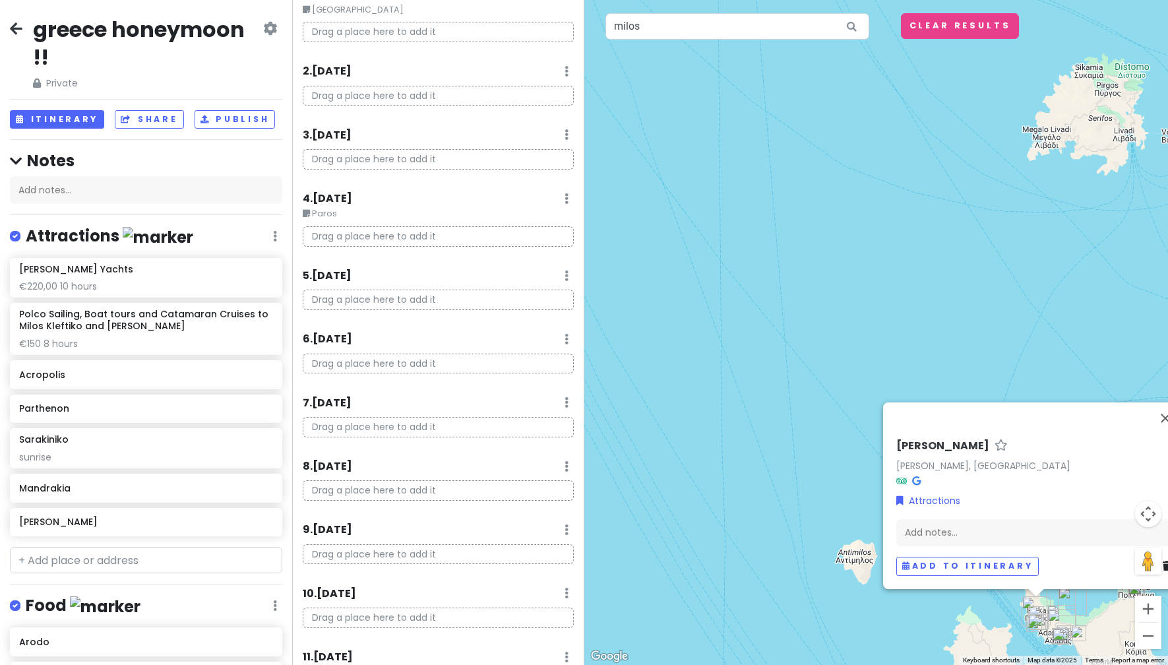
scroll to position [132, 0]
click at [561, 397] on div "8 . [DATE] Add Day Notes Delete Day" at bounding box center [438, 403] width 271 height 22
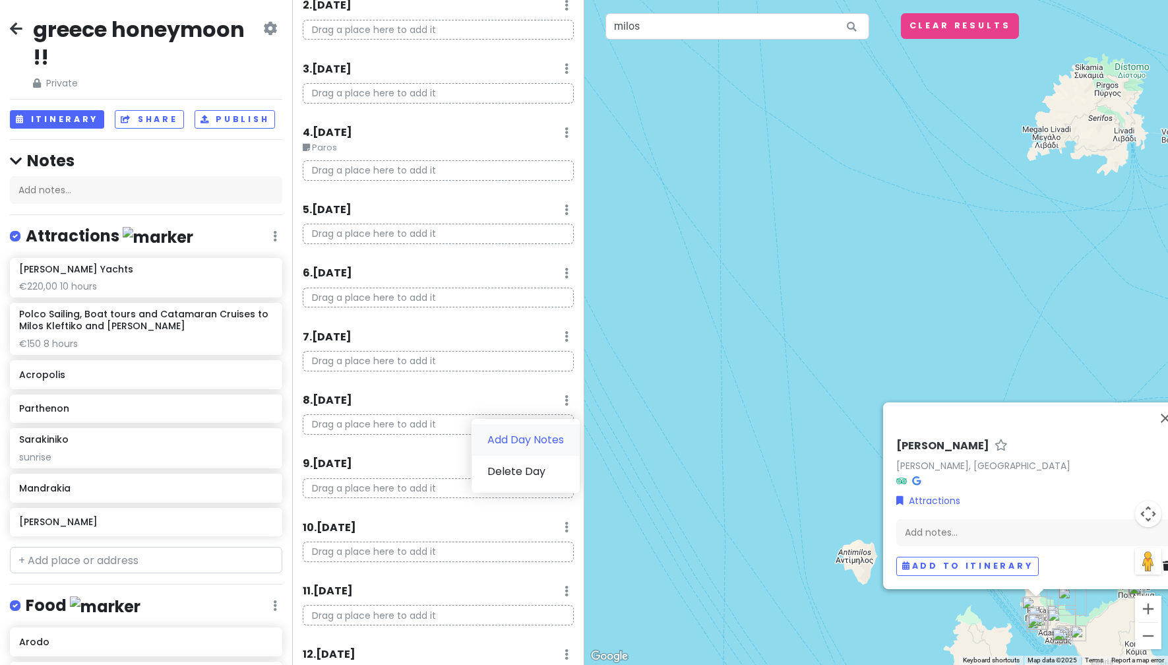
click at [540, 431] on link "Add Day Notes" at bounding box center [526, 440] width 108 height 32
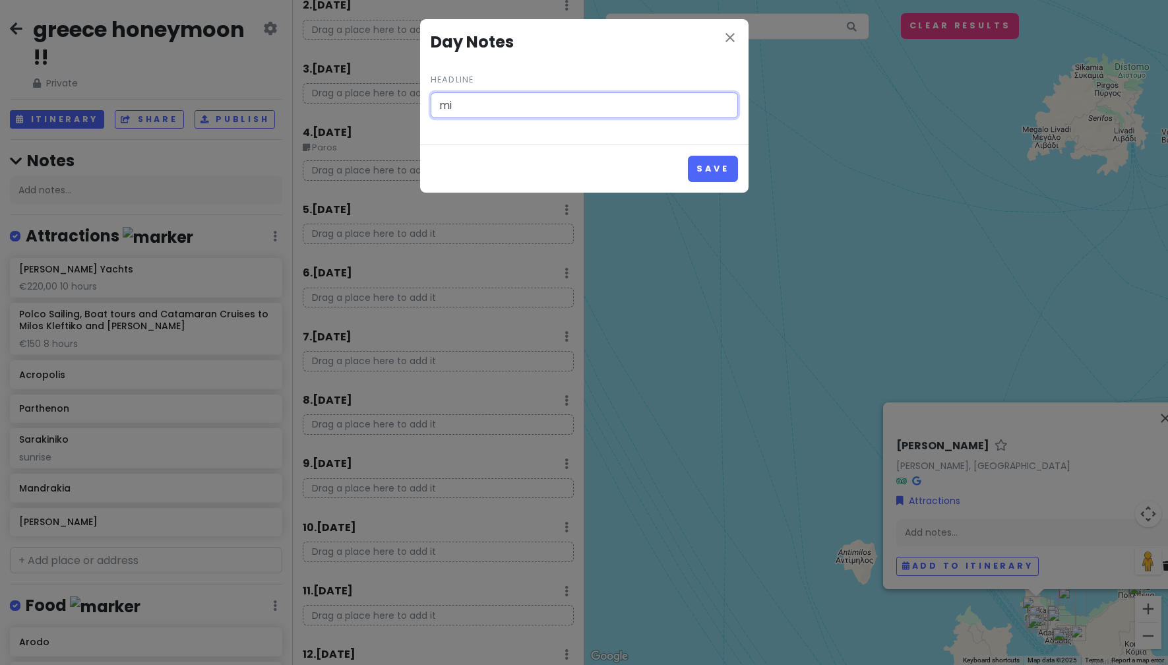
type input "m"
type input "M"
click at [730, 40] on icon "close" at bounding box center [730, 38] width 16 height 16
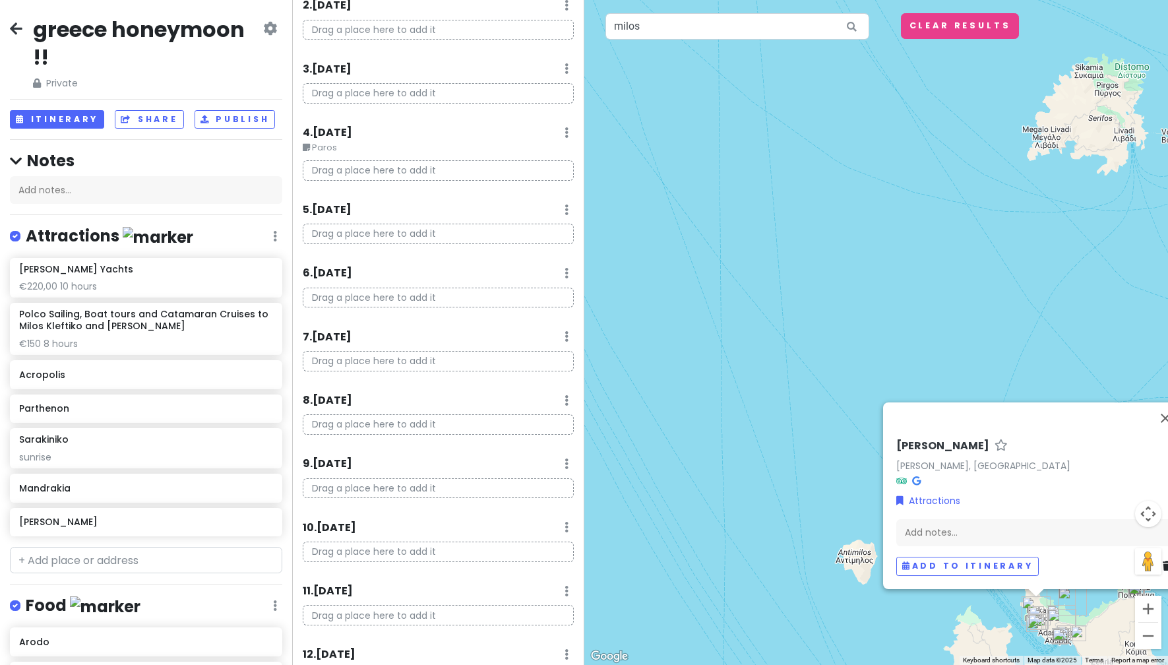
click at [551, 132] on div "4 . [DATE] Edit Day Notes Delete Day" at bounding box center [438, 136] width 271 height 22
click at [511, 176] on link "Edit Day Notes" at bounding box center [527, 172] width 107 height 32
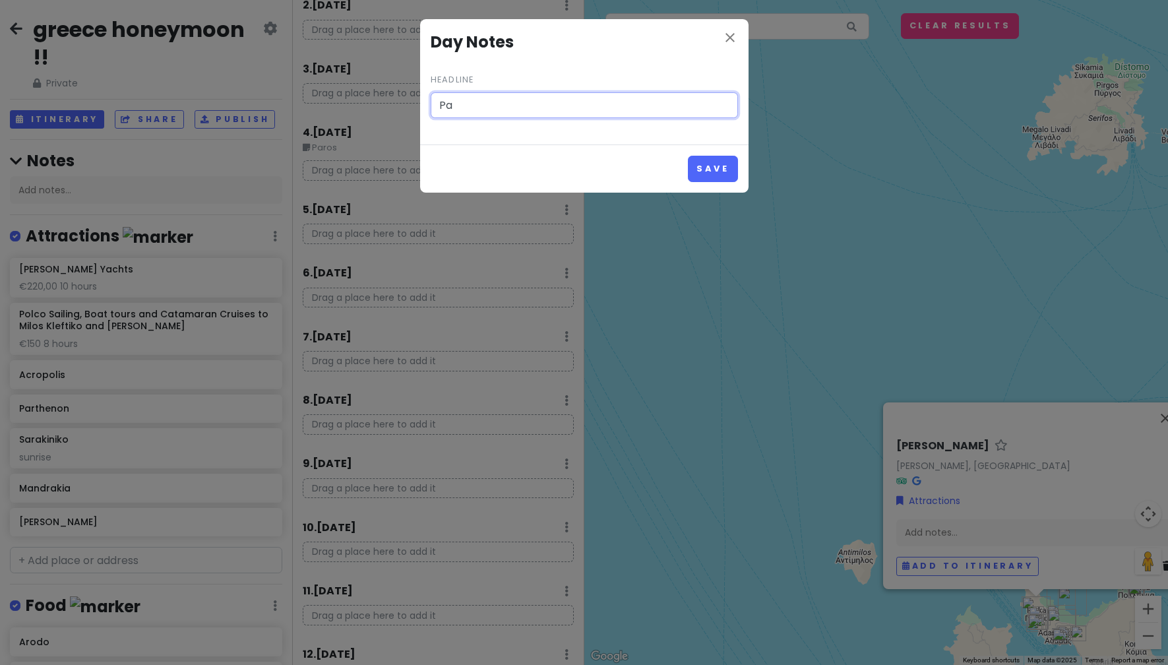
type input "P"
type input "Santorini"
click at [712, 175] on button "Save" at bounding box center [712, 169] width 49 height 26
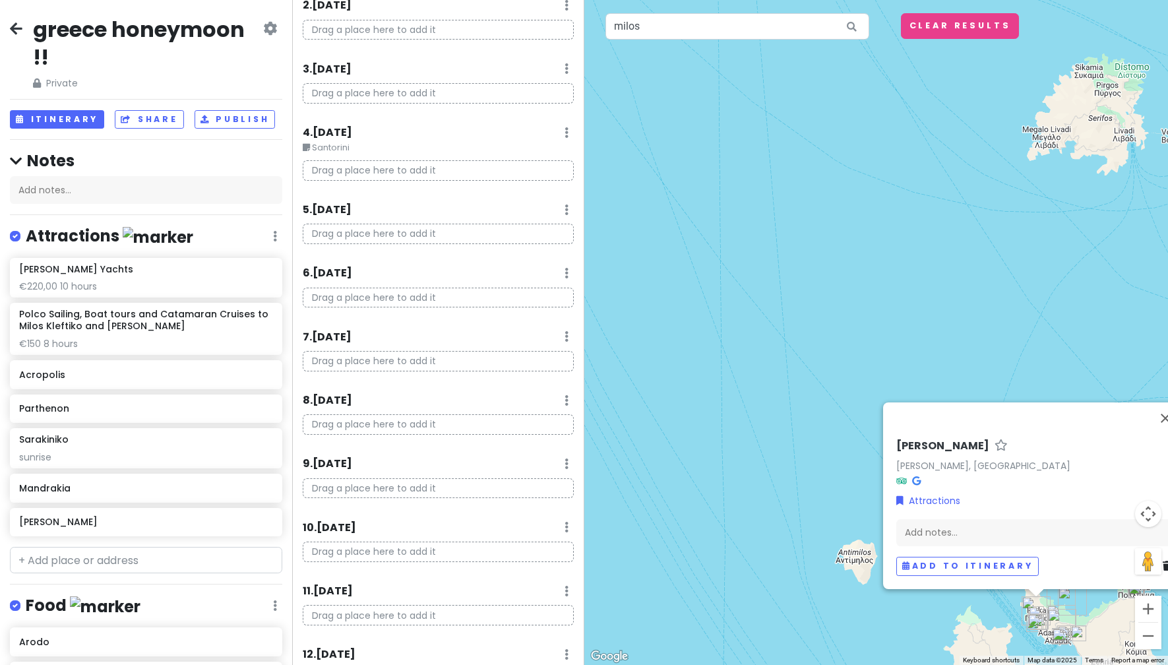
click at [548, 365] on link "Add Day Notes" at bounding box center [526, 376] width 108 height 32
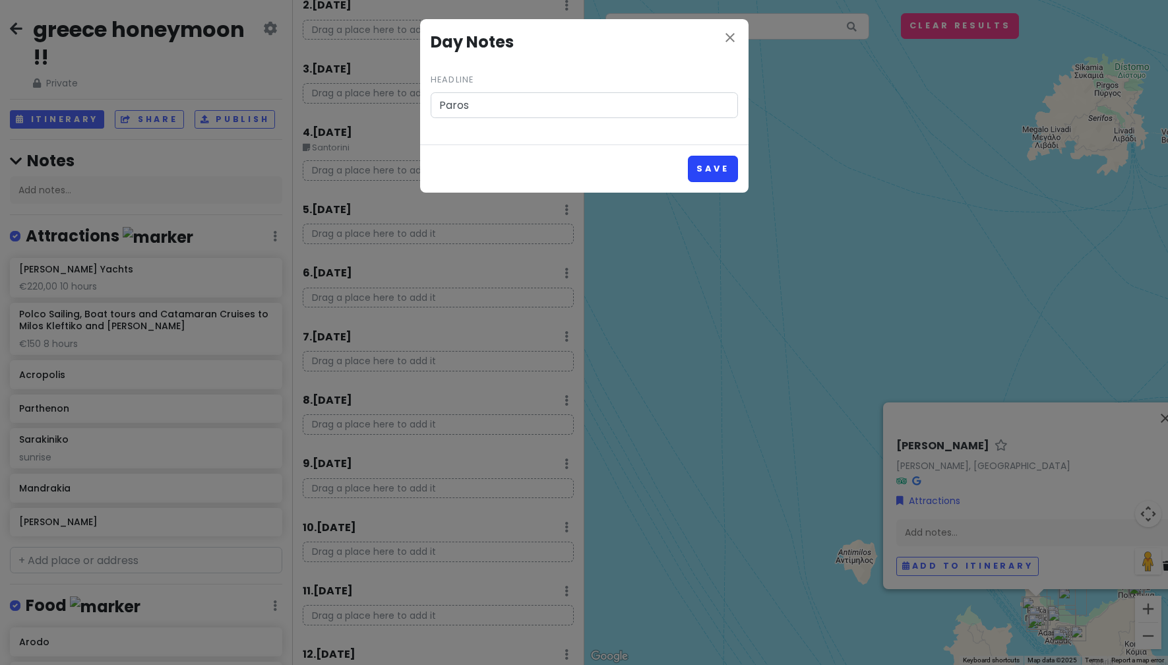
type input "Paros"
click at [720, 169] on button "Save" at bounding box center [712, 169] width 49 height 26
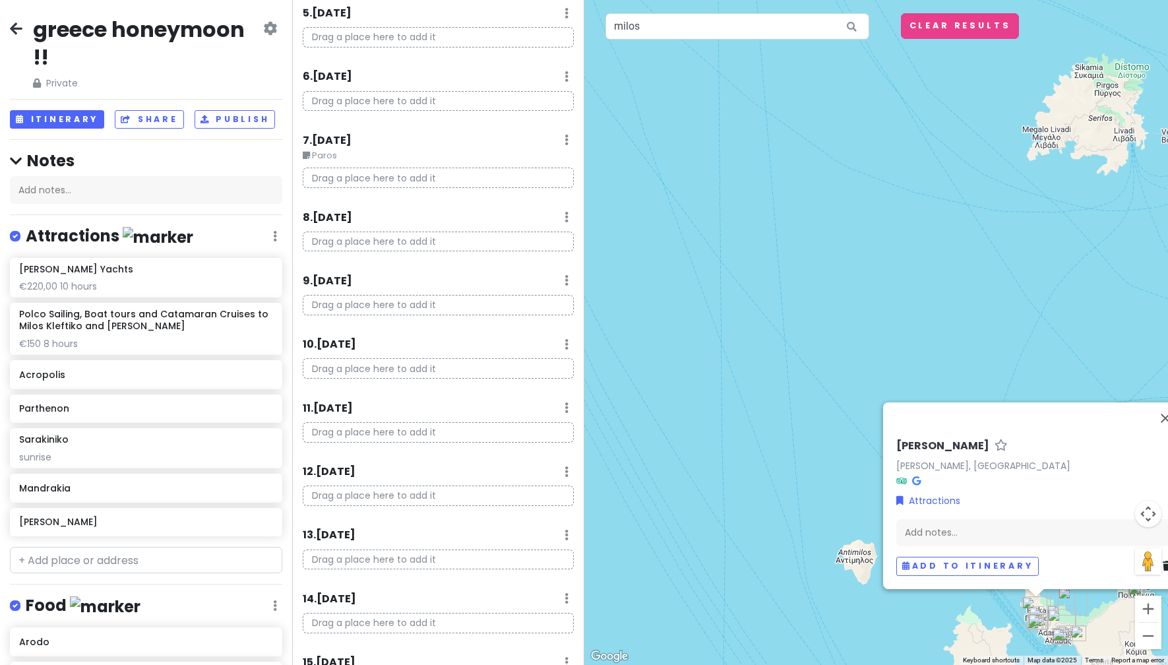
scroll to position [330, 0]
click at [559, 408] on div "11 . [DATE] Add Day Notes Delete Day" at bounding box center [438, 409] width 271 height 22
click at [528, 435] on link "Add Day Notes" at bounding box center [526, 446] width 108 height 32
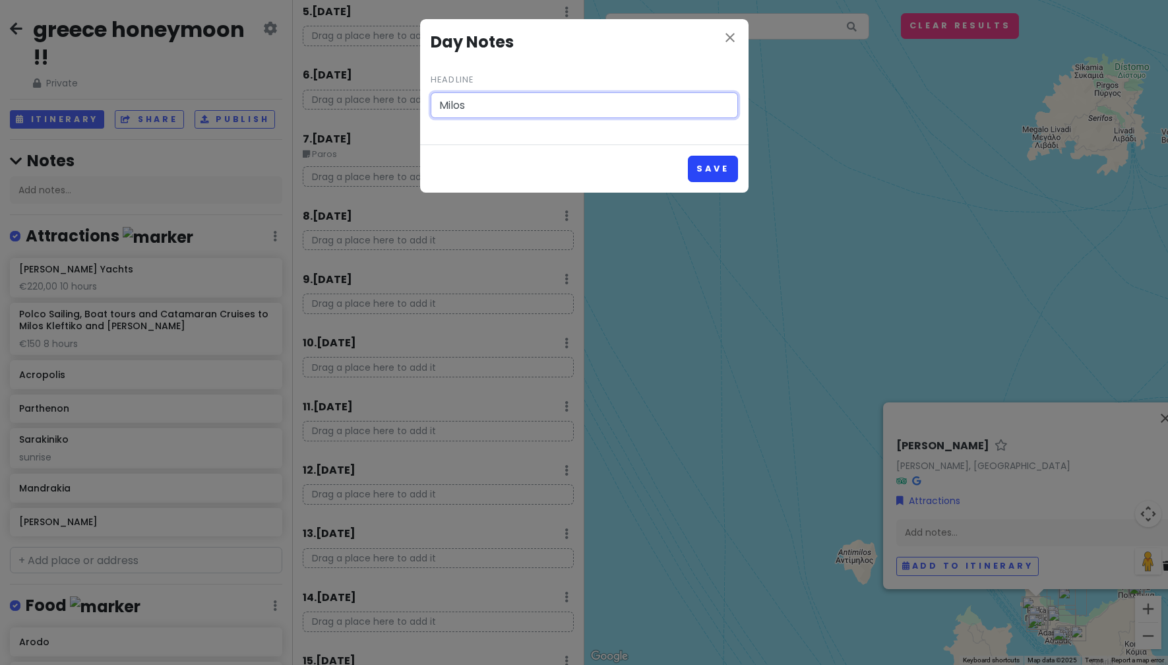
type input "Milos"
click at [717, 166] on button "Save" at bounding box center [712, 169] width 49 height 26
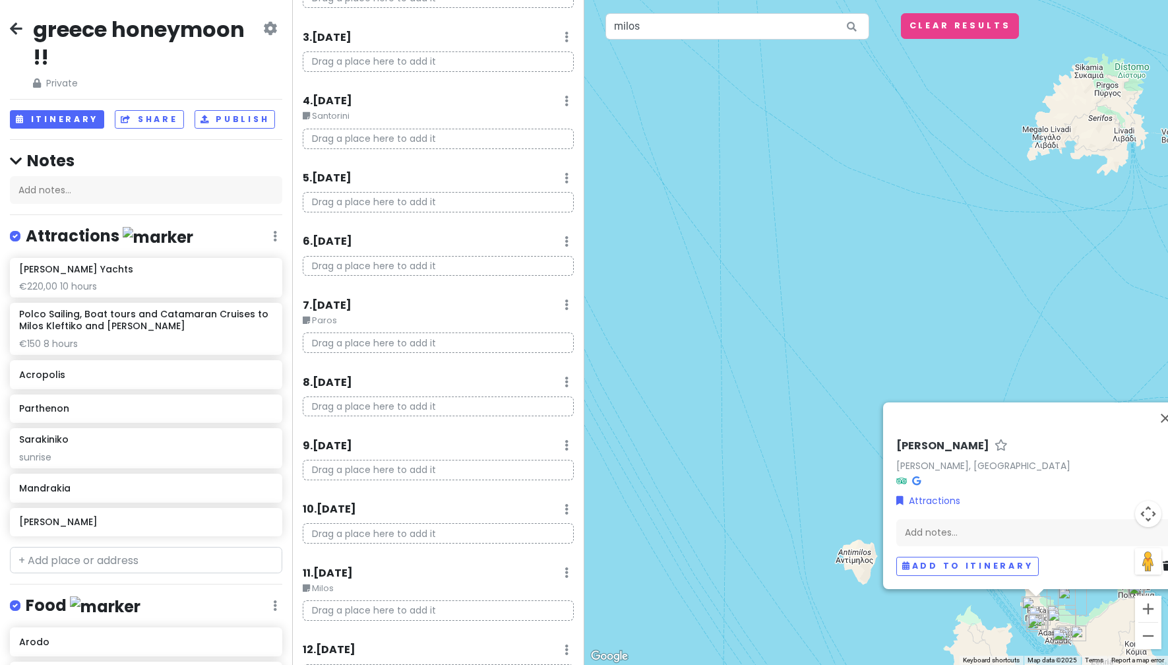
scroll to position [0, 0]
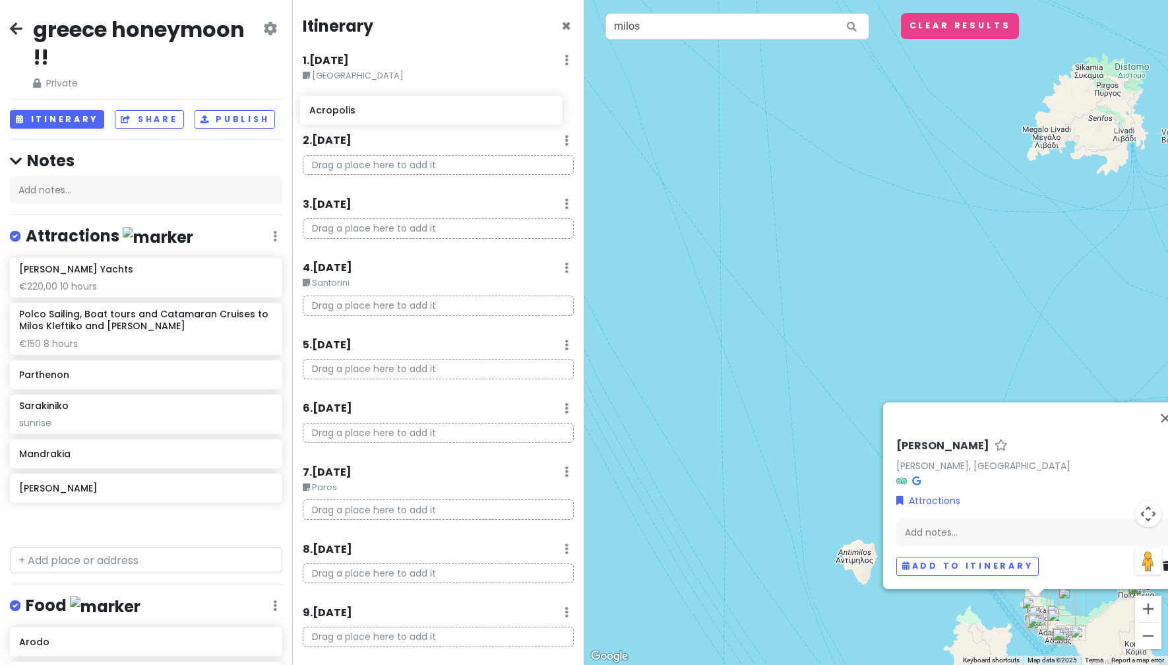
drag, startPoint x: 149, startPoint y: 383, endPoint x: 439, endPoint y: 120, distance: 391.8
click at [439, 120] on div "greece honeymoon !! Private Change Dates Make a Copy Delete Trip Go Pro ⚡️ Give…" at bounding box center [584, 332] width 1168 height 665
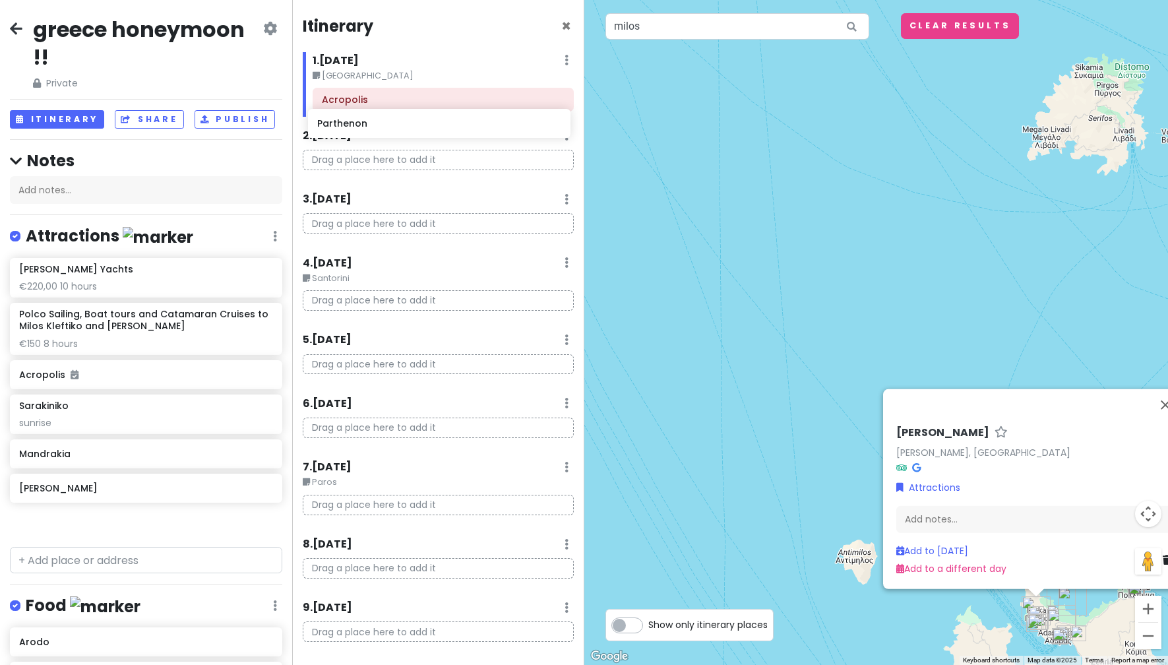
drag, startPoint x: 131, startPoint y: 410, endPoint x: 429, endPoint y: 126, distance: 412.0
click at [429, 126] on div "greece honeymoon !! Private Change Dates Make a Copy Delete Trip Go Pro ⚡️ Give…" at bounding box center [584, 332] width 1168 height 665
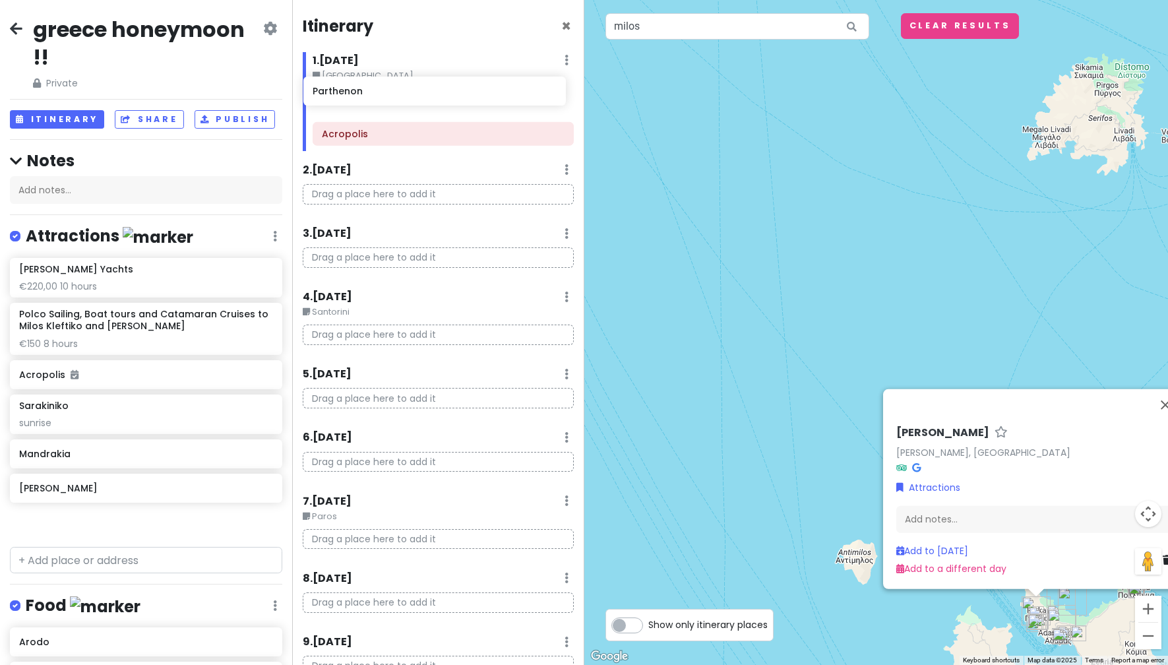
drag, startPoint x: 78, startPoint y: 412, endPoint x: 371, endPoint y: 96, distance: 431.7
click at [371, 96] on div "greece honeymoon !! Private Change Dates Make a Copy Delete Trip Go Pro ⚡️ Give…" at bounding box center [584, 332] width 1168 height 665
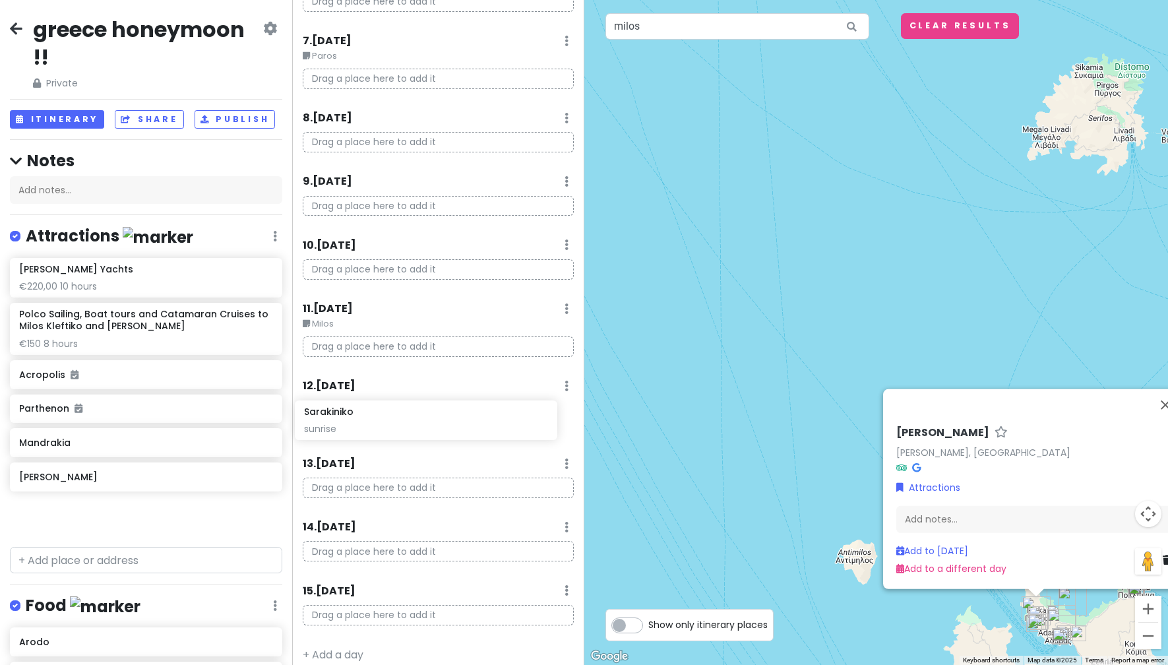
scroll to position [455, 0]
drag, startPoint x: 83, startPoint y: 452, endPoint x: 376, endPoint y: 439, distance: 293.2
click at [376, 439] on div "greece honeymoon !! Private Change Dates Make a Copy Delete Trip Go Pro ⚡️ Give…" at bounding box center [584, 332] width 1168 height 665
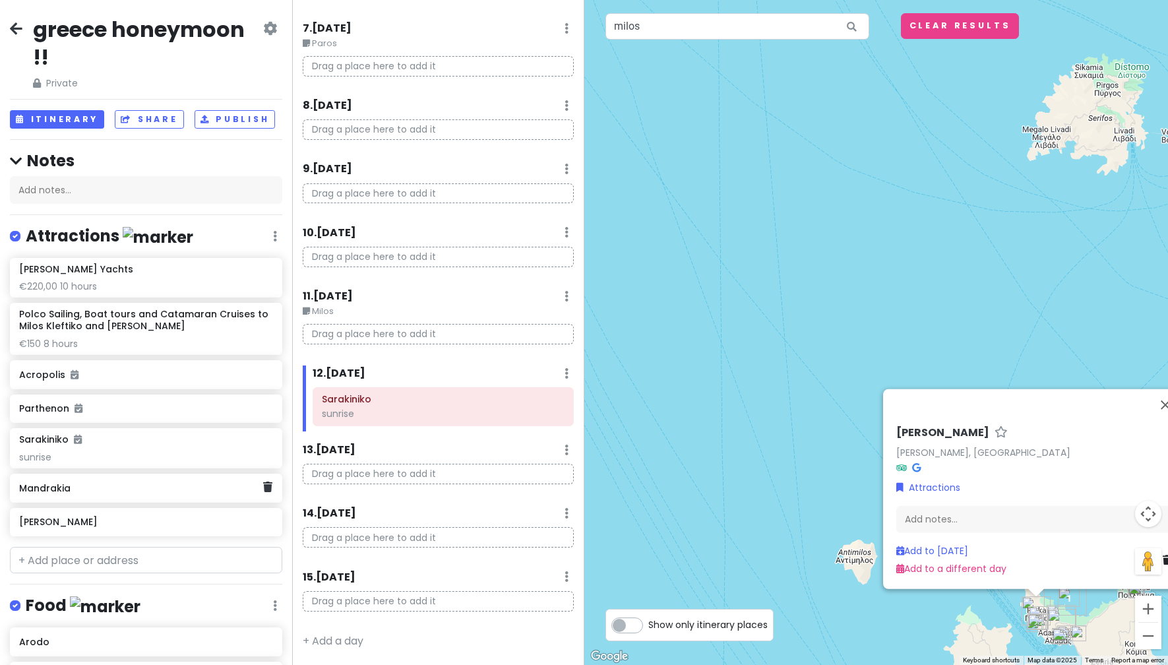
scroll to position [1, 0]
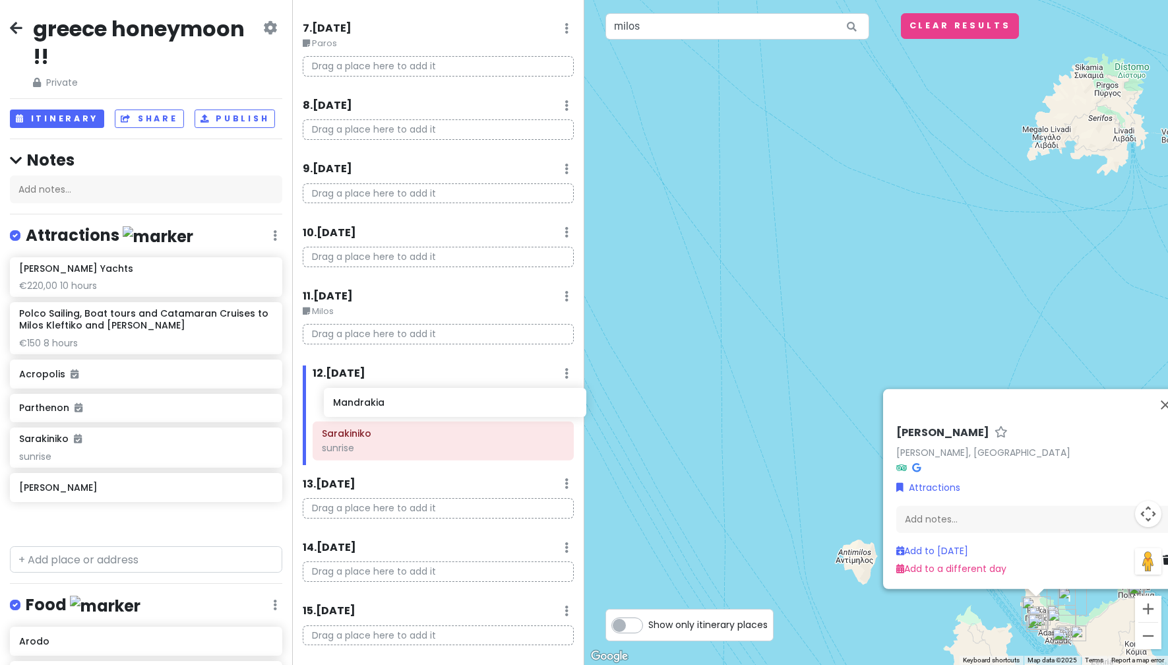
drag, startPoint x: 96, startPoint y: 499, endPoint x: 410, endPoint y: 415, distance: 325.1
click at [410, 415] on div "greece honeymoon !! Private Change Dates Make a Copy Delete Trip Go Pro ⚡️ Give…" at bounding box center [584, 332] width 1168 height 665
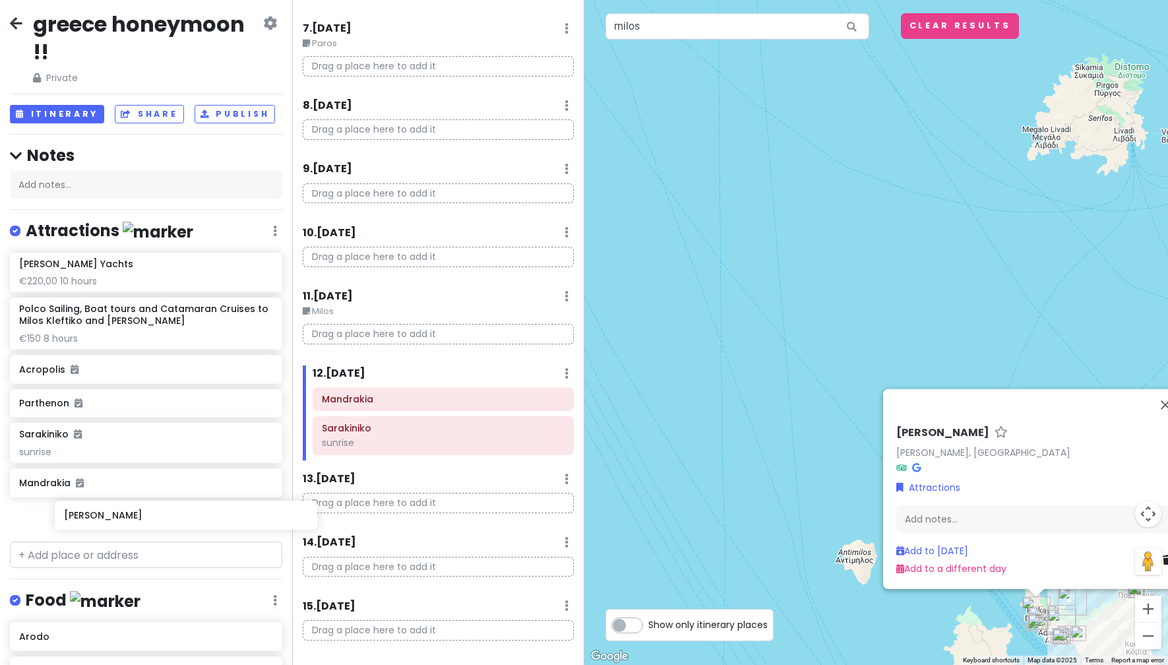
scroll to position [7, 0]
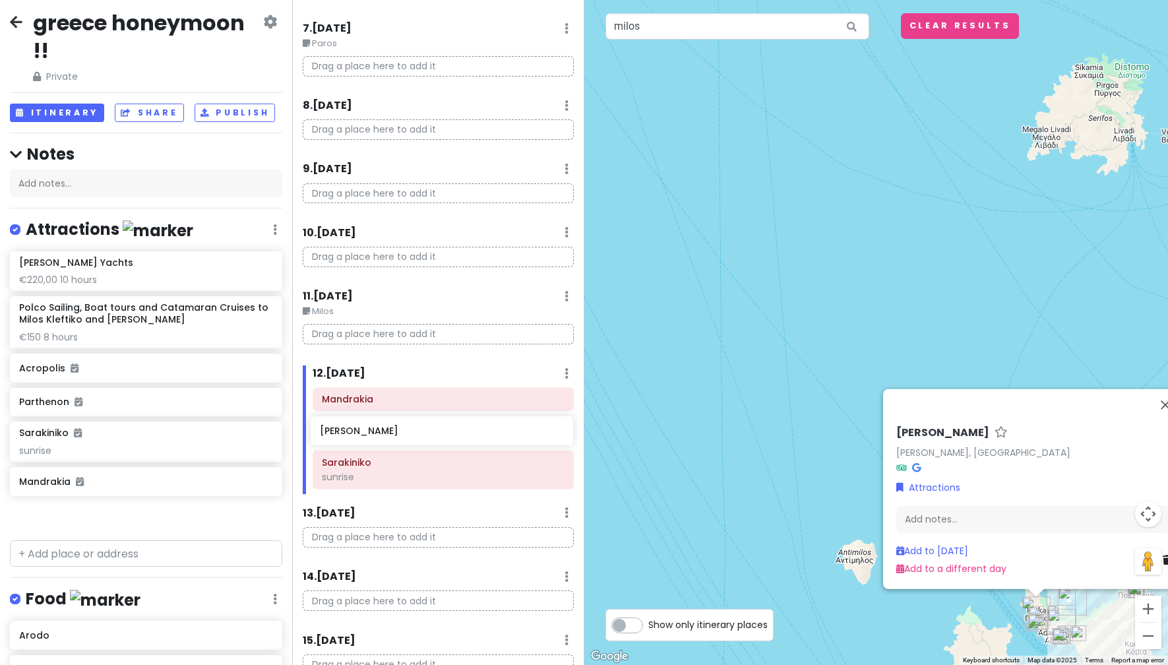
drag, startPoint x: 94, startPoint y: 520, endPoint x: 394, endPoint y: 431, distance: 313.9
click at [394, 431] on div "greece honeymoon !! Private Change Dates Make a Copy Delete Trip Go Pro ⚡️ Give…" at bounding box center [584, 332] width 1168 height 665
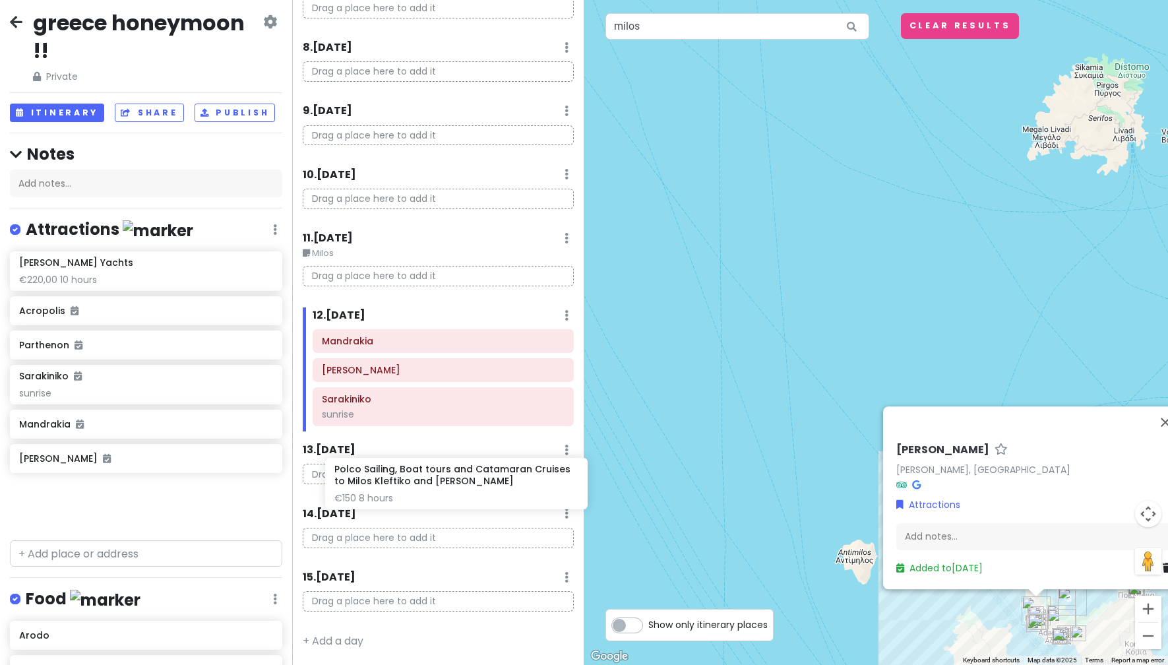
scroll to position [526, 0]
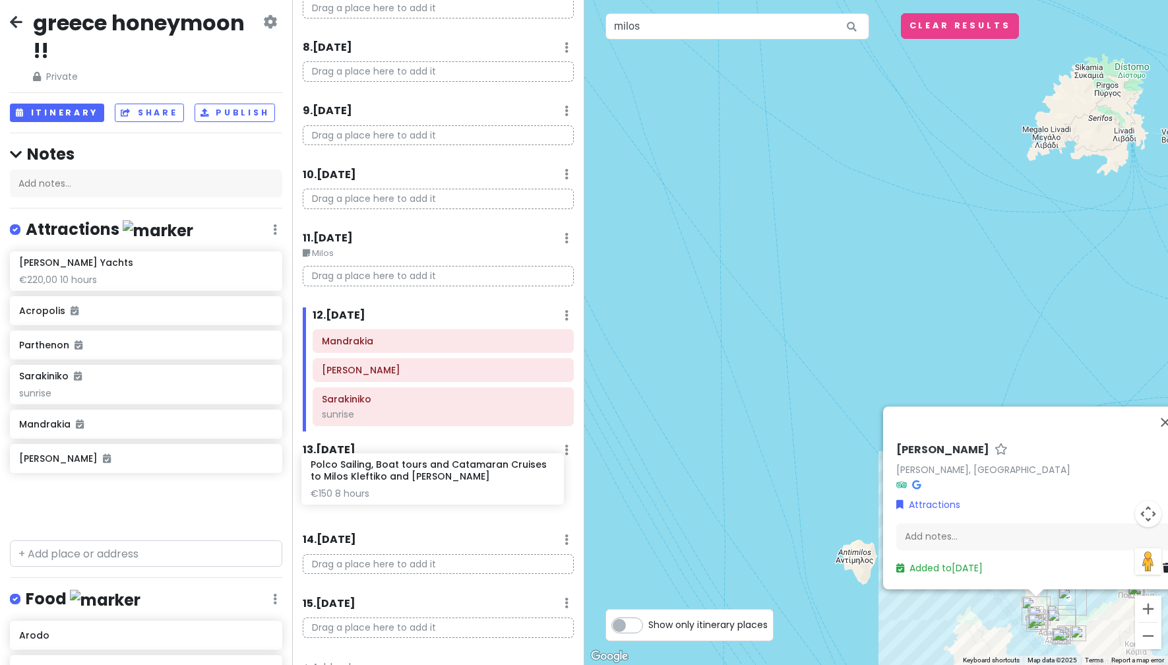
drag, startPoint x: 113, startPoint y: 323, endPoint x: 399, endPoint y: 480, distance: 326.2
click at [399, 480] on div "greece honeymoon !! Private Change Dates Make a Copy Delete Trip Go Pro ⚡️ Give…" at bounding box center [584, 332] width 1168 height 665
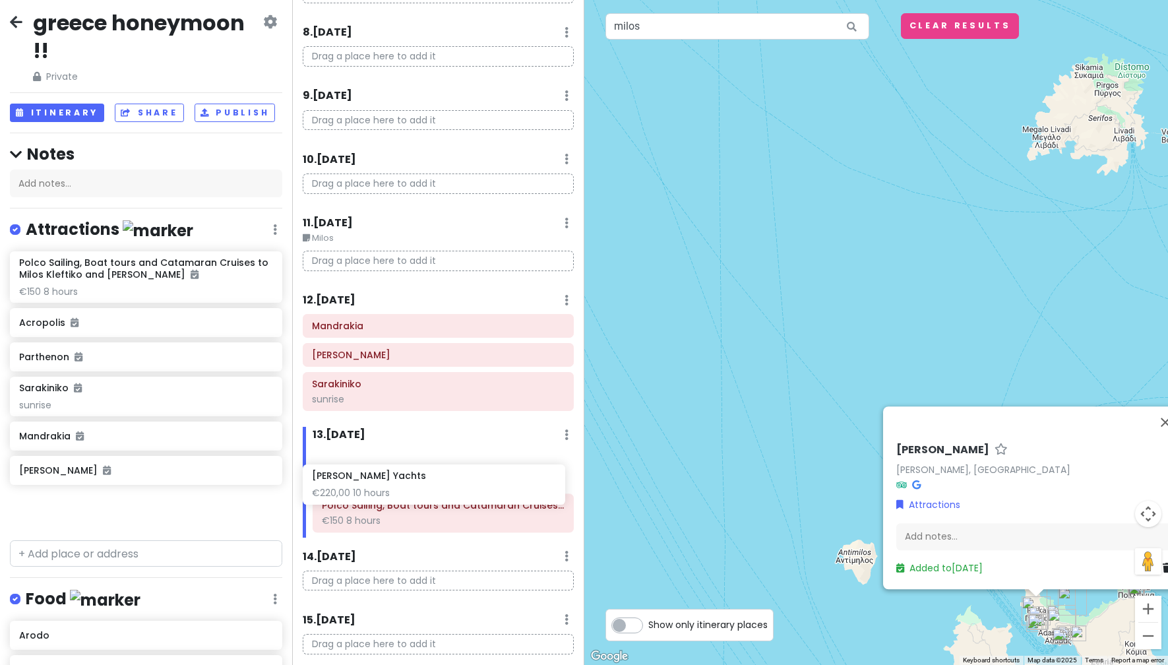
drag, startPoint x: 96, startPoint y: 276, endPoint x: 389, endPoint y: 490, distance: 362.9
click at [389, 490] on div "greece honeymoon !! Private Change Dates Make a Copy Delete Trip Go Pro ⚡️ Give…" at bounding box center [584, 332] width 1168 height 665
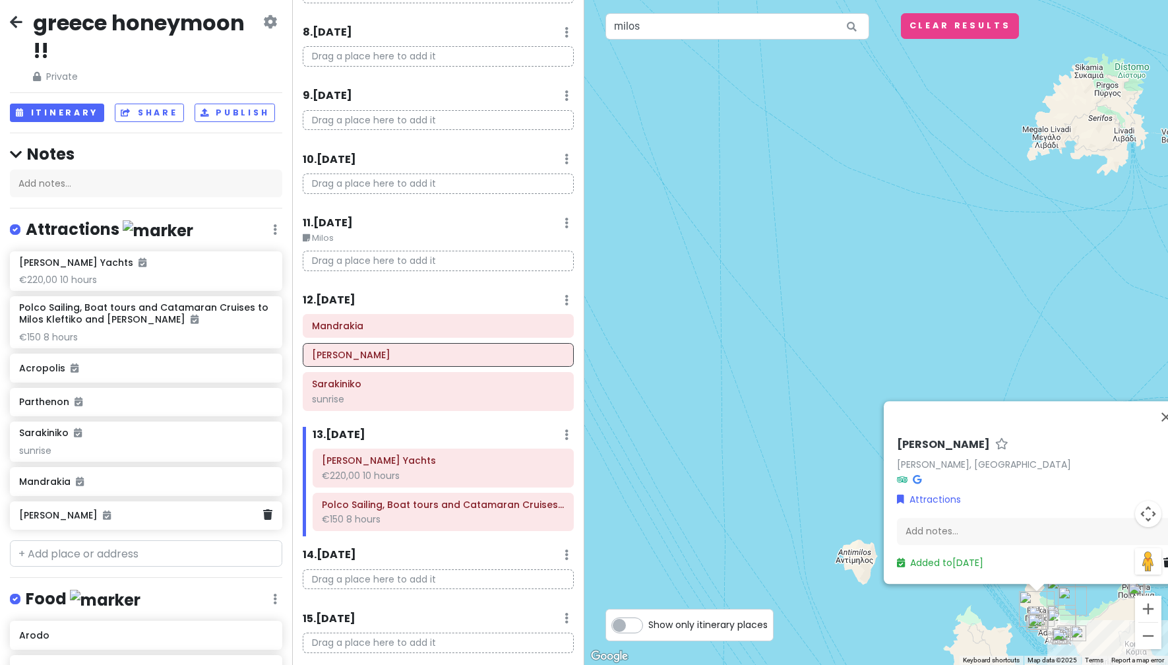
scroll to position [249, 0]
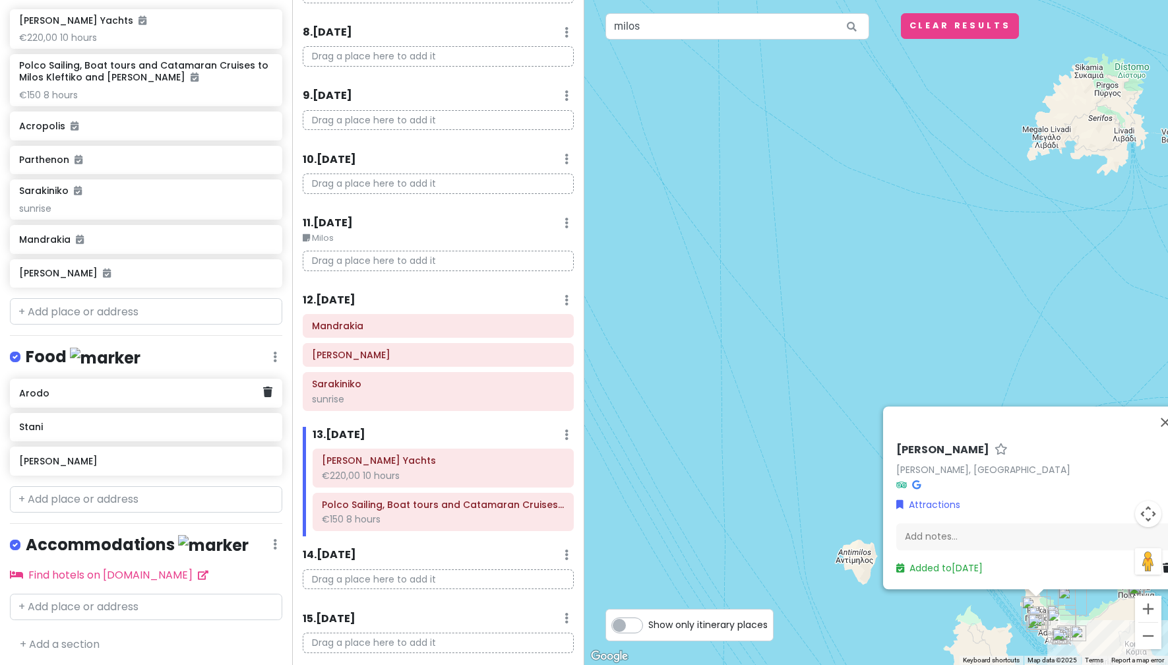
click at [82, 390] on h6 "Arodo" at bounding box center [141, 393] width 244 height 12
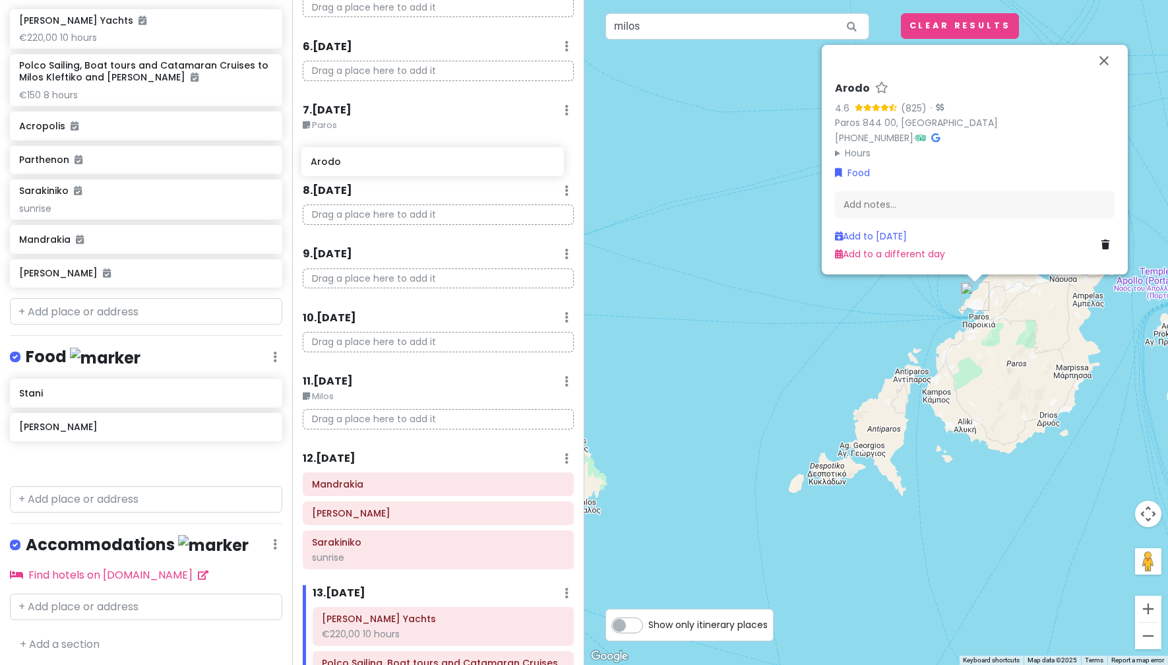
scroll to position [385, 0]
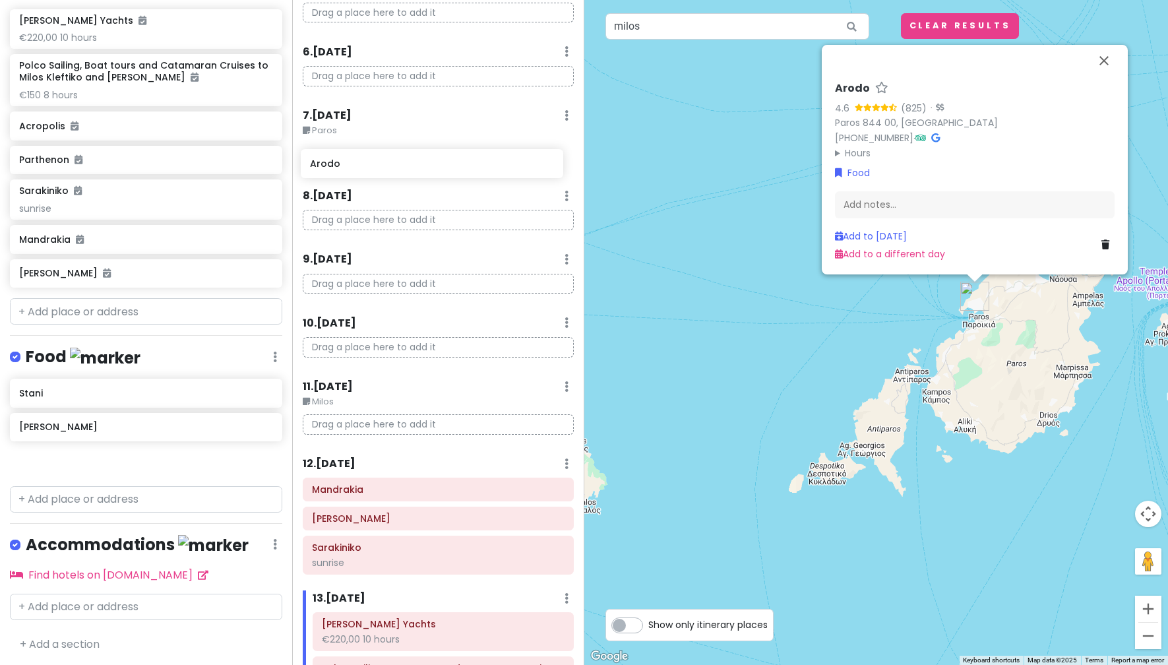
drag, startPoint x: 120, startPoint y: 396, endPoint x: 411, endPoint y: 170, distance: 368.9
click at [411, 170] on div "greece honeymoon !! Private Change Dates Make a Copy Delete Trip Go Pro ⚡️ Give…" at bounding box center [584, 332] width 1168 height 665
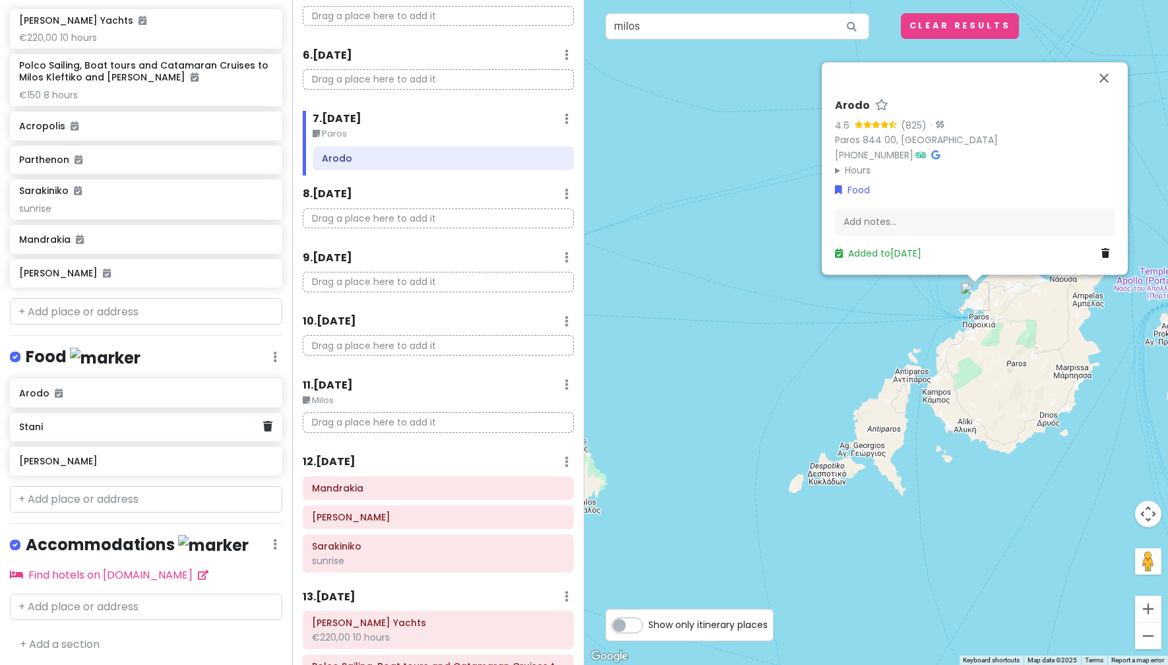
click at [118, 431] on h6 "Stani" at bounding box center [141, 427] width 244 height 12
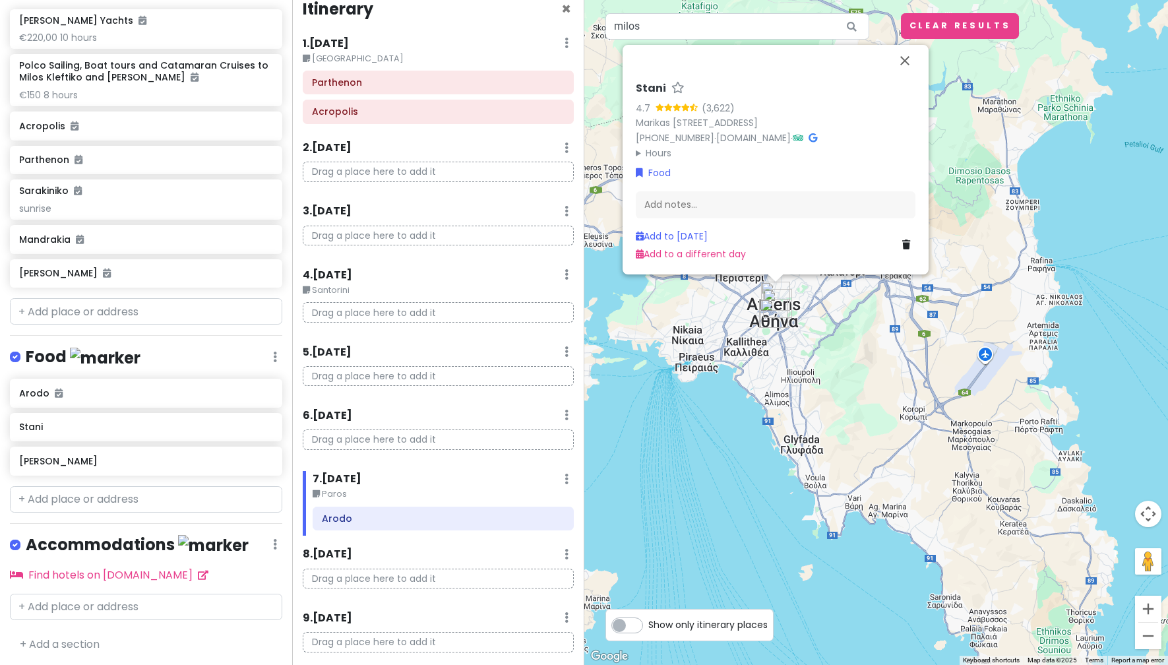
scroll to position [0, 0]
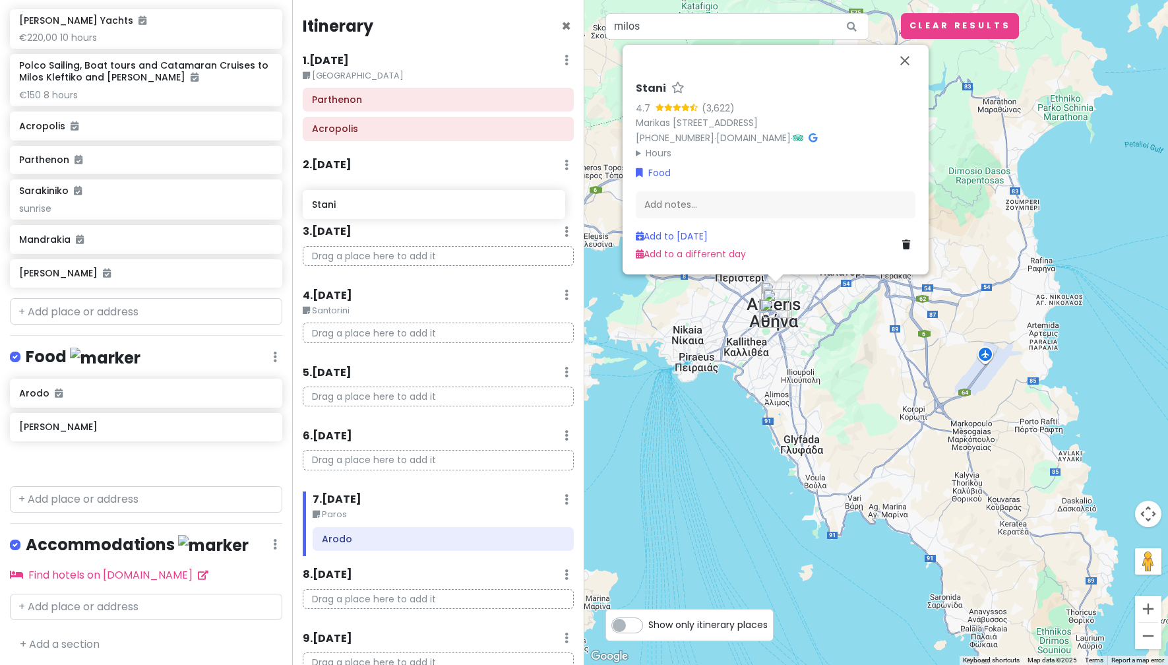
drag, startPoint x: 127, startPoint y: 430, endPoint x: 419, endPoint y: 210, distance: 365.9
click at [419, 210] on div "greece honeymoon !! Private Change Dates Make a Copy Delete Trip Go Pro ⚡️ Give…" at bounding box center [584, 332] width 1168 height 665
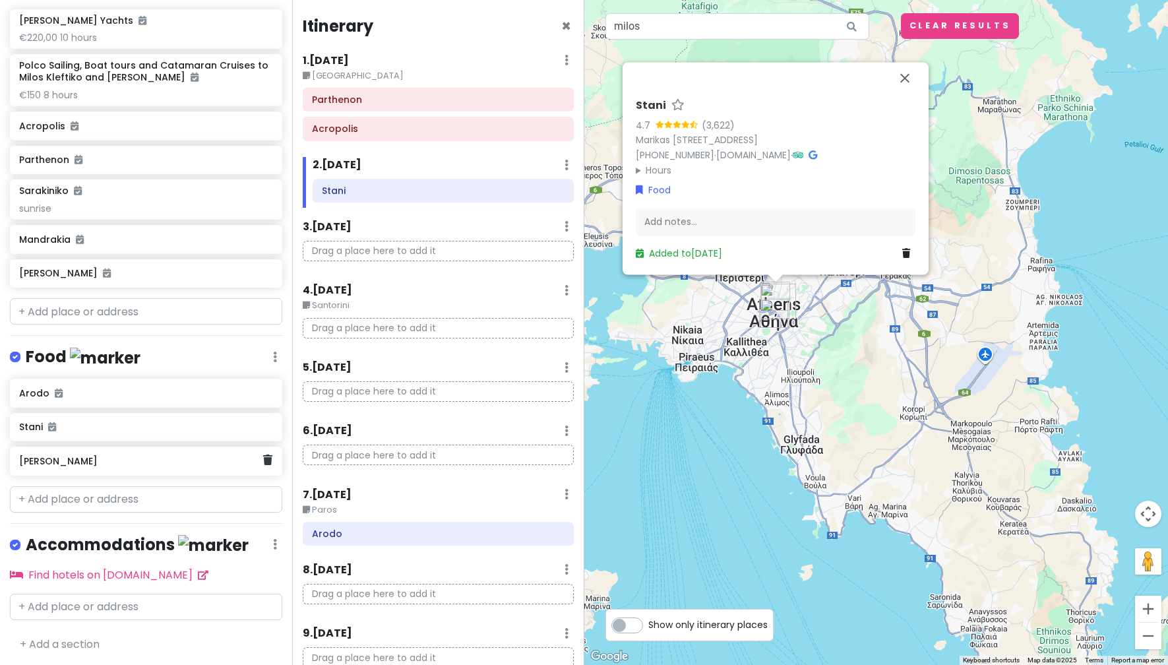
click at [129, 466] on div "[PERSON_NAME]" at bounding box center [141, 461] width 244 height 18
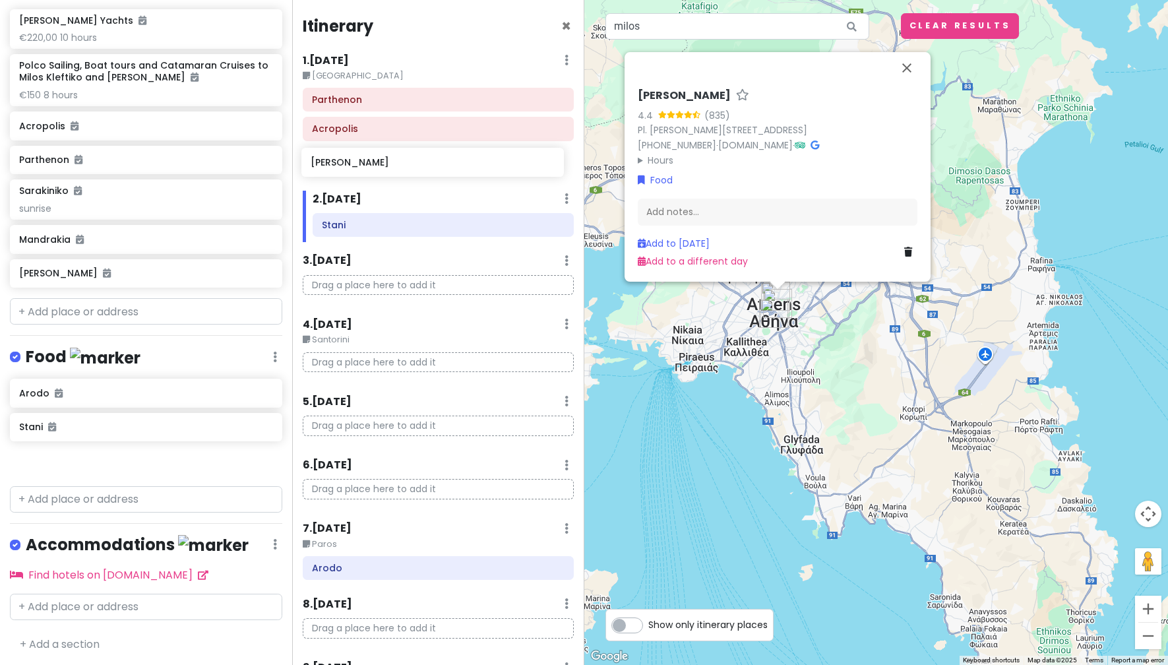
drag, startPoint x: 125, startPoint y: 467, endPoint x: 417, endPoint y: 170, distance: 416.0
click at [417, 170] on div "greece honeymoon !! Private Change Dates Make a Copy Delete Trip Go Pro ⚡️ Give…" at bounding box center [584, 332] width 1168 height 665
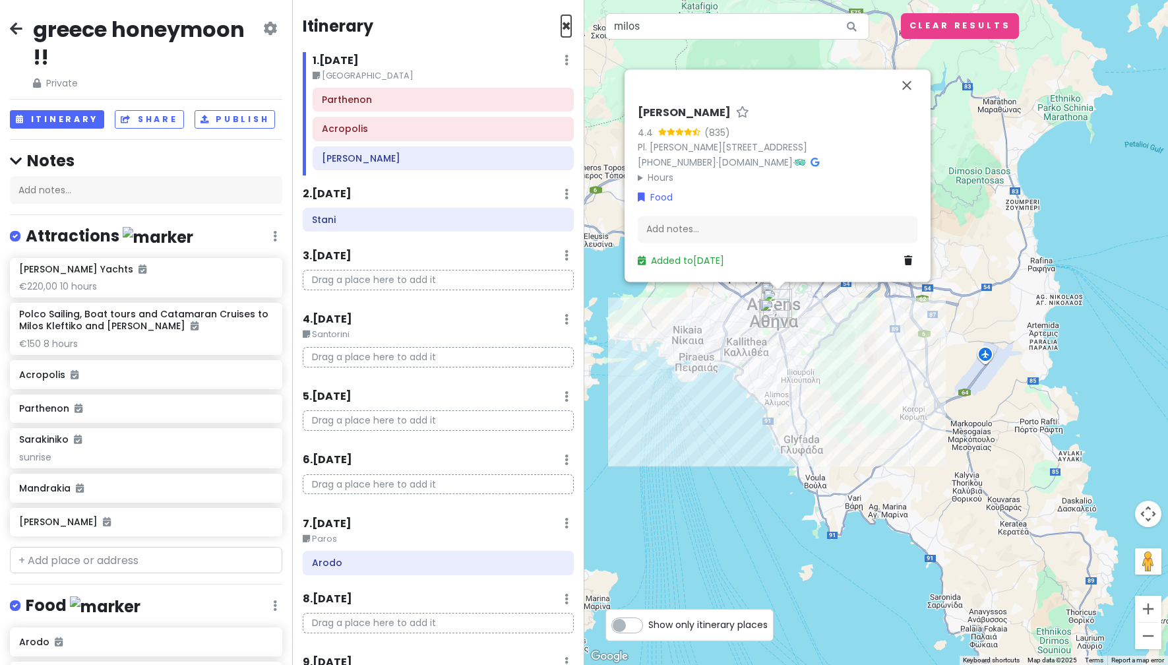
click at [561, 28] on span "×" at bounding box center [566, 26] width 10 height 22
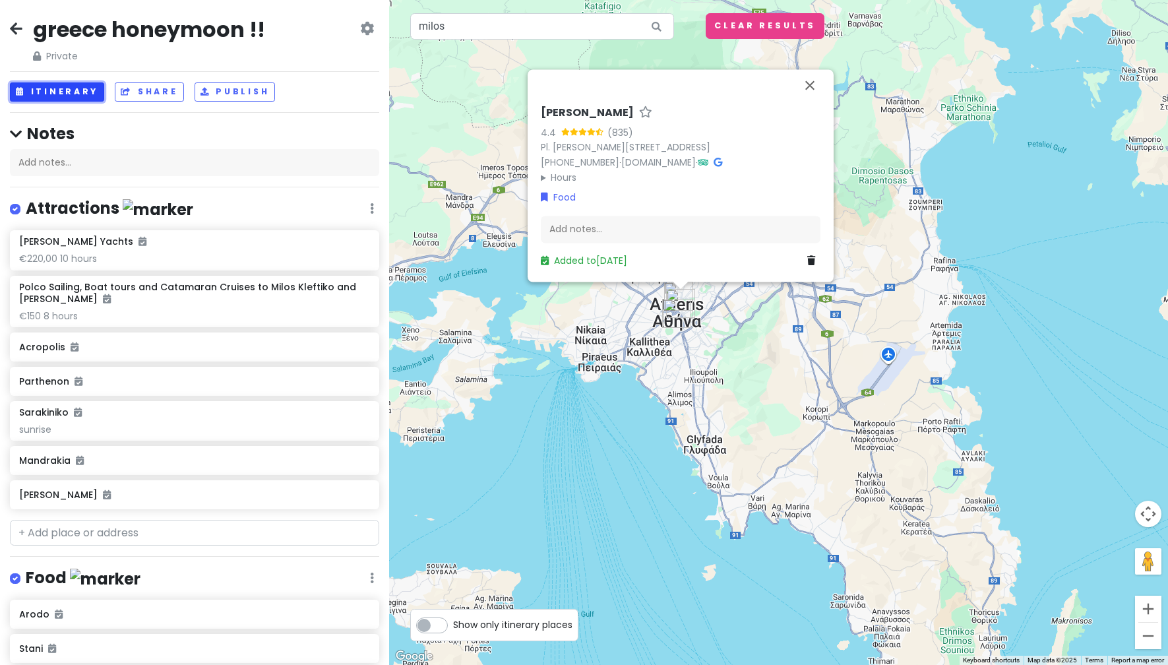
click at [71, 92] on button "Itinerary" at bounding box center [57, 91] width 94 height 19
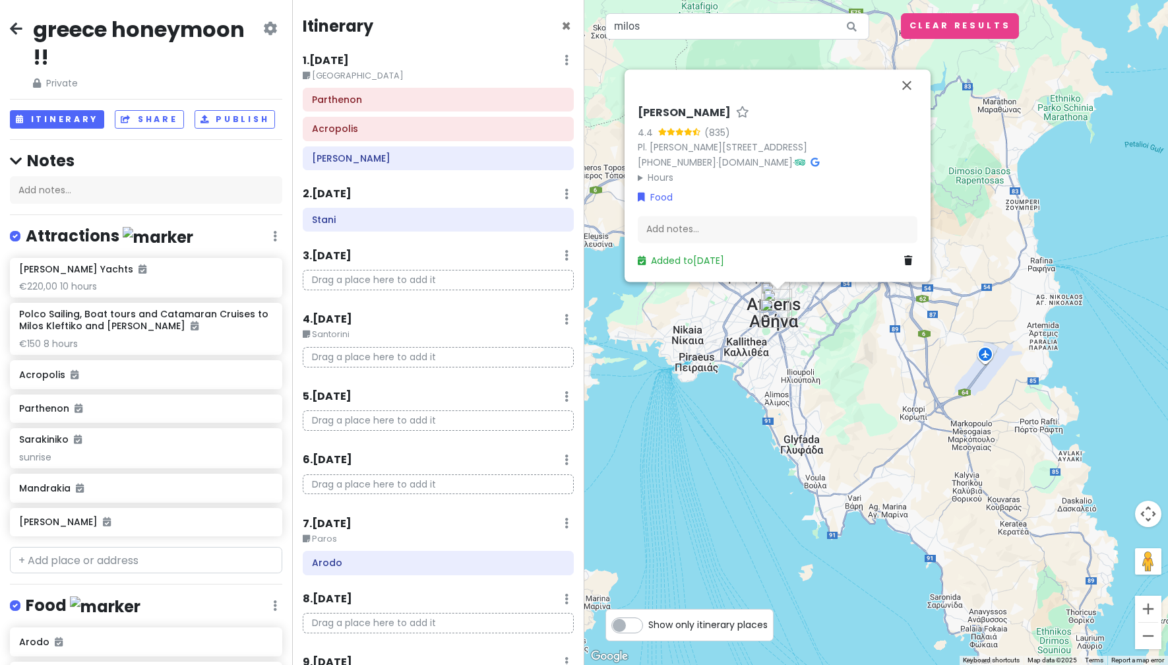
click at [339, 330] on small "Santorini" at bounding box center [438, 334] width 271 height 13
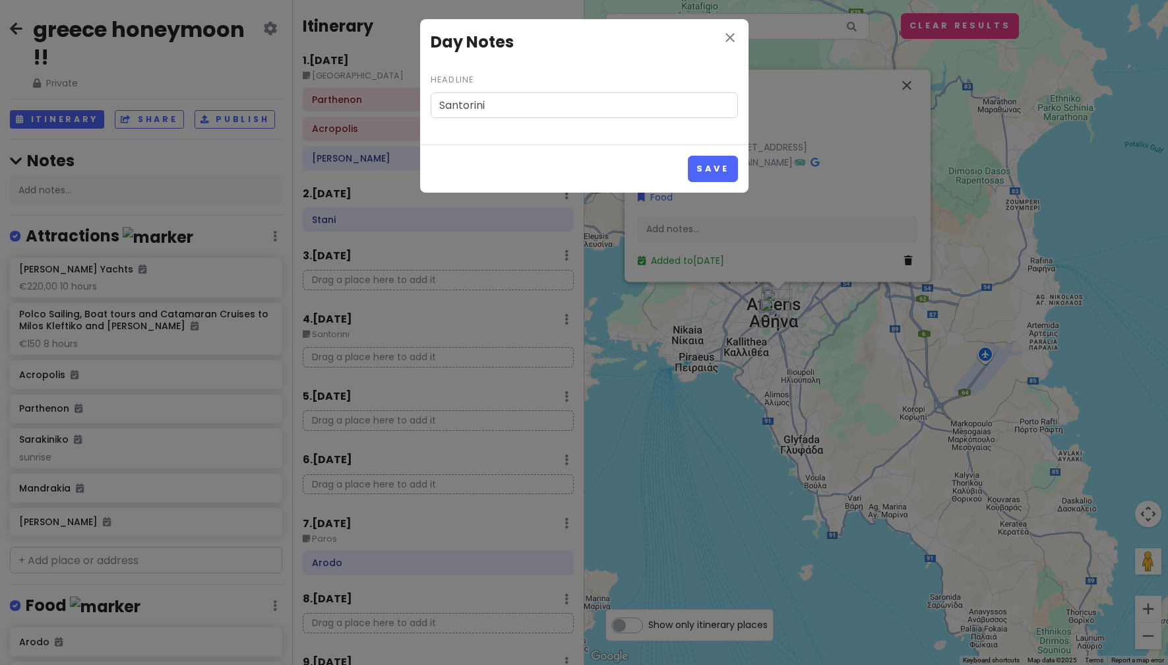
click at [440, 104] on input "Santorini" at bounding box center [584, 105] width 307 height 26
type input "Fly to [GEOGRAPHIC_DATA]"
click at [726, 169] on button "Save" at bounding box center [712, 169] width 49 height 26
